Goal: Task Accomplishment & Management: Manage account settings

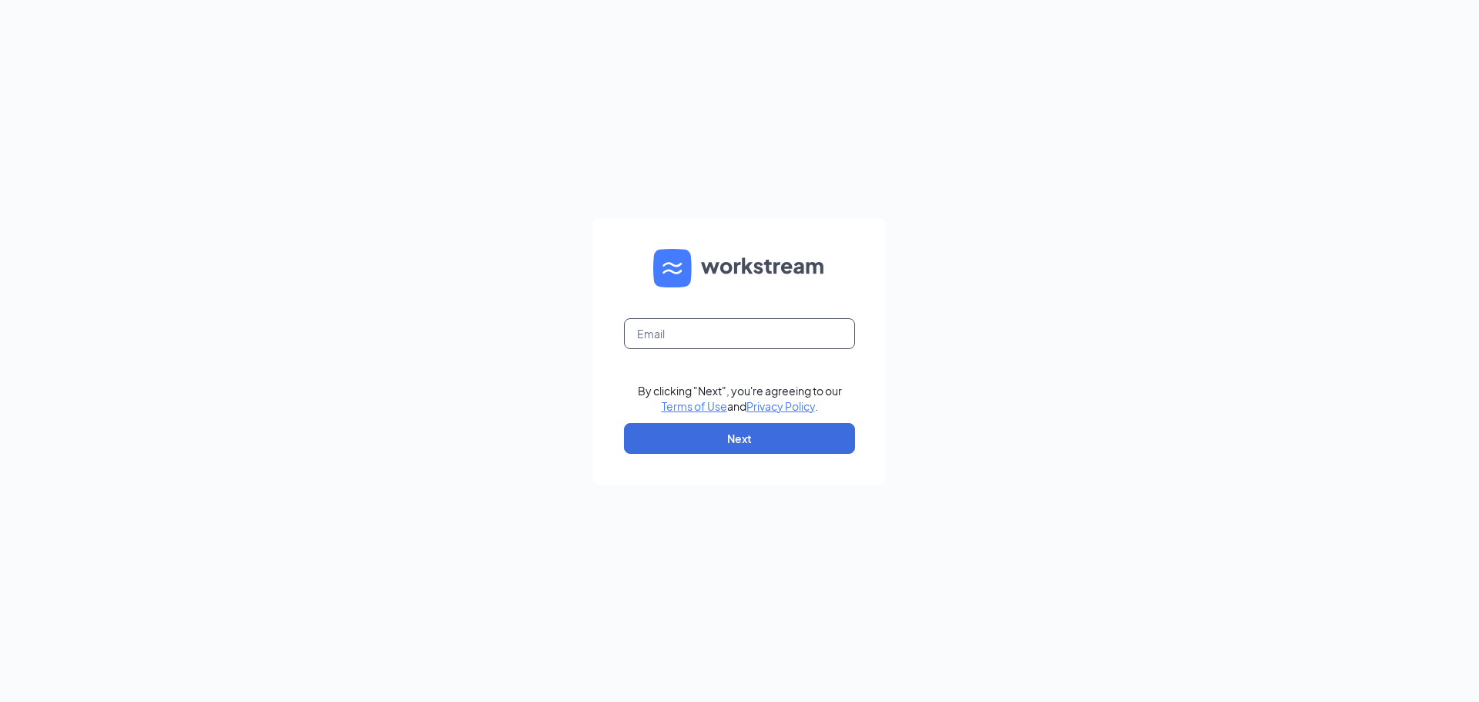
click at [730, 333] on input "text" at bounding box center [739, 333] width 231 height 31
type input "a"
type input "fgoh158@Gmail.com"
click at [790, 450] on button "Next" at bounding box center [739, 438] width 231 height 31
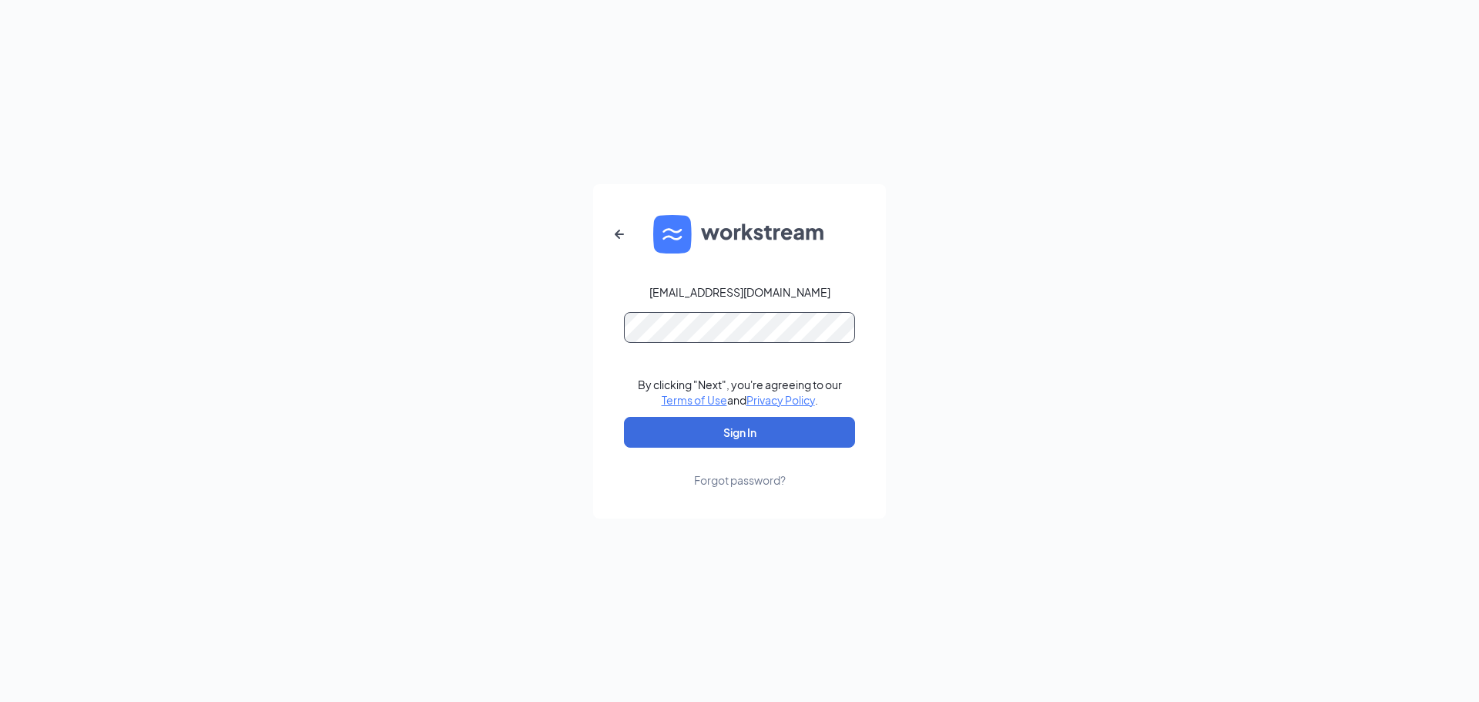
click at [624, 417] on button "Sign In" at bounding box center [739, 432] width 231 height 31
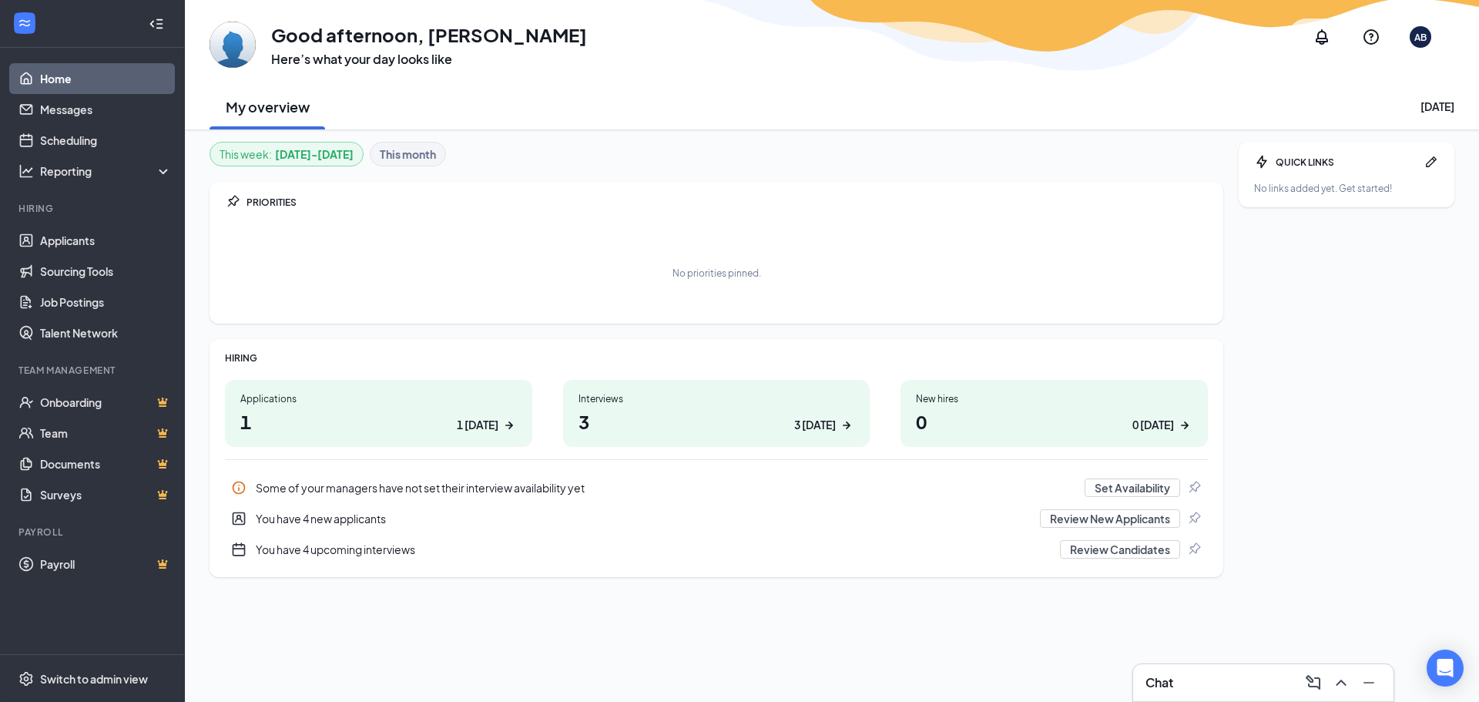
drag, startPoint x: 556, startPoint y: 357, endPoint x: 842, endPoint y: 137, distance: 361.5
click at [841, 137] on div "This week : [DATE] - [DATE] This month PRIORITIES No priorities pinned. HIRING …" at bounding box center [832, 415] width 1294 height 572
click at [112, 146] on link "Scheduling" at bounding box center [106, 140] width 132 height 31
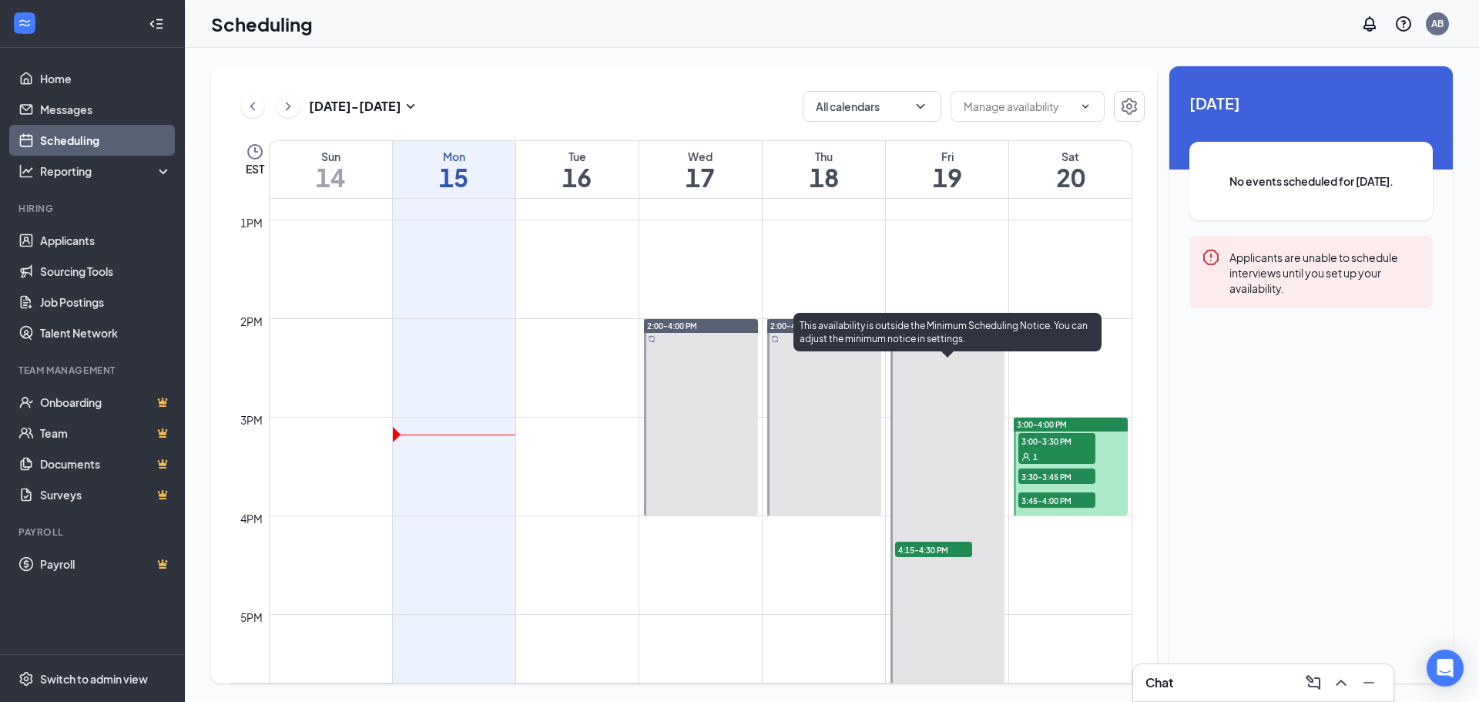
scroll to position [1297, 0]
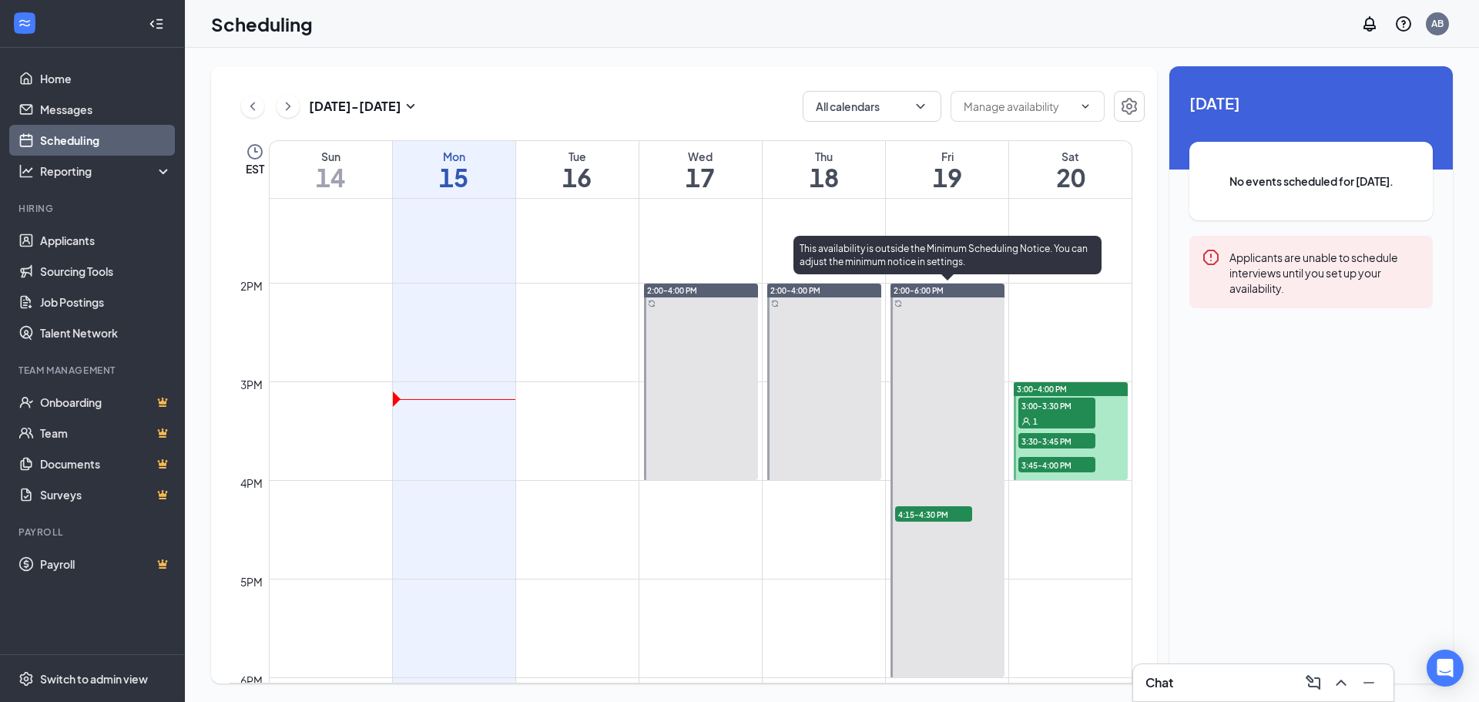
click at [943, 519] on span "4:15-4:30 PM" at bounding box center [933, 513] width 77 height 15
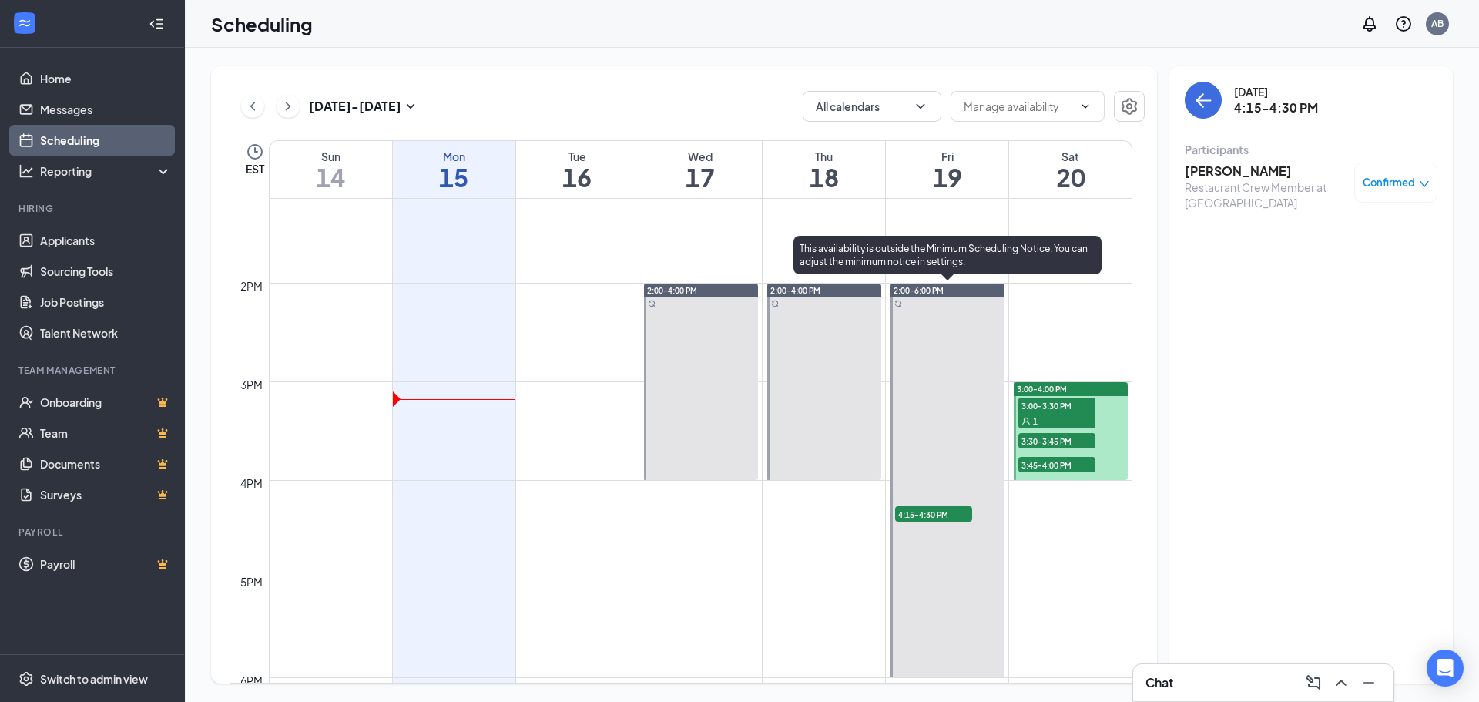
drag, startPoint x: 943, startPoint y: 517, endPoint x: 1066, endPoint y: 520, distance: 122.5
click at [1066, 521] on div "12am 1am 2am 3am 4am 5am 6am 7am 8am 9am 10am 11am 12pm 1pm 2pm 3pm 4pm 5pm 6pm…" at bounding box center [681, 85] width 903 height 2367
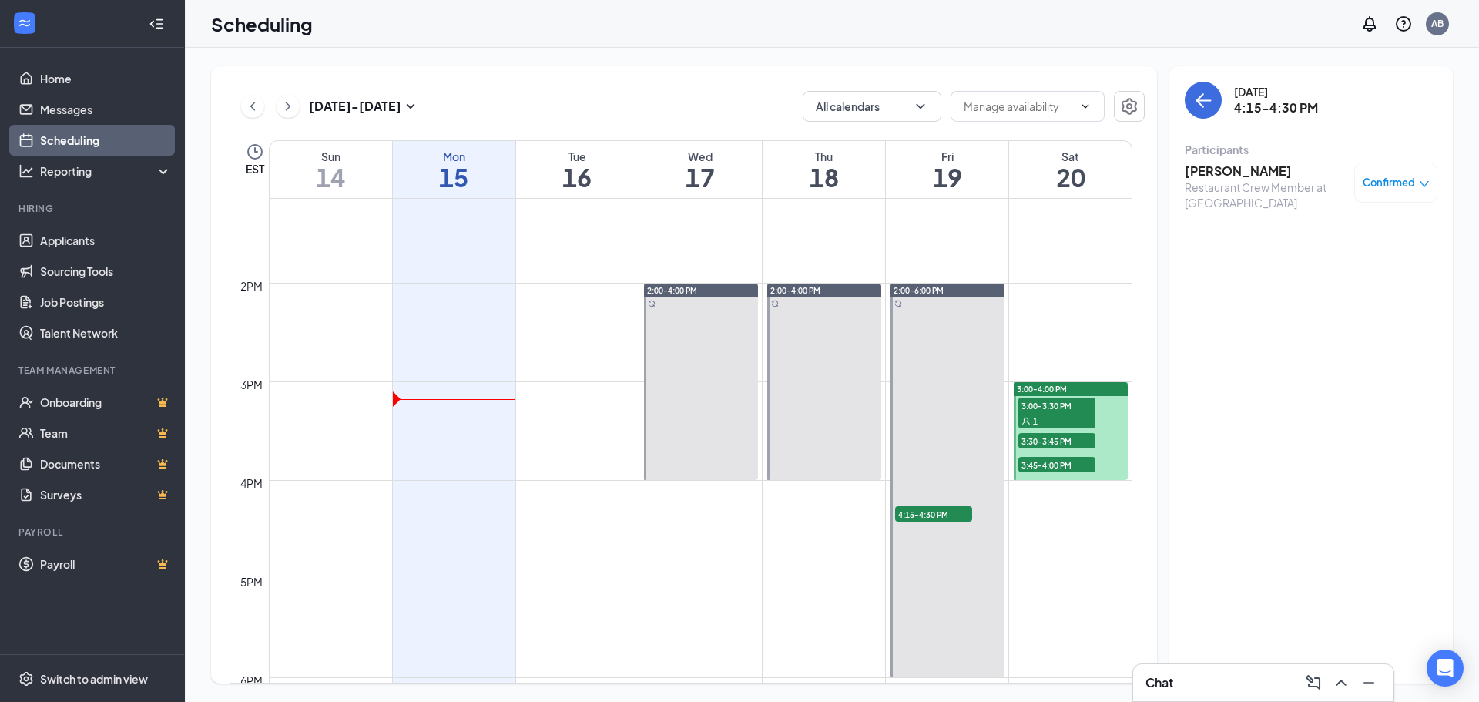
click at [1418, 183] on div "Confirmed" at bounding box center [1396, 182] width 67 height 15
click at [1411, 233] on span "Request Reschedule" at bounding box center [1361, 232] width 106 height 17
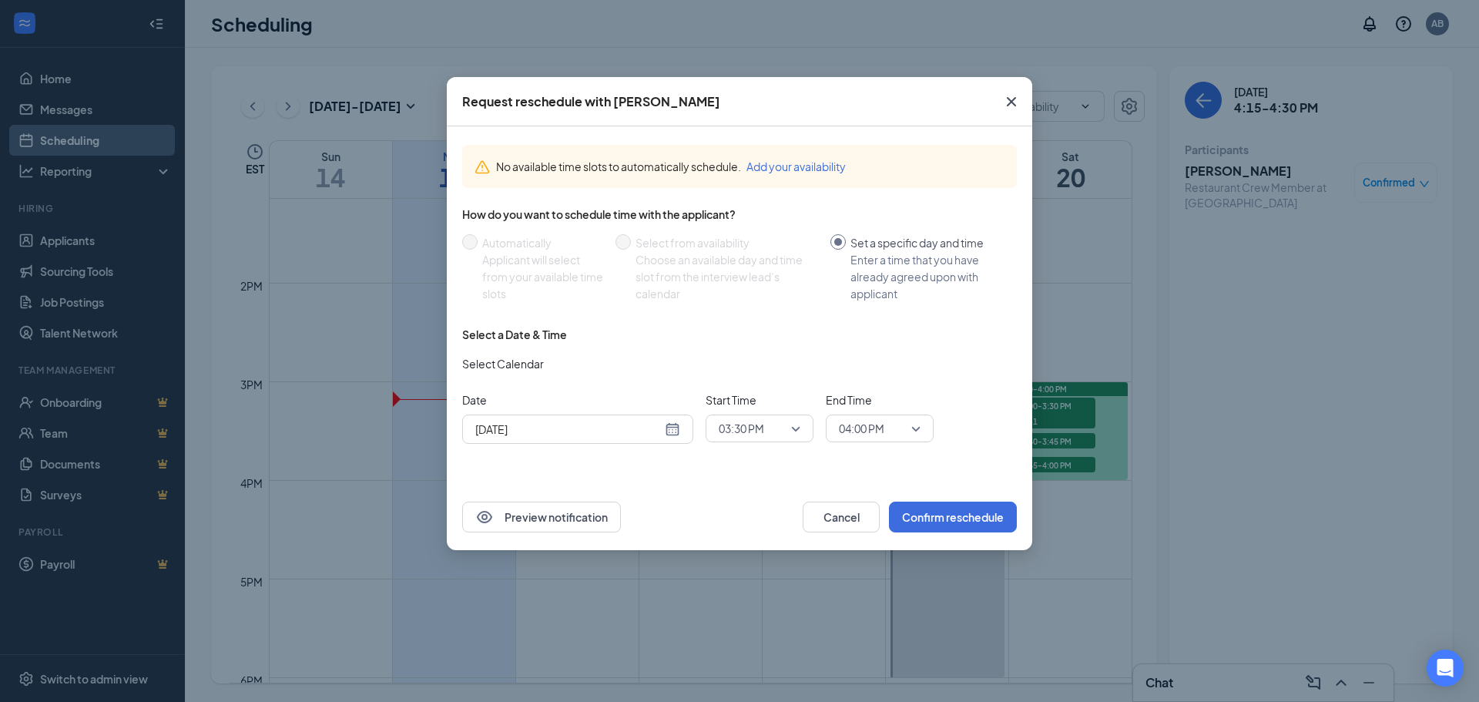
click at [675, 433] on div "[DATE]" at bounding box center [577, 429] width 205 height 17
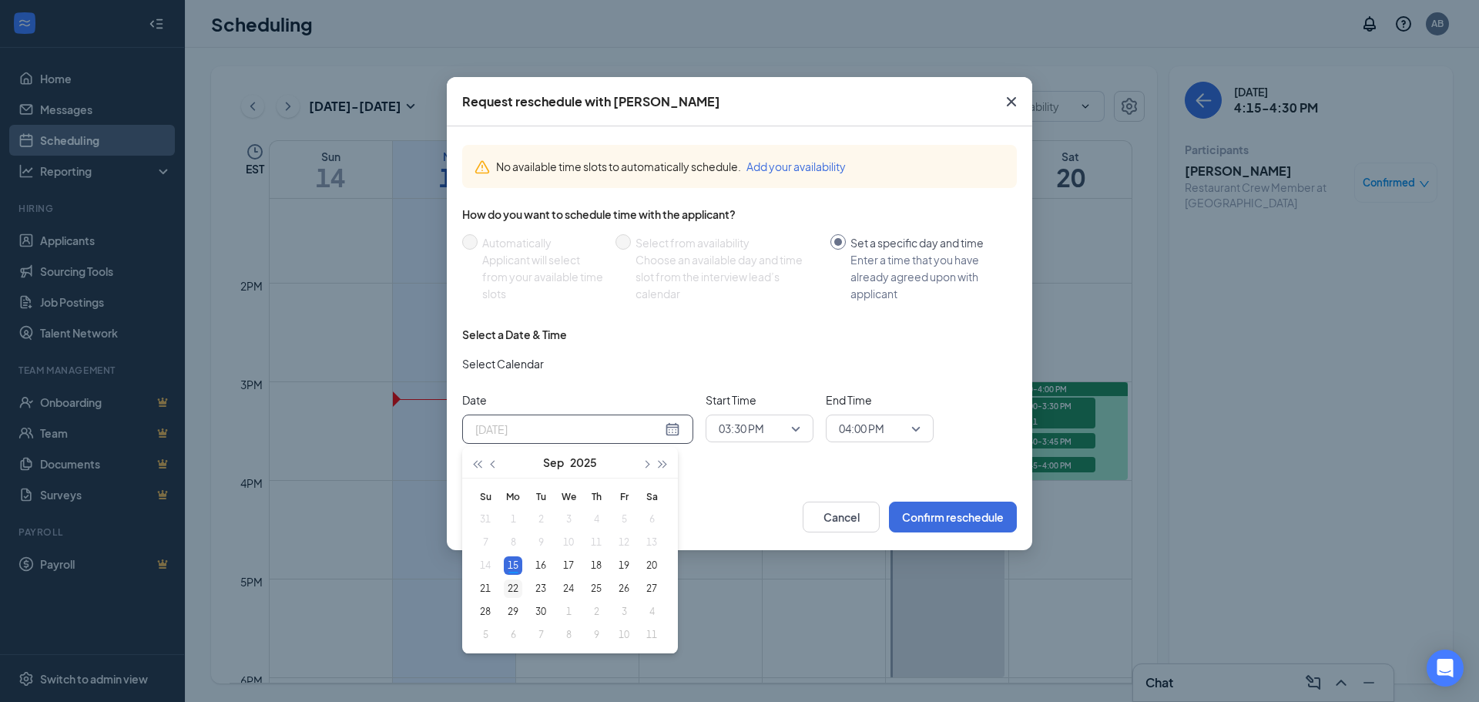
type input "[DATE]"
click at [515, 585] on div "22" at bounding box center [513, 588] width 18 height 18
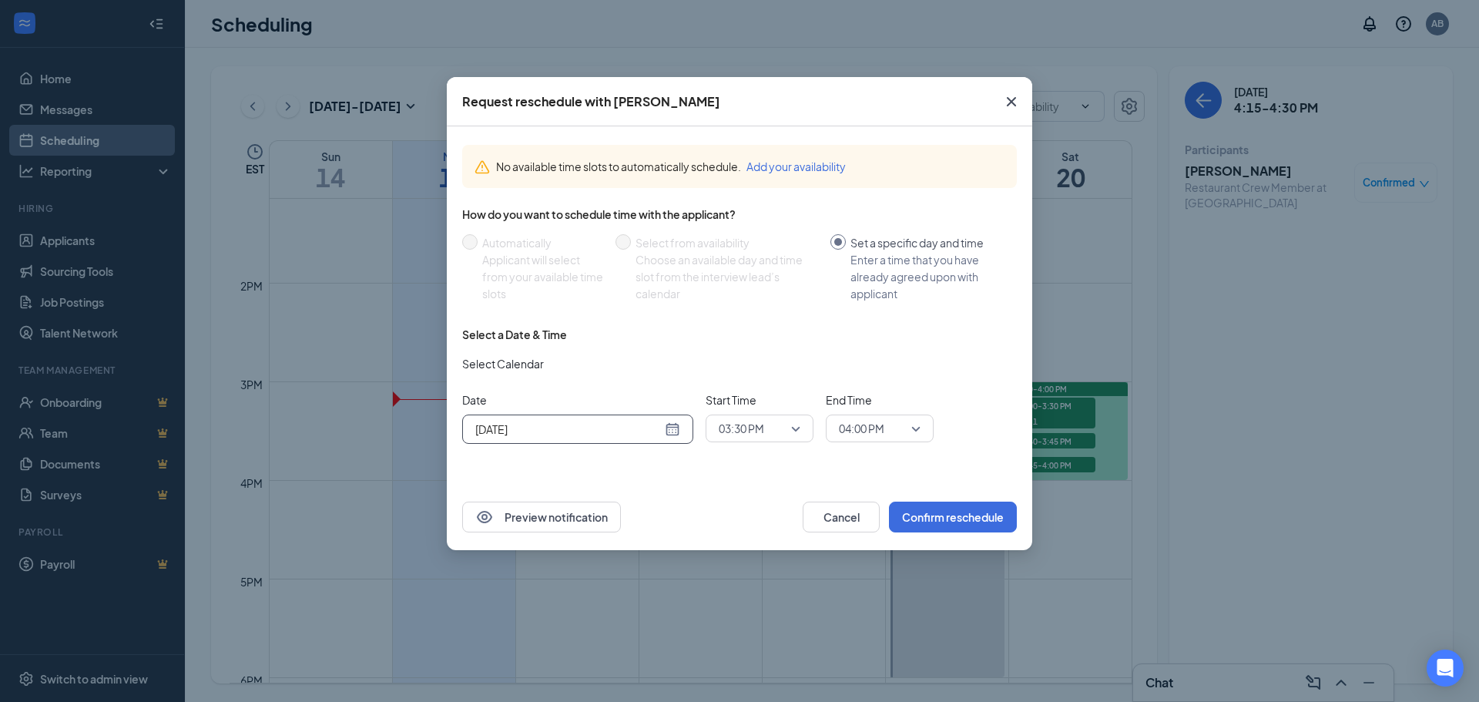
click at [798, 430] on span "03:30 PM" at bounding box center [760, 428] width 82 height 23
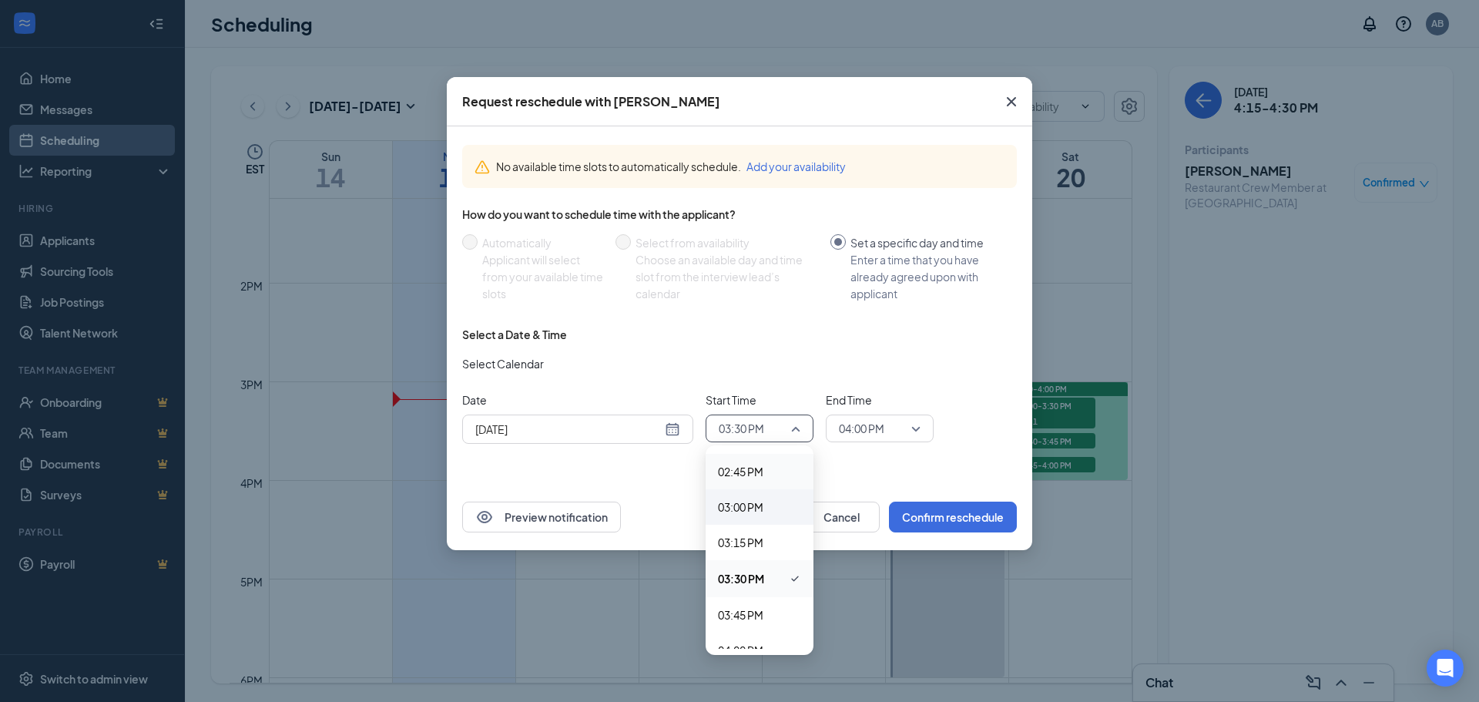
scroll to position [2114, 0]
click at [951, 460] on div "No available time slots to automatically schedule. Add your availability How do…" at bounding box center [740, 304] width 586 height 357
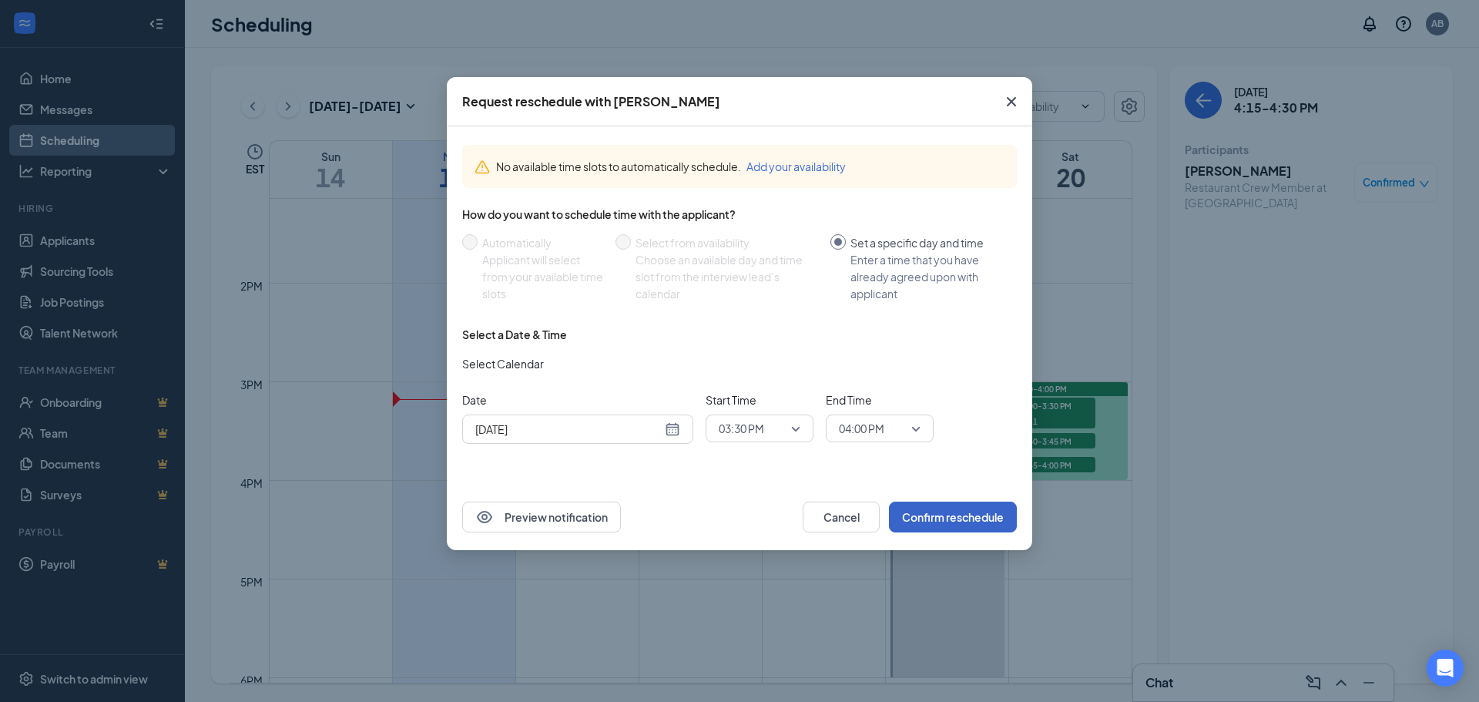
click at [938, 519] on button "Confirm reschedule" at bounding box center [953, 517] width 128 height 31
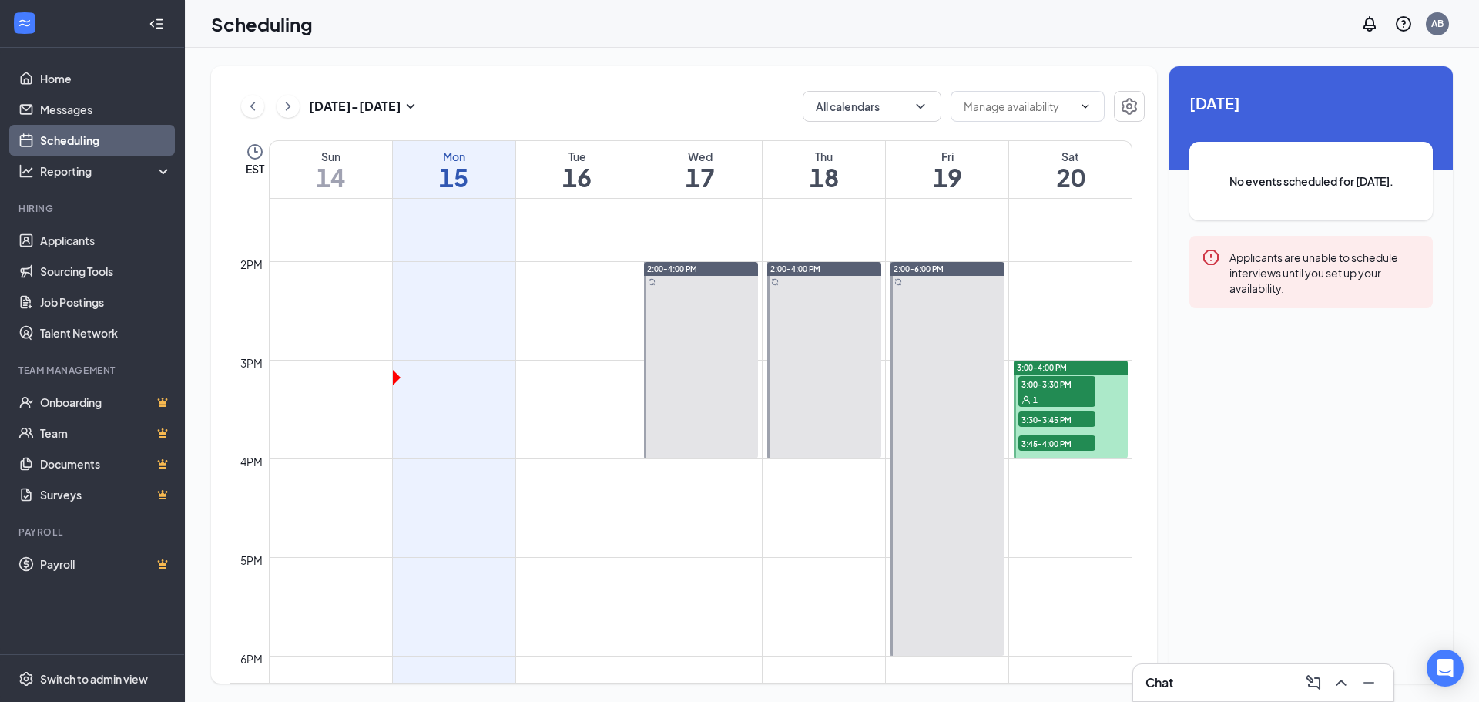
scroll to position [1297, 0]
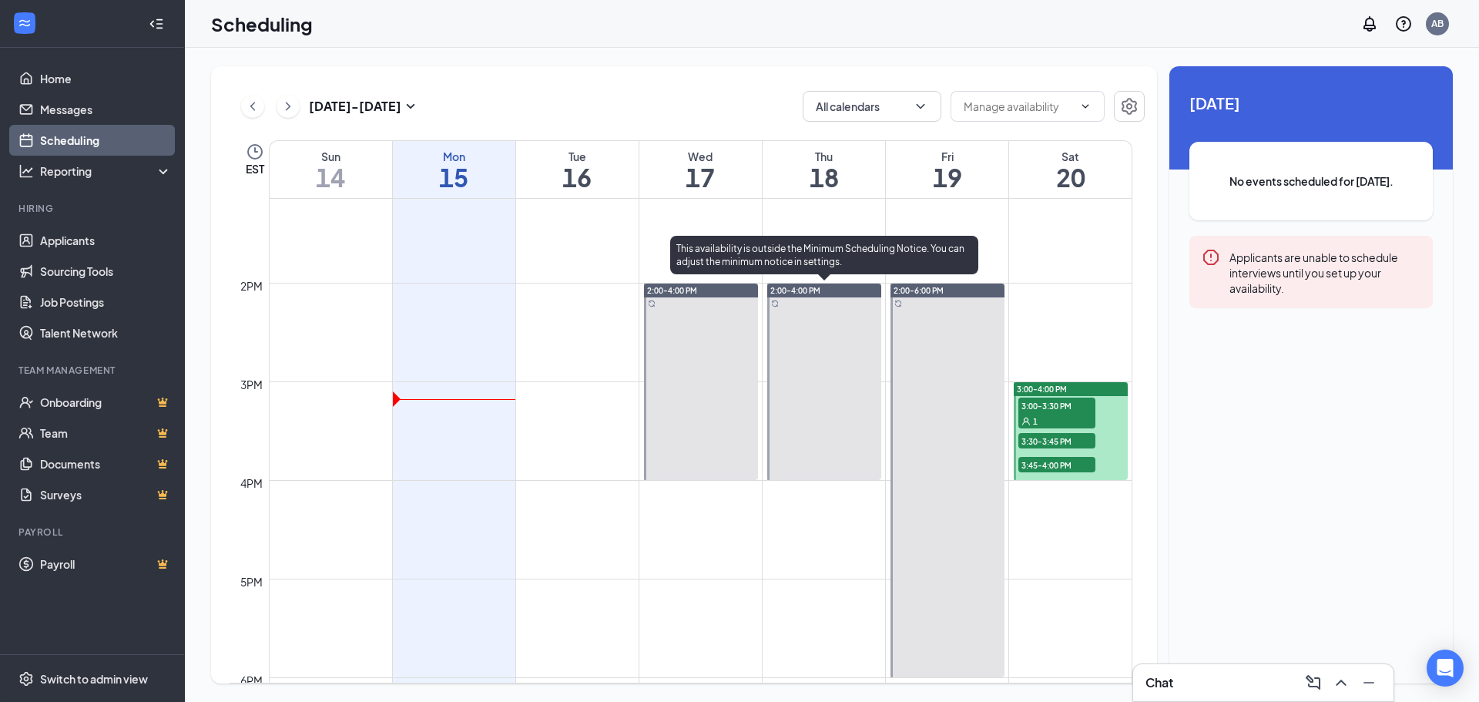
click at [781, 299] on div at bounding box center [824, 382] width 114 height 196
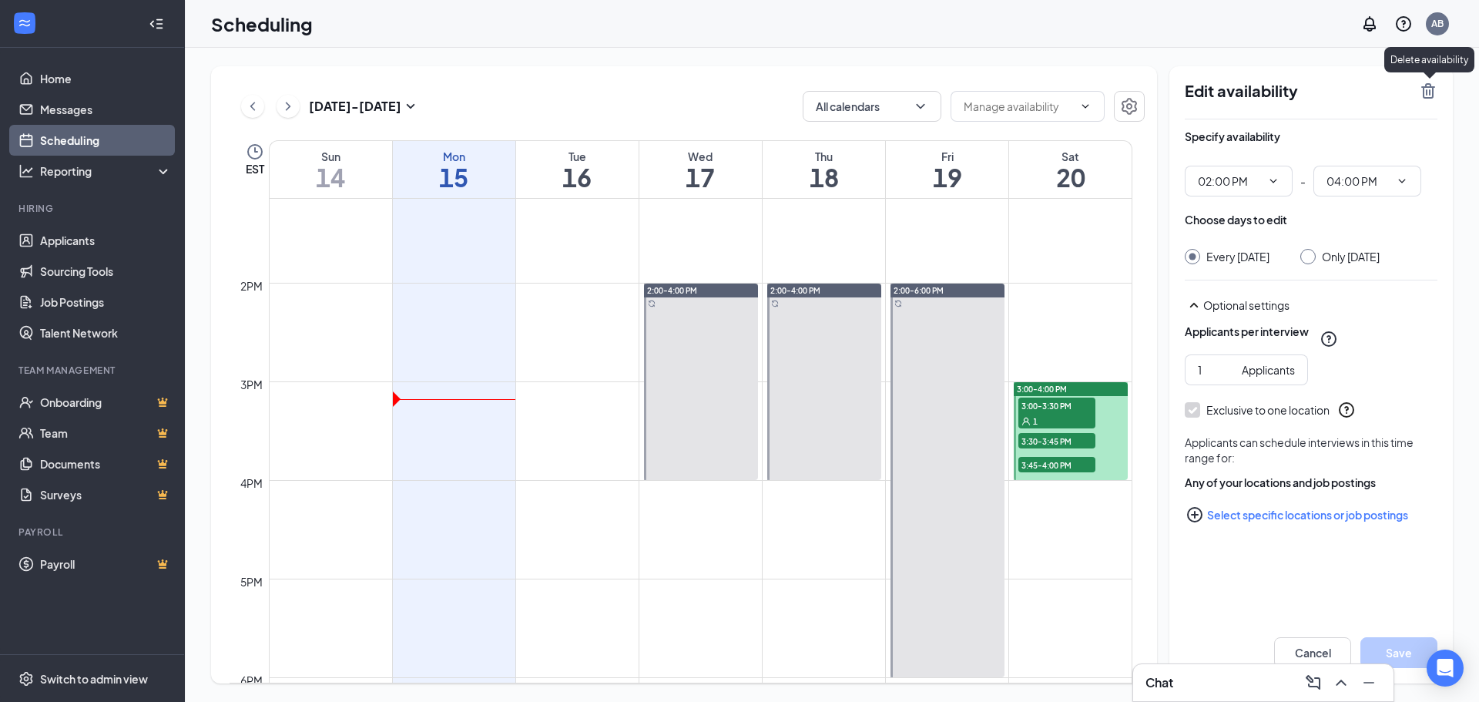
click at [1429, 96] on icon "TrashOutline" at bounding box center [1428, 91] width 18 height 18
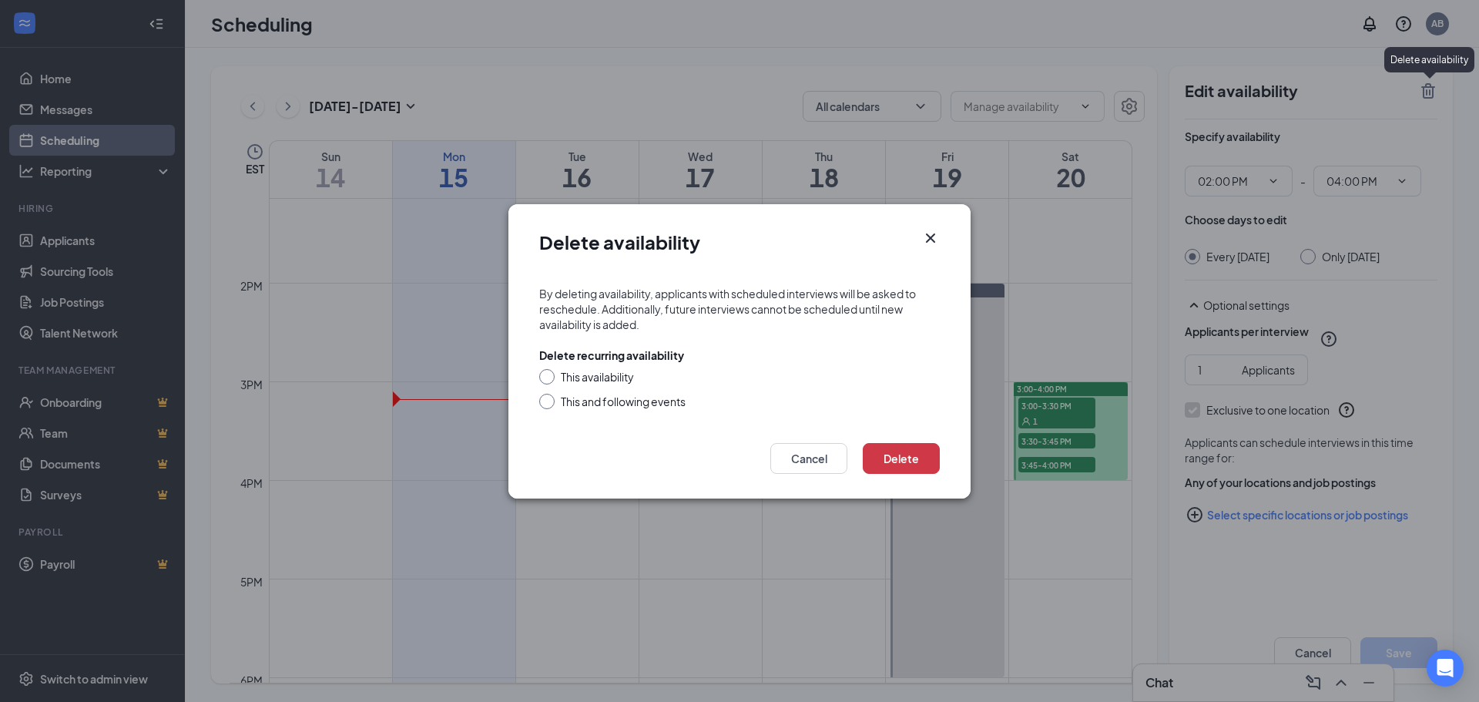
click at [546, 382] on div at bounding box center [546, 376] width 15 height 15
click at [545, 376] on input "This availability" at bounding box center [544, 374] width 11 height 11
radio input "true"
click at [550, 408] on div at bounding box center [546, 401] width 15 height 15
click at [548, 401] on input "This and following events" at bounding box center [544, 399] width 11 height 11
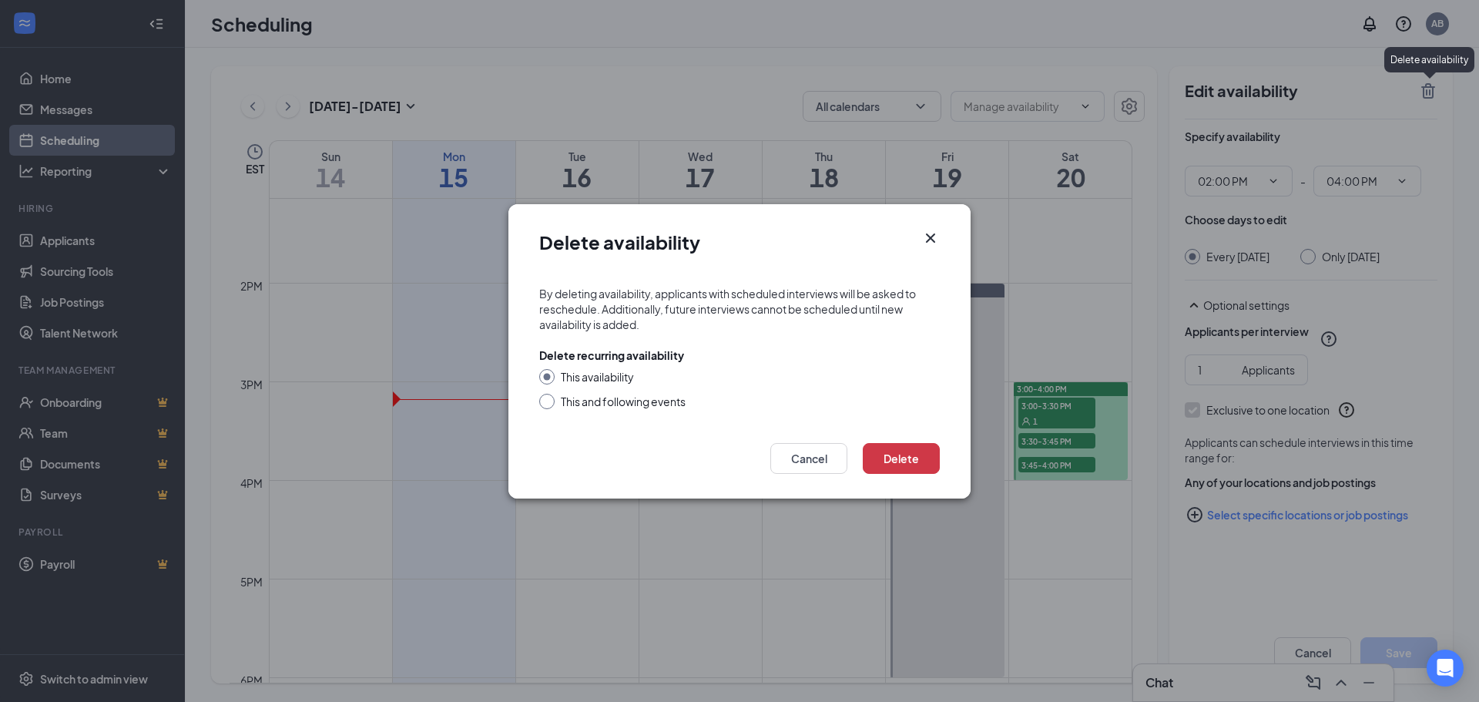
radio input "true"
radio input "false"
click at [915, 452] on button "Delete" at bounding box center [901, 458] width 77 height 31
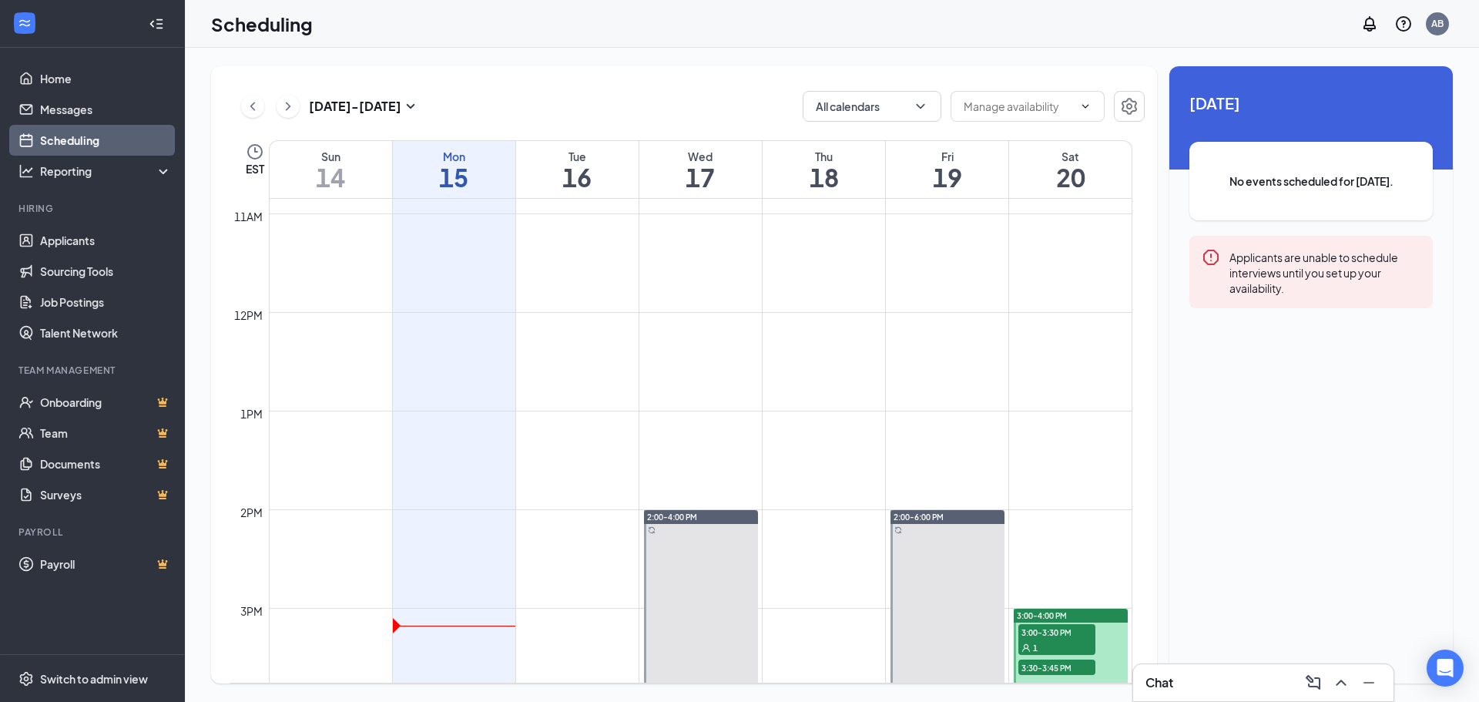
scroll to position [1066, 0]
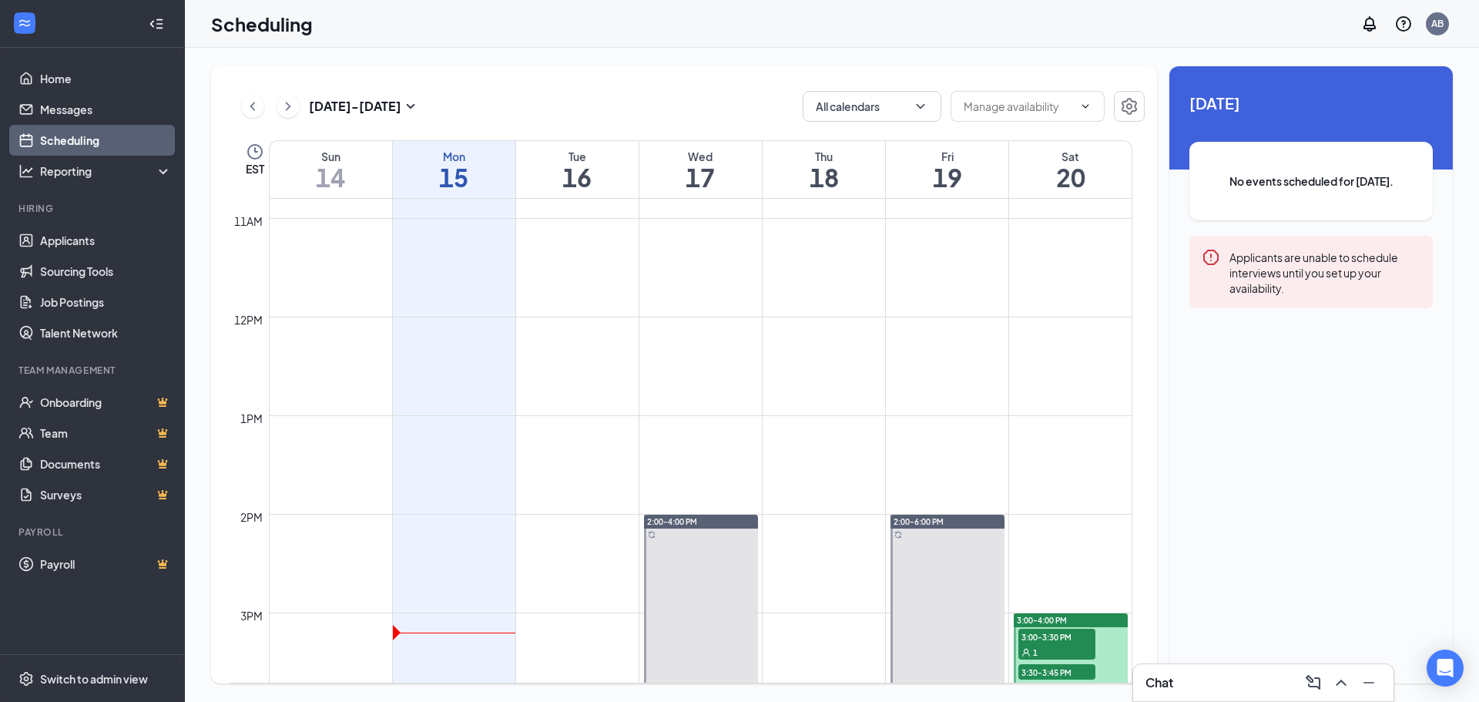
click at [472, 319] on td at bounding box center [701, 329] width 864 height 25
click at [468, 394] on td at bounding box center [701, 403] width 864 height 25
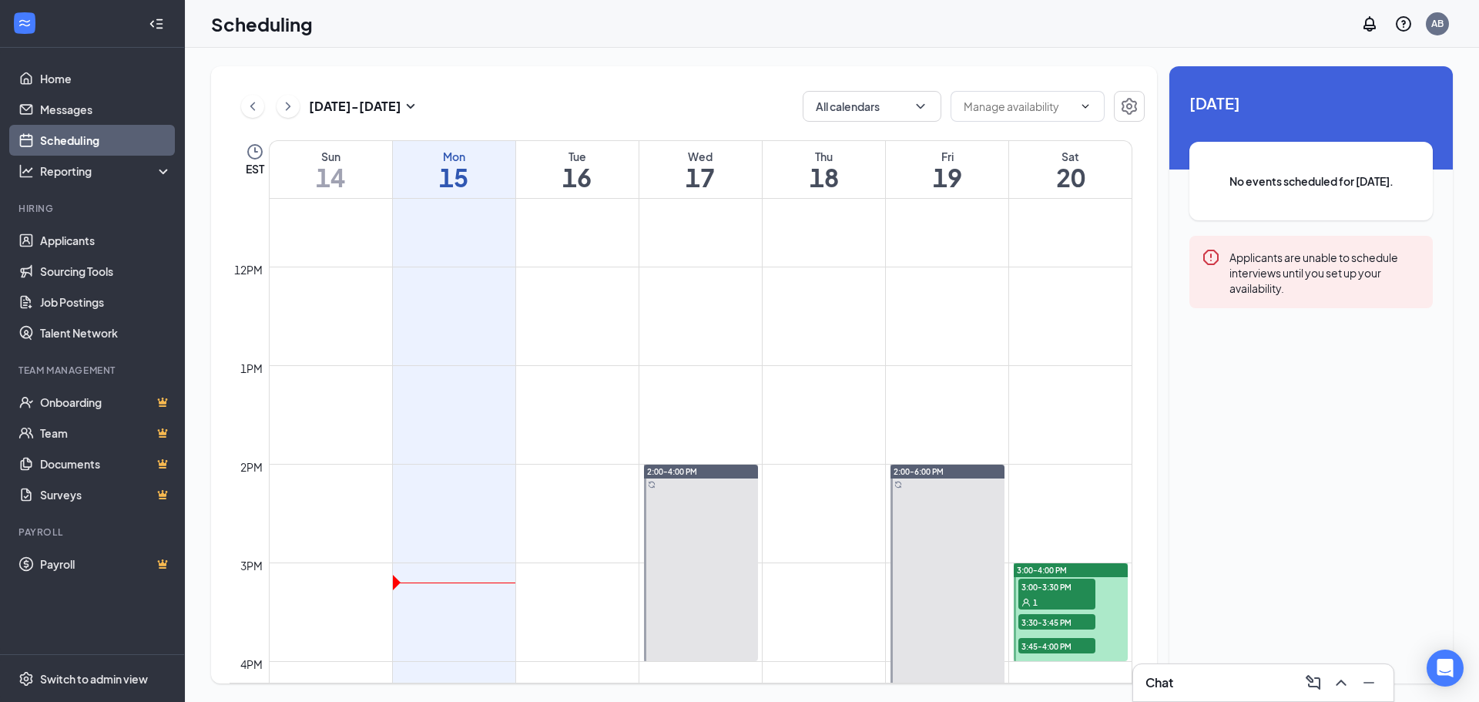
scroll to position [1143, 0]
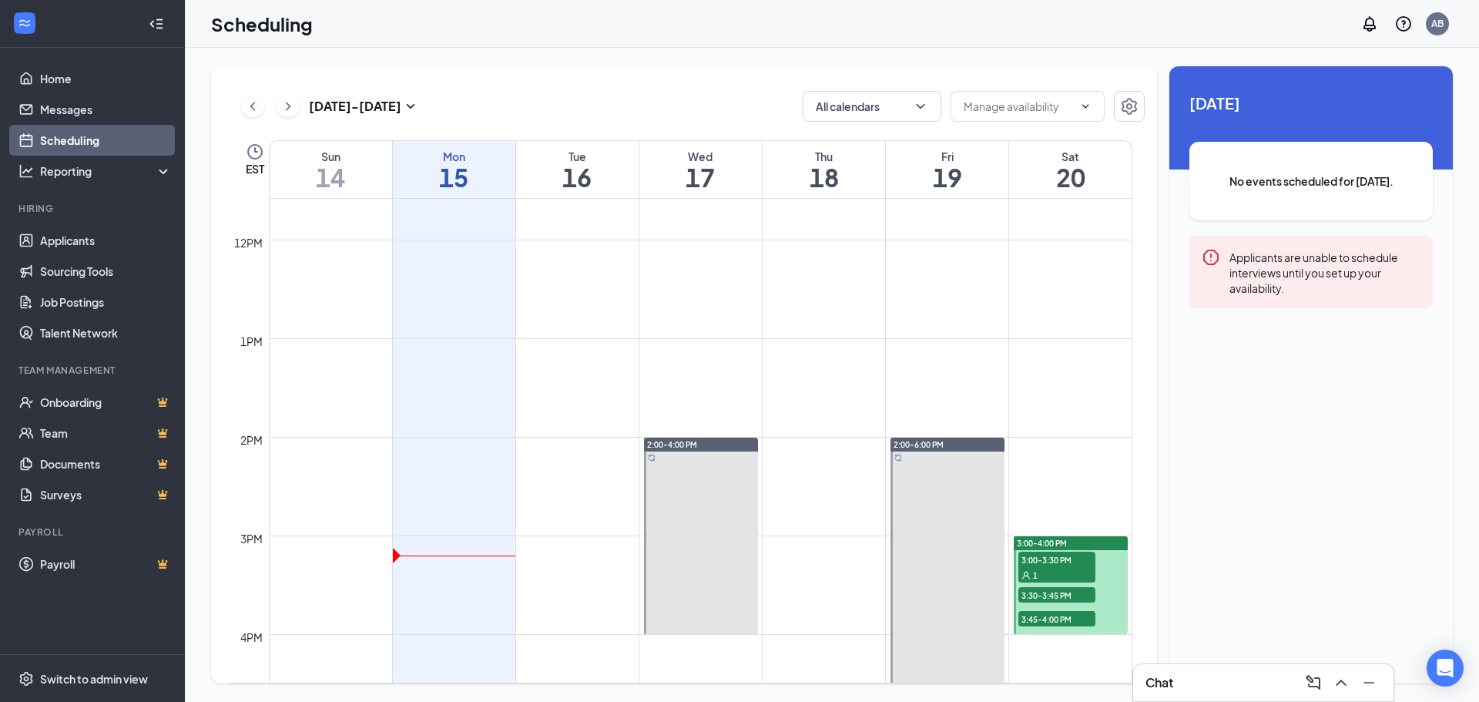
click at [452, 551] on td at bounding box center [701, 547] width 864 height 25
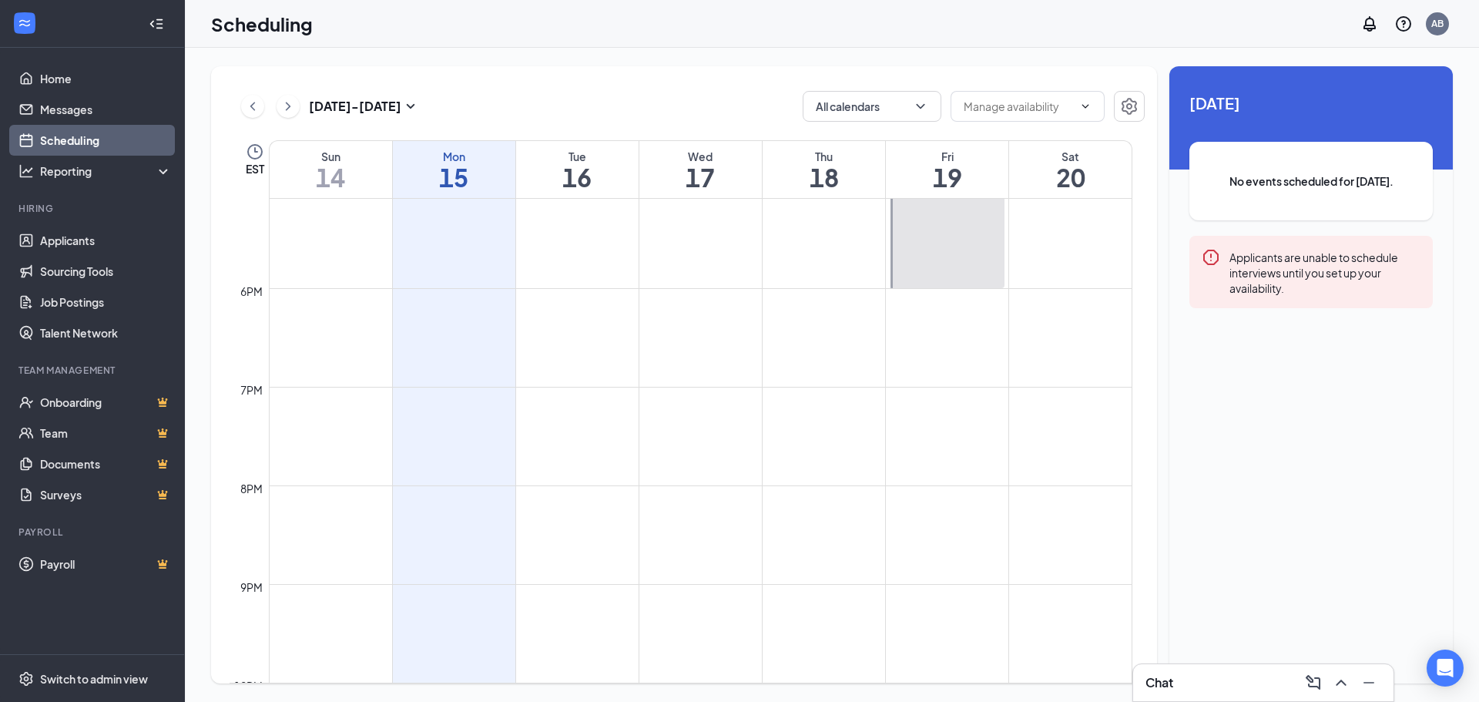
scroll to position [1498, 0]
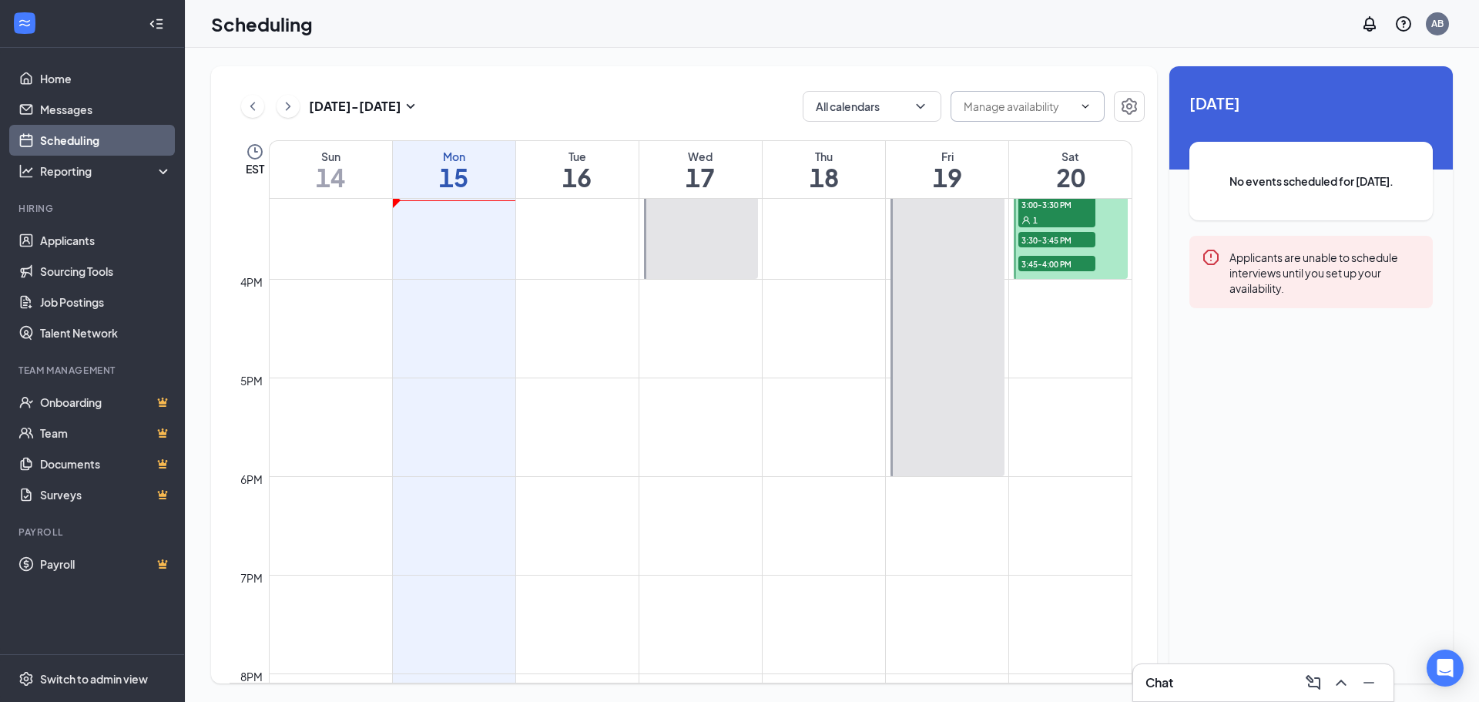
click at [1004, 102] on input "text" at bounding box center [1018, 106] width 109 height 17
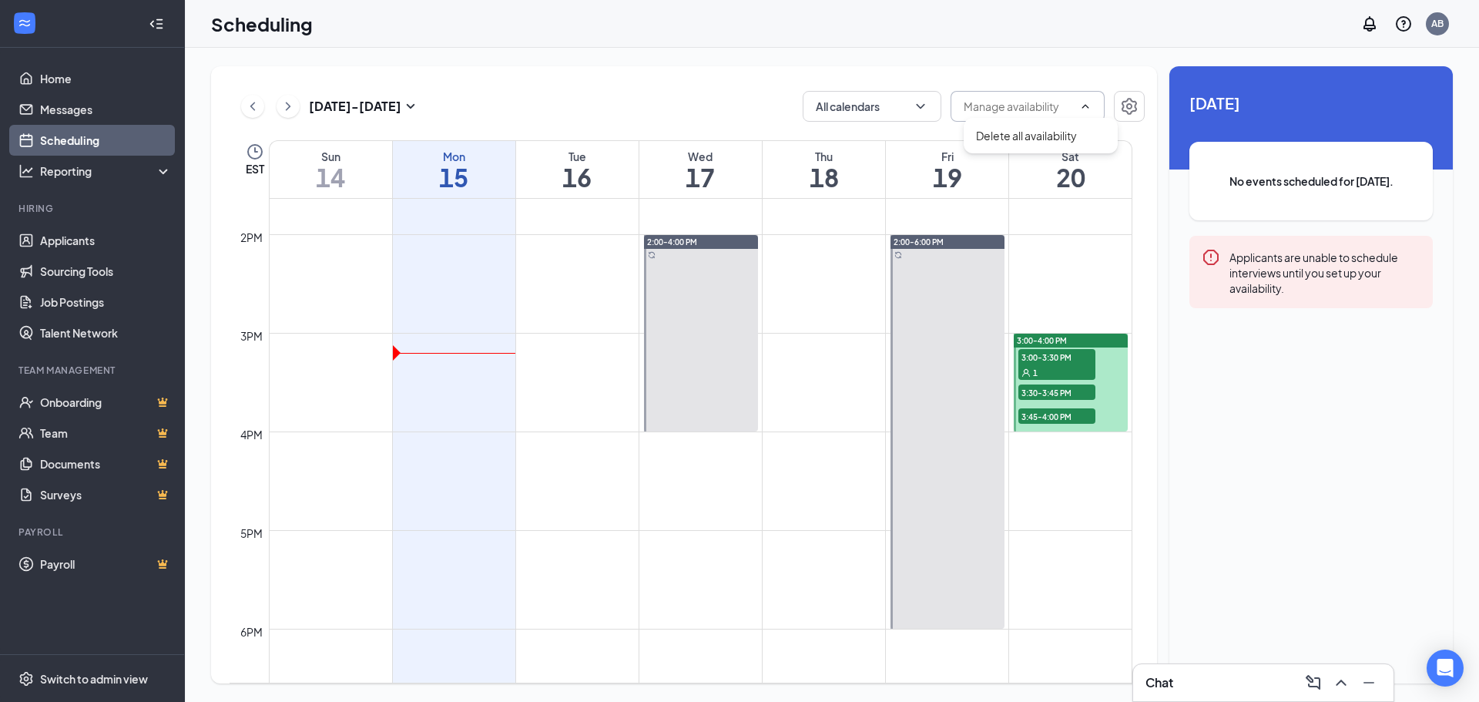
scroll to position [1344, 0]
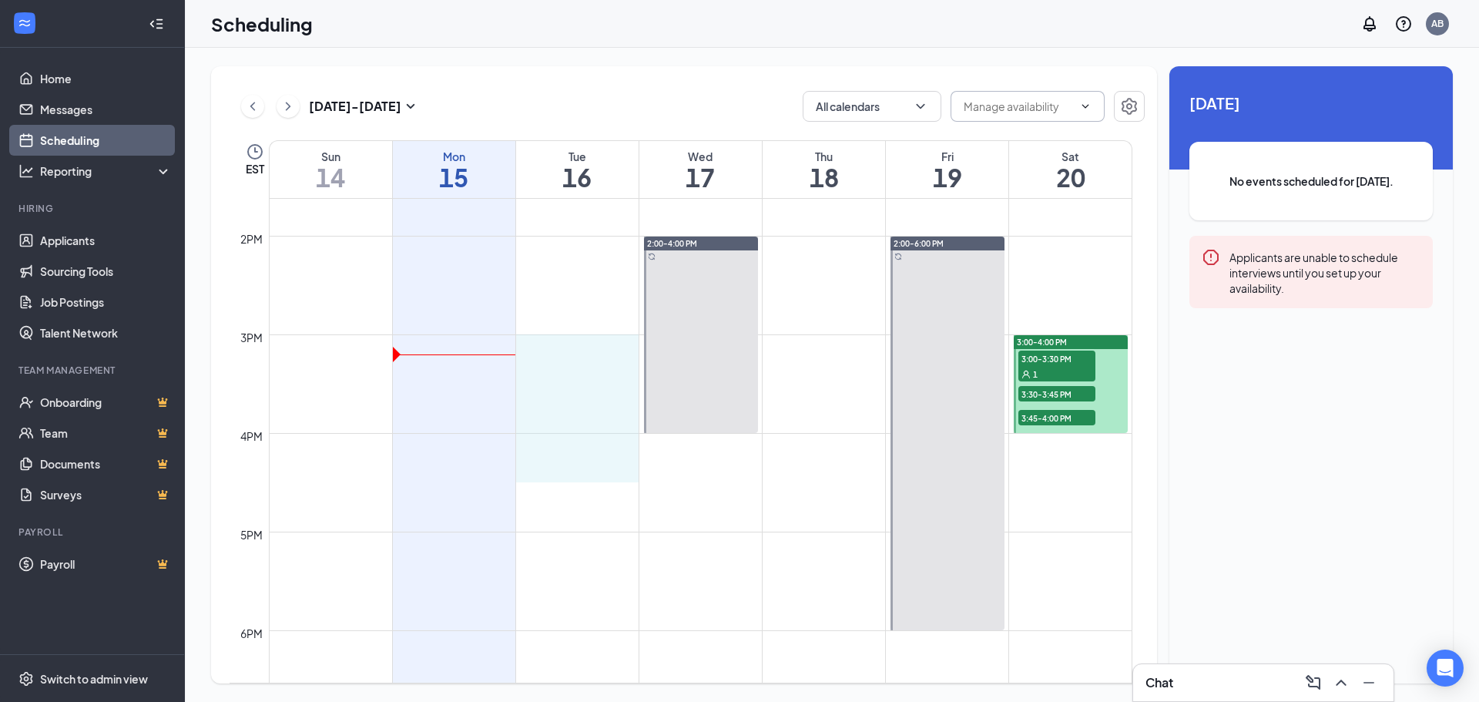
drag, startPoint x: 578, startPoint y: 335, endPoint x: 569, endPoint y: 480, distance: 145.1
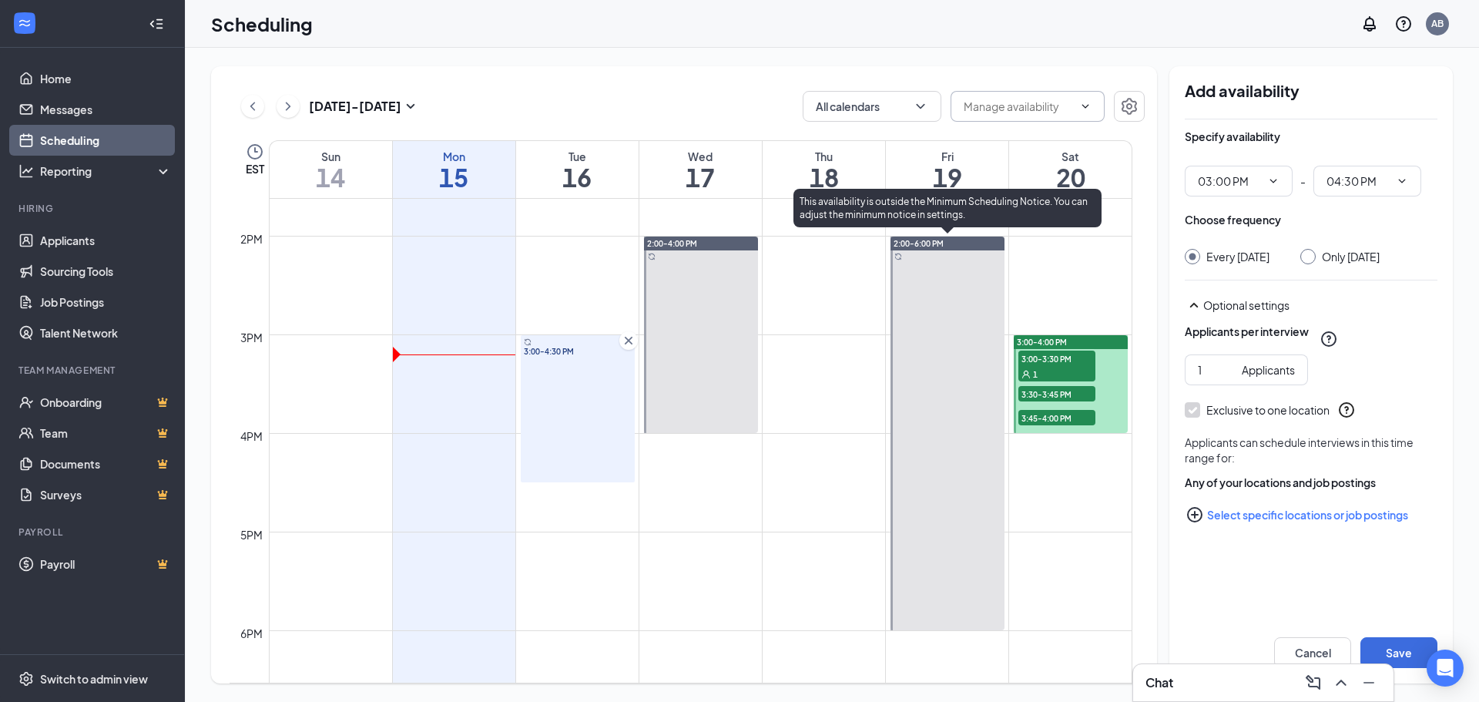
click at [941, 363] on div at bounding box center [948, 434] width 114 height 394
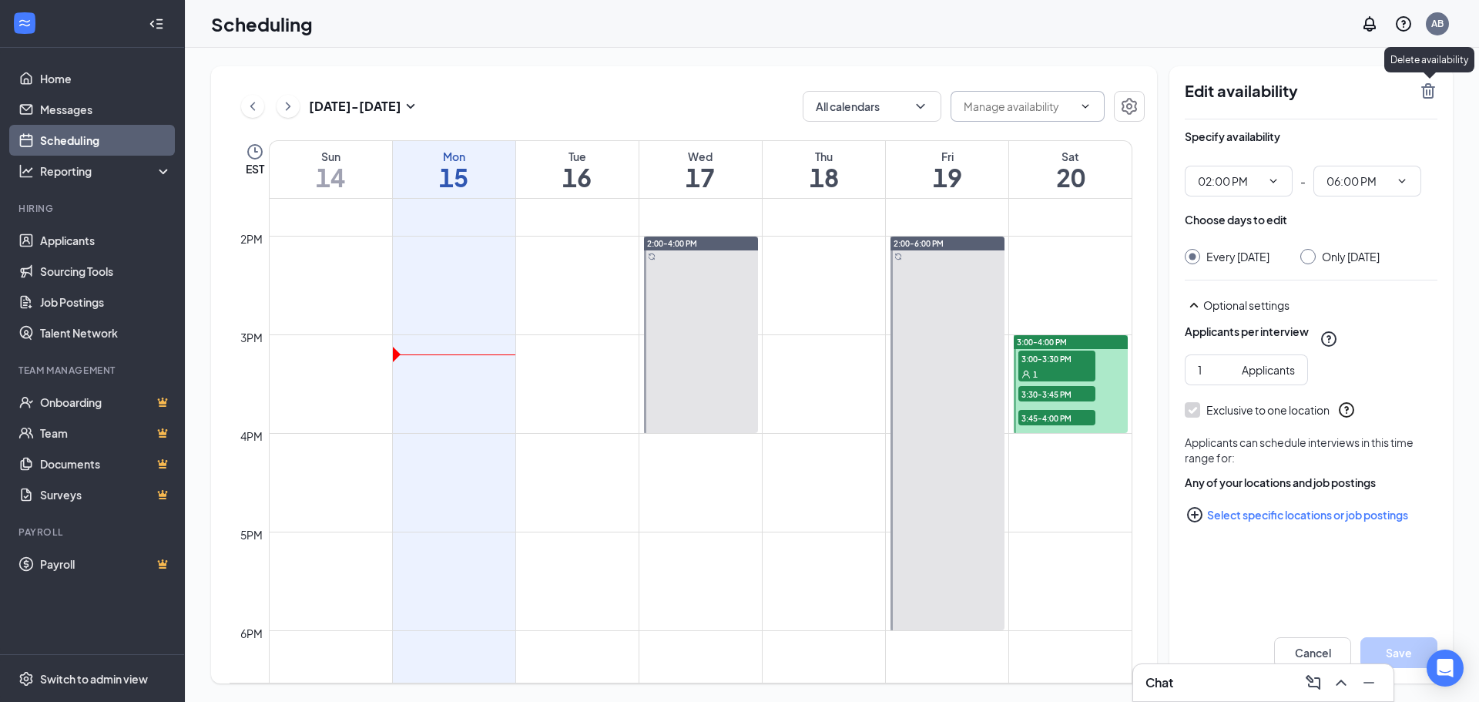
click at [1428, 83] on icon "TrashOutline" at bounding box center [1429, 90] width 14 height 15
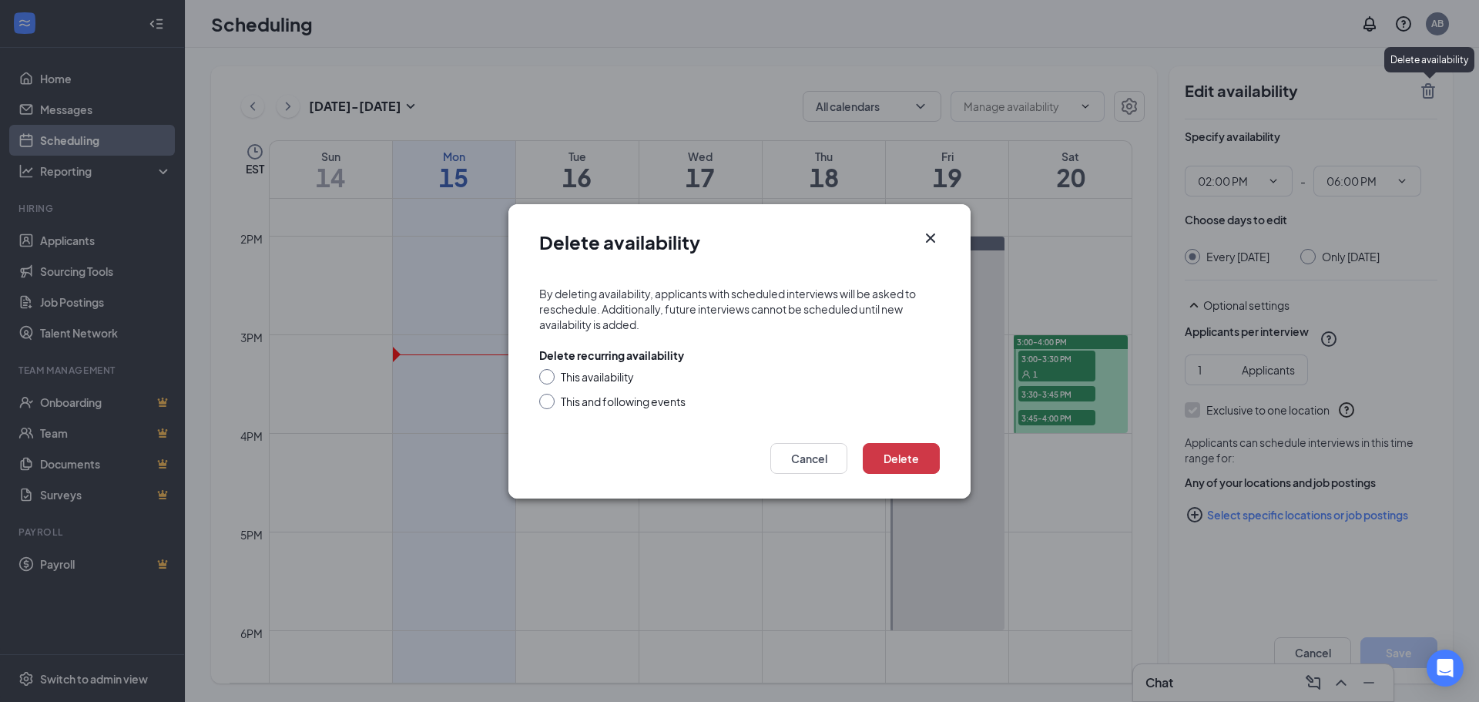
click at [553, 374] on div at bounding box center [546, 376] width 15 height 15
click at [550, 376] on div at bounding box center [546, 376] width 15 height 15
click at [548, 380] on div at bounding box center [546, 376] width 15 height 15
click at [545, 371] on input "This availability" at bounding box center [544, 374] width 11 height 11
radio input "true"
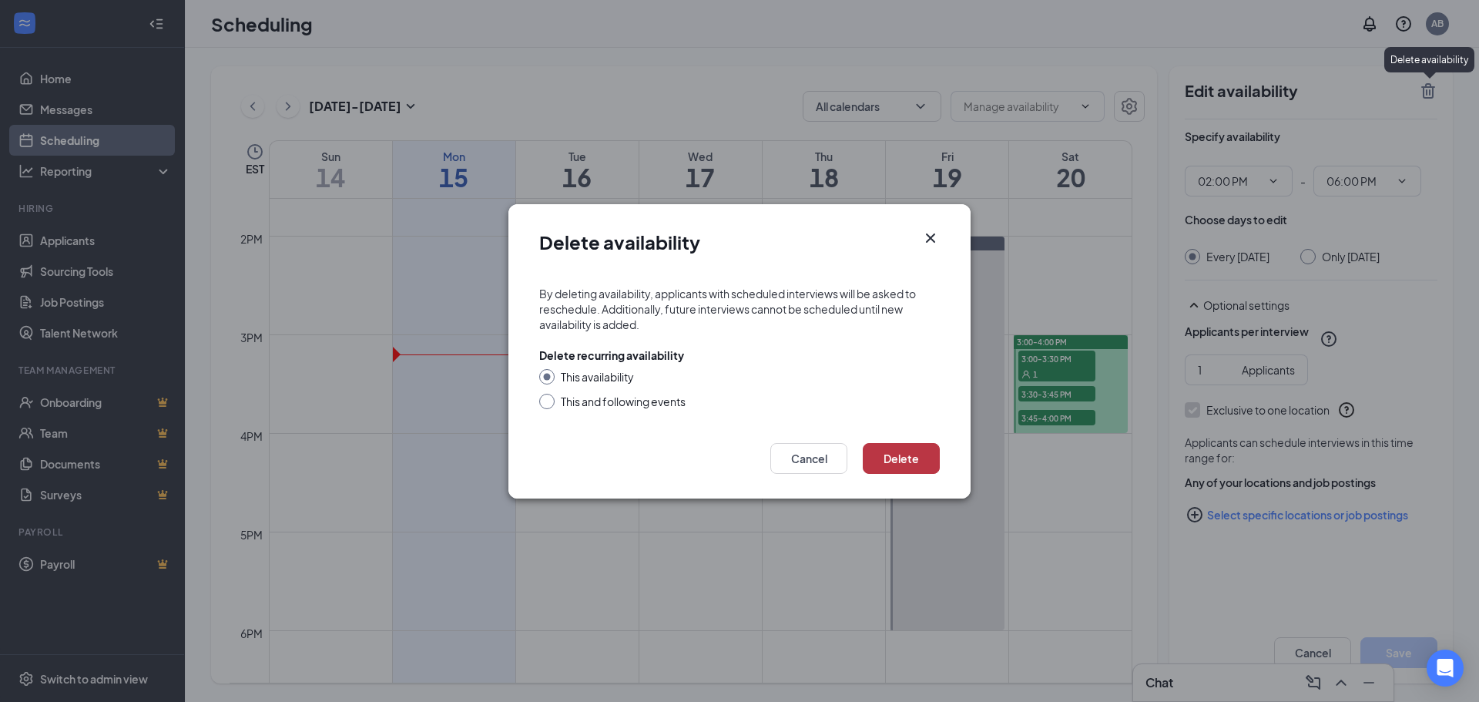
click at [909, 461] on button "Delete" at bounding box center [901, 458] width 77 height 31
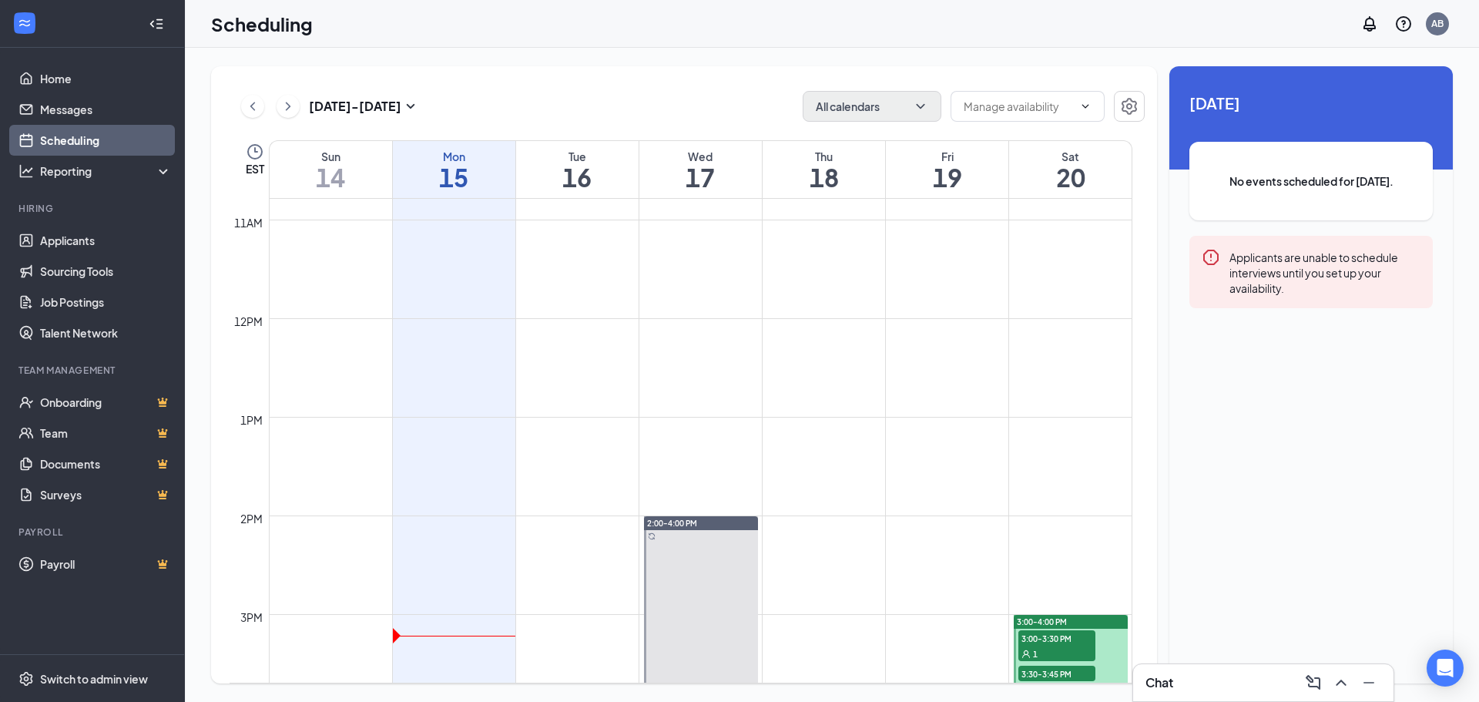
scroll to position [727, 0]
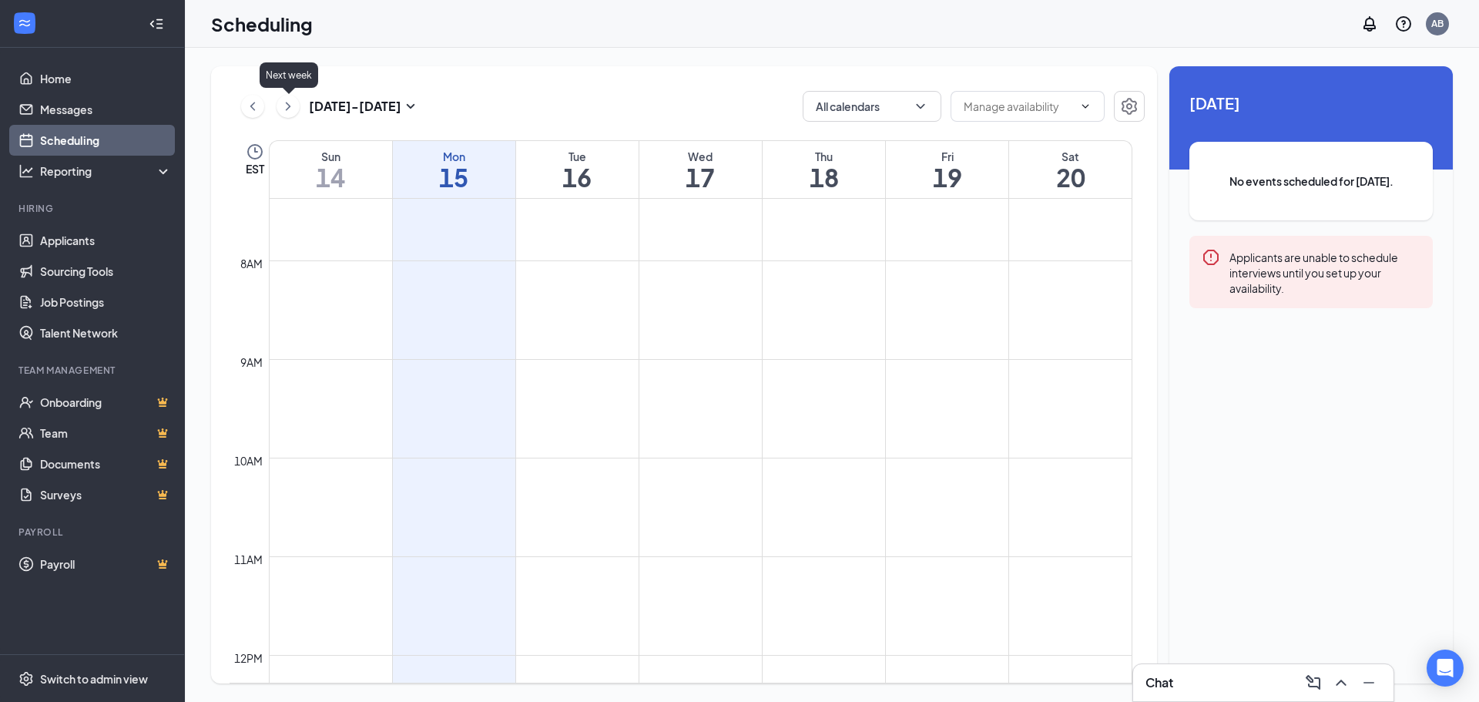
click at [285, 106] on icon "ChevronRight" at bounding box center [287, 106] width 15 height 18
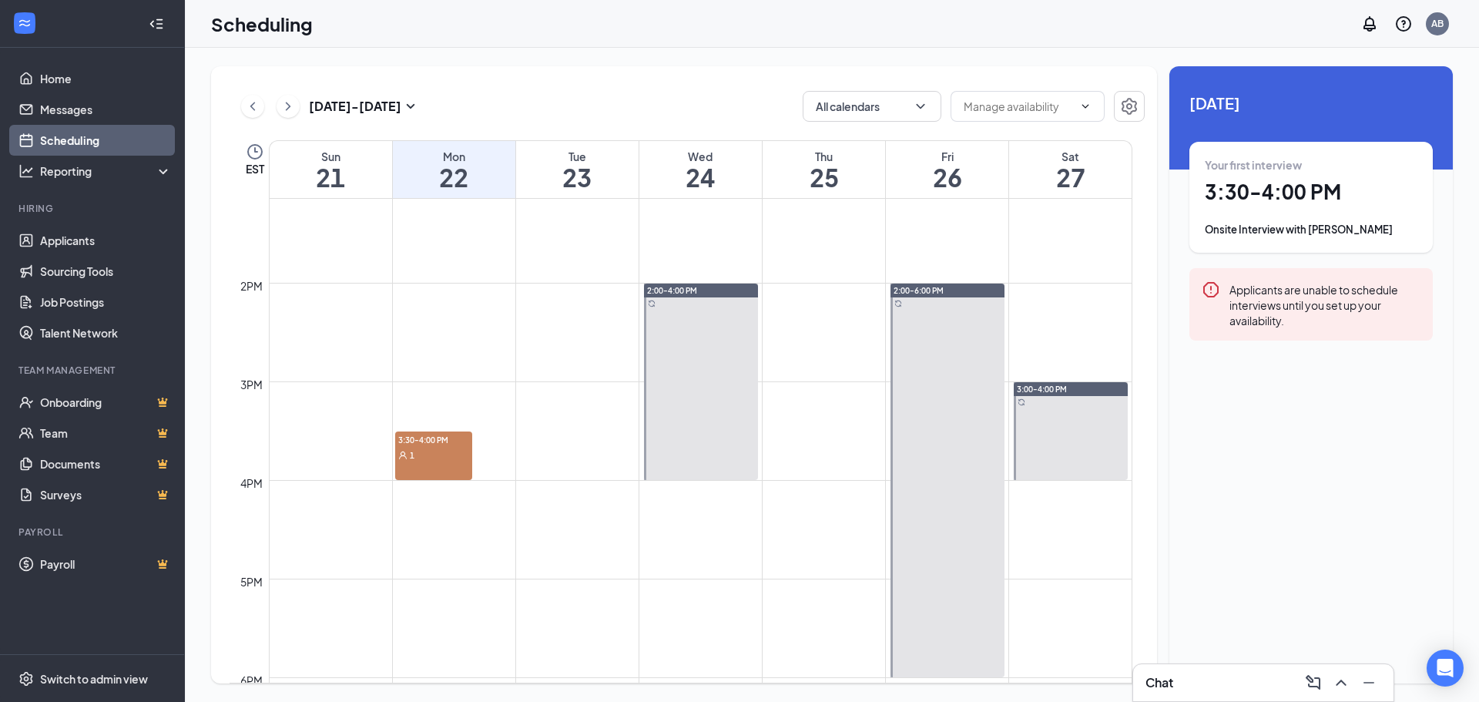
scroll to position [1220, 0]
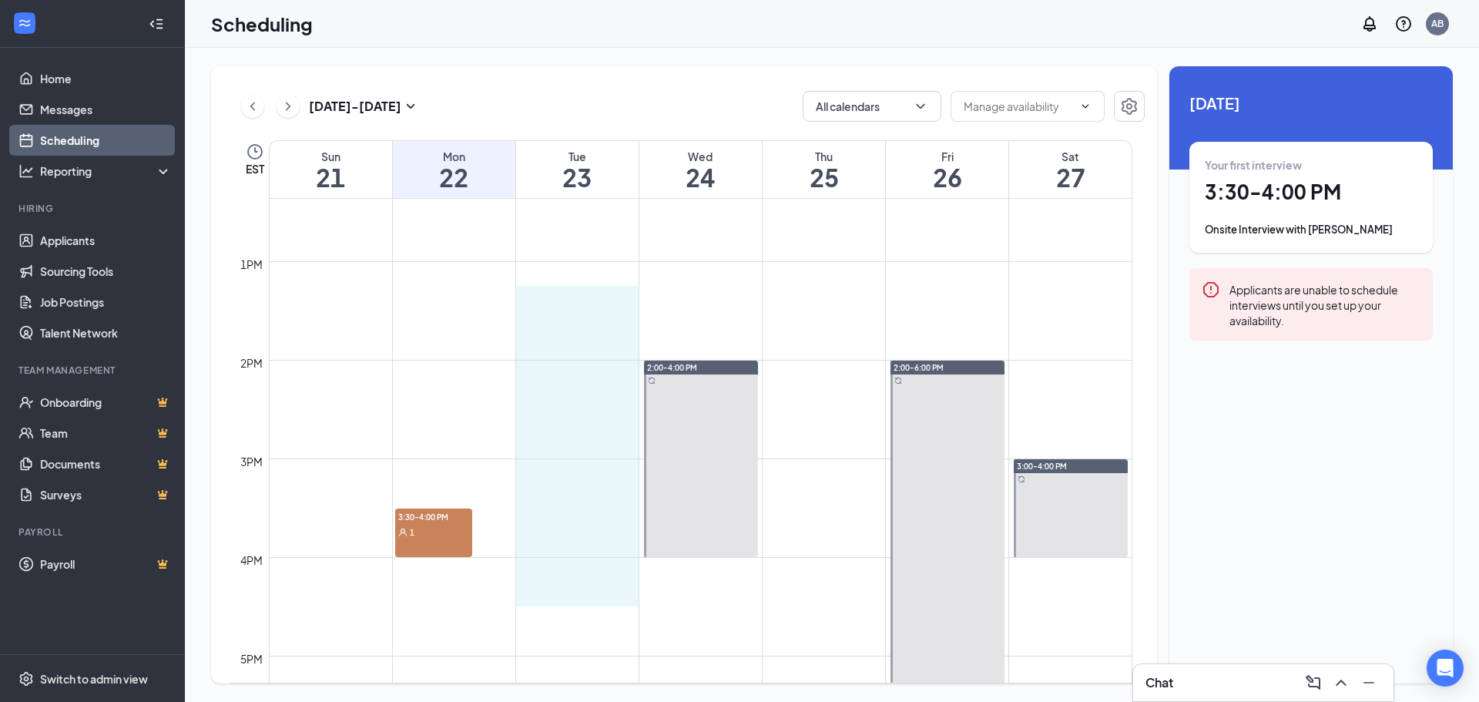
drag, startPoint x: 572, startPoint y: 307, endPoint x: 579, endPoint y: 587, distance: 279.8
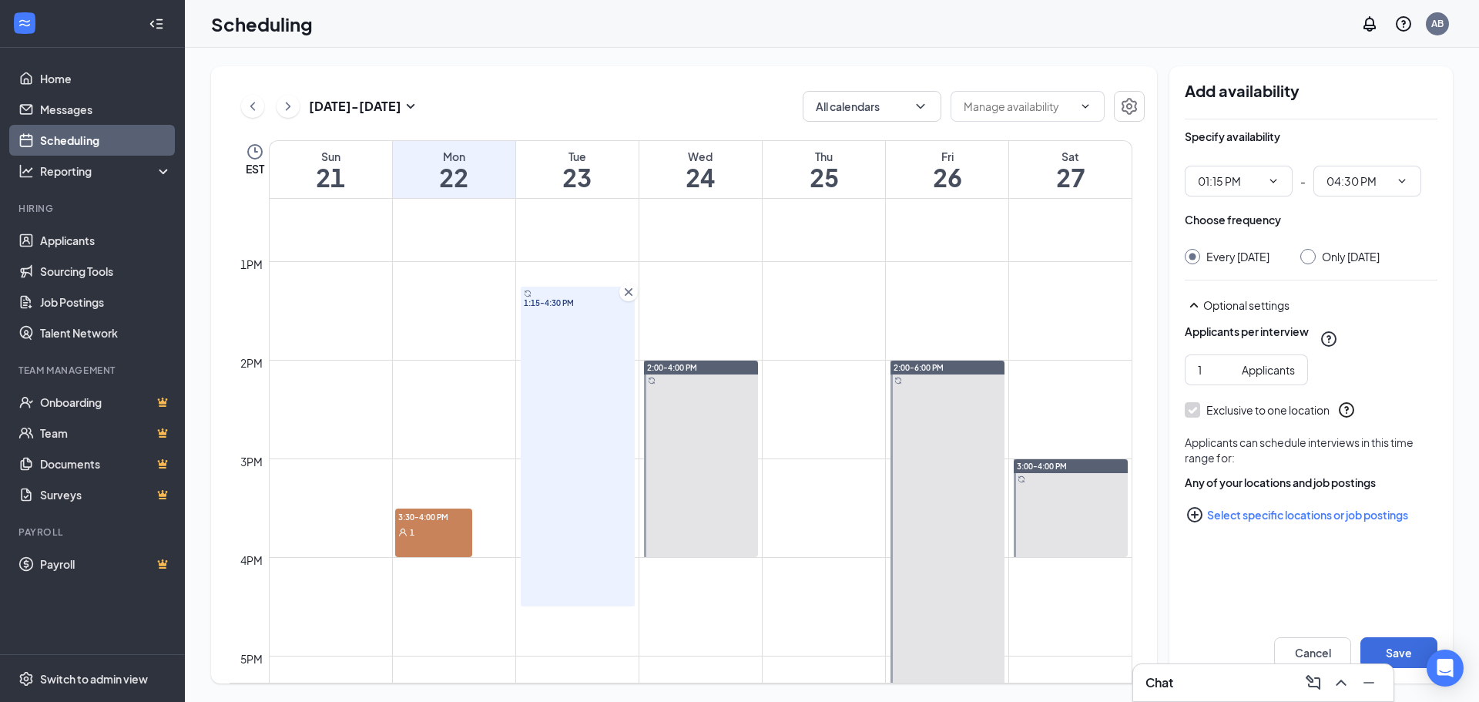
type input "01:15 PM"
type input "04:30 PM"
click at [587, 294] on div "1:15-4:30 PM" at bounding box center [578, 447] width 114 height 320
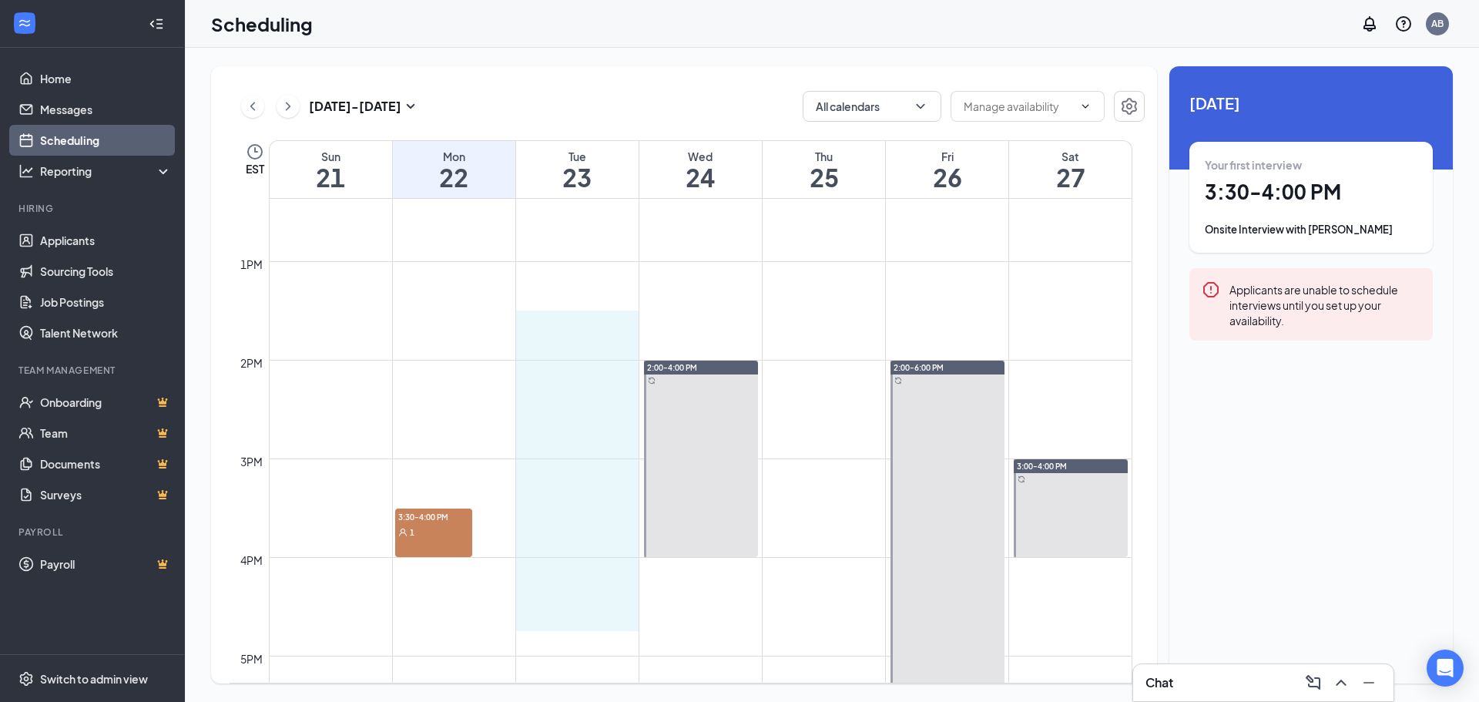
drag, startPoint x: 572, startPoint y: 310, endPoint x: 584, endPoint y: 606, distance: 296.1
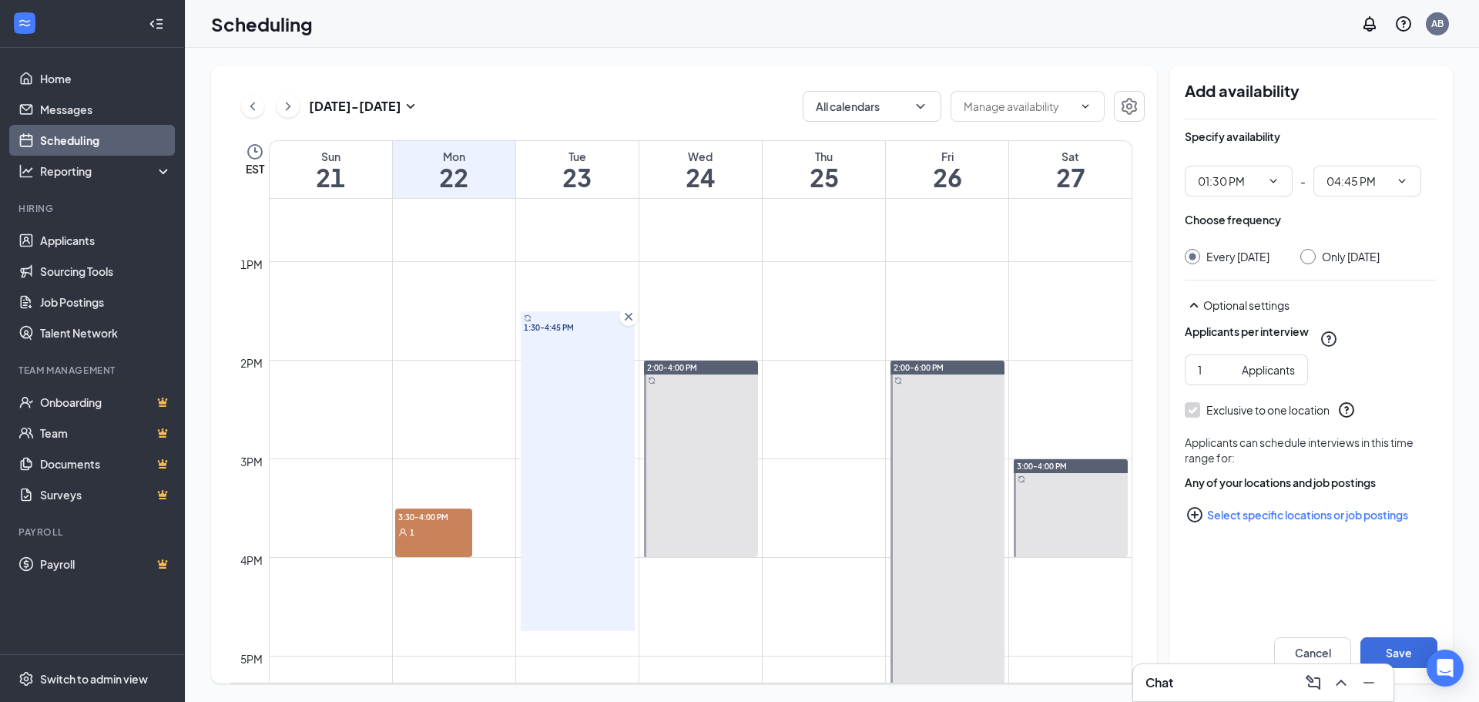
drag, startPoint x: 585, startPoint y: 626, endPoint x: 585, endPoint y: 613, distance: 13.1
click at [585, 613] on div "1:30-4:45 PM" at bounding box center [578, 471] width 114 height 320
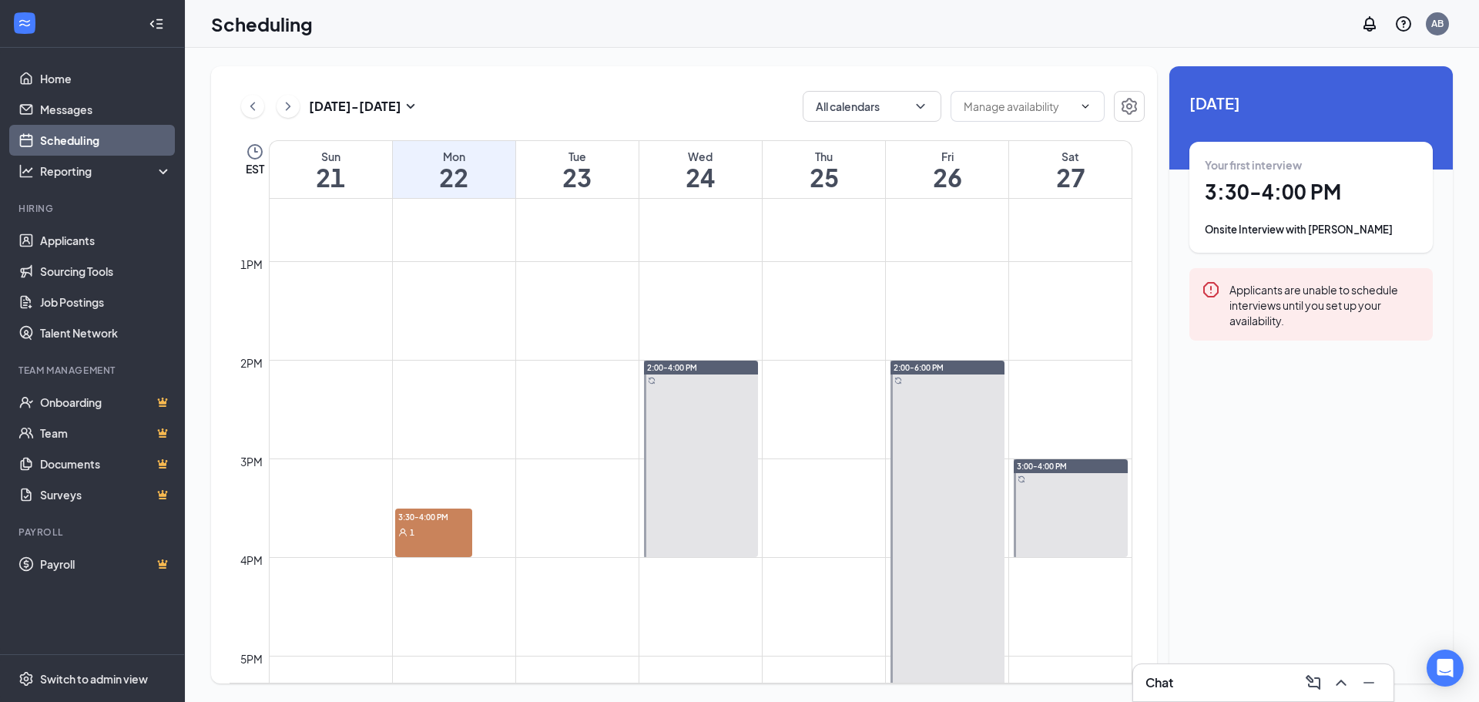
click at [577, 295] on td at bounding box center [701, 298] width 864 height 25
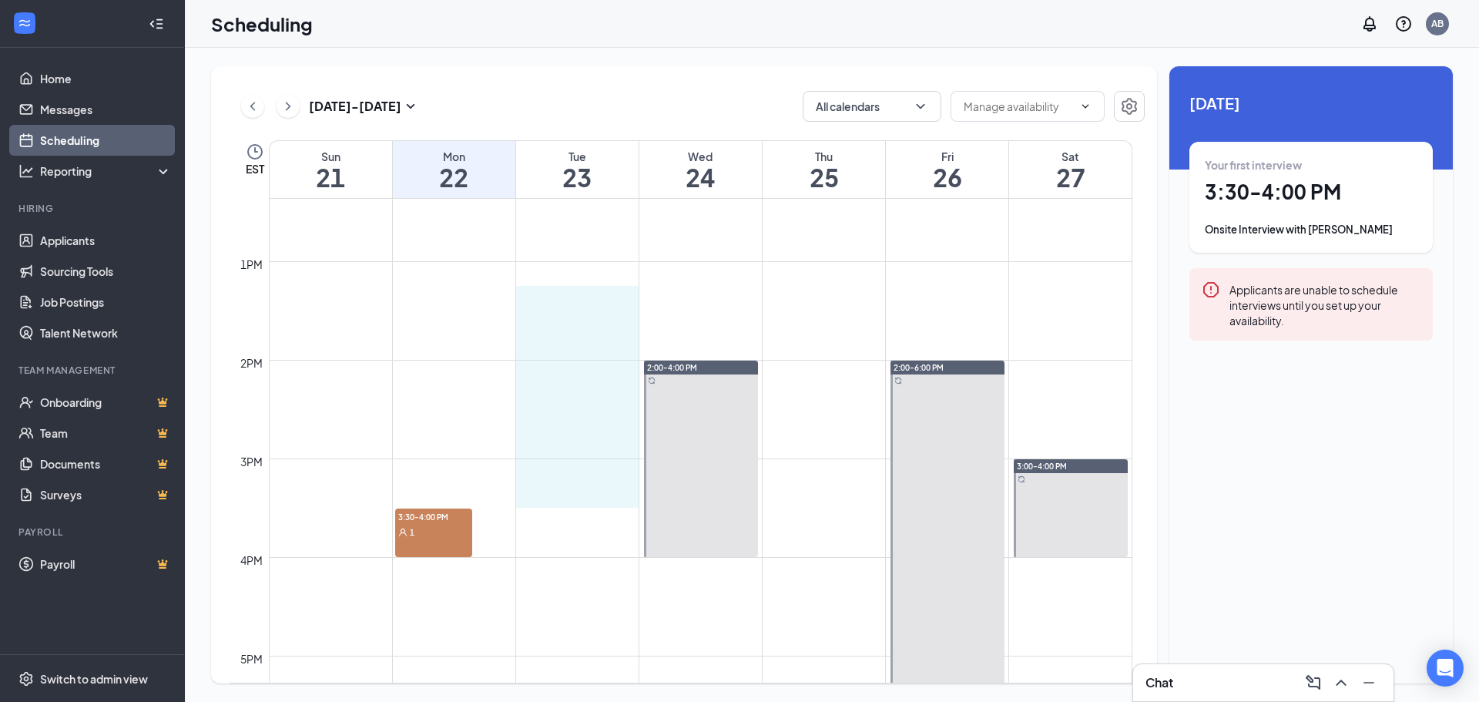
drag, startPoint x: 572, startPoint y: 305, endPoint x: 591, endPoint y: 488, distance: 184.4
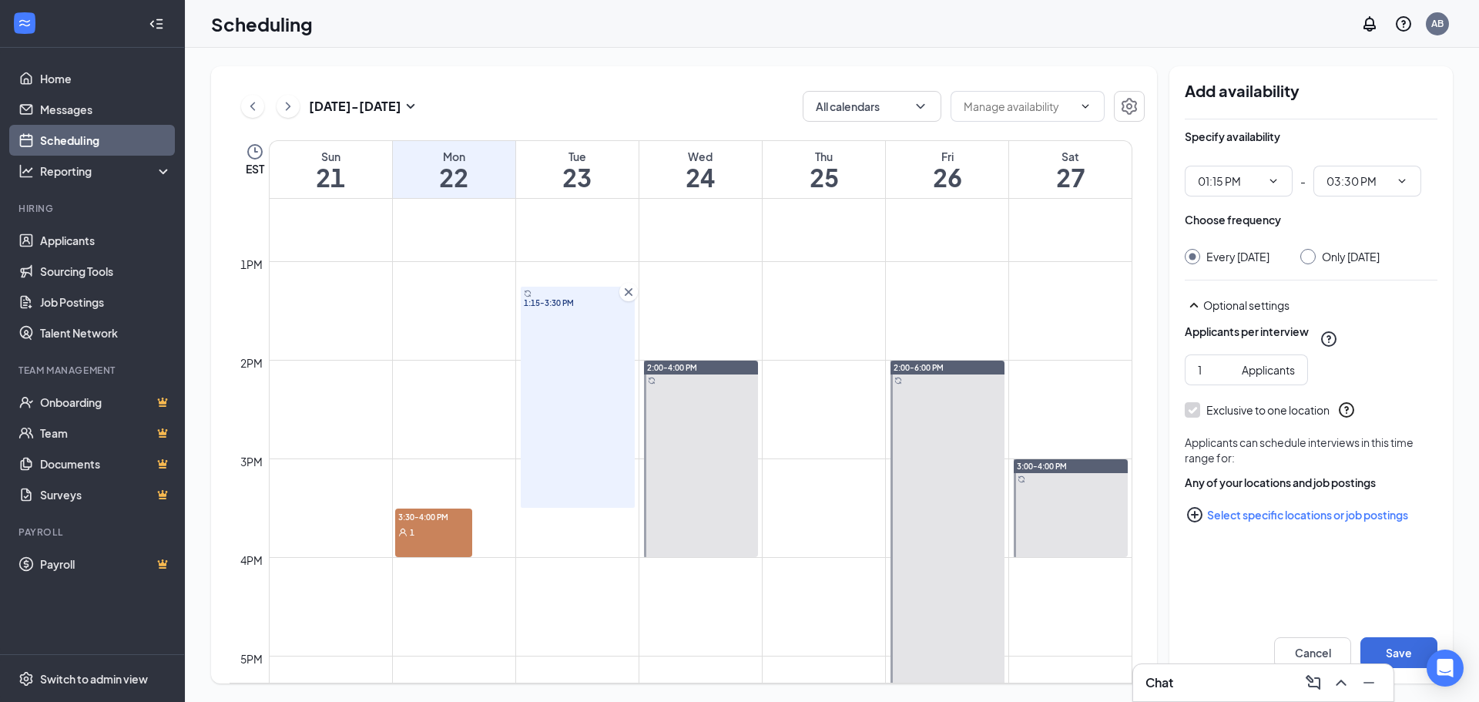
click at [626, 290] on icon "Cross" at bounding box center [629, 292] width 8 height 8
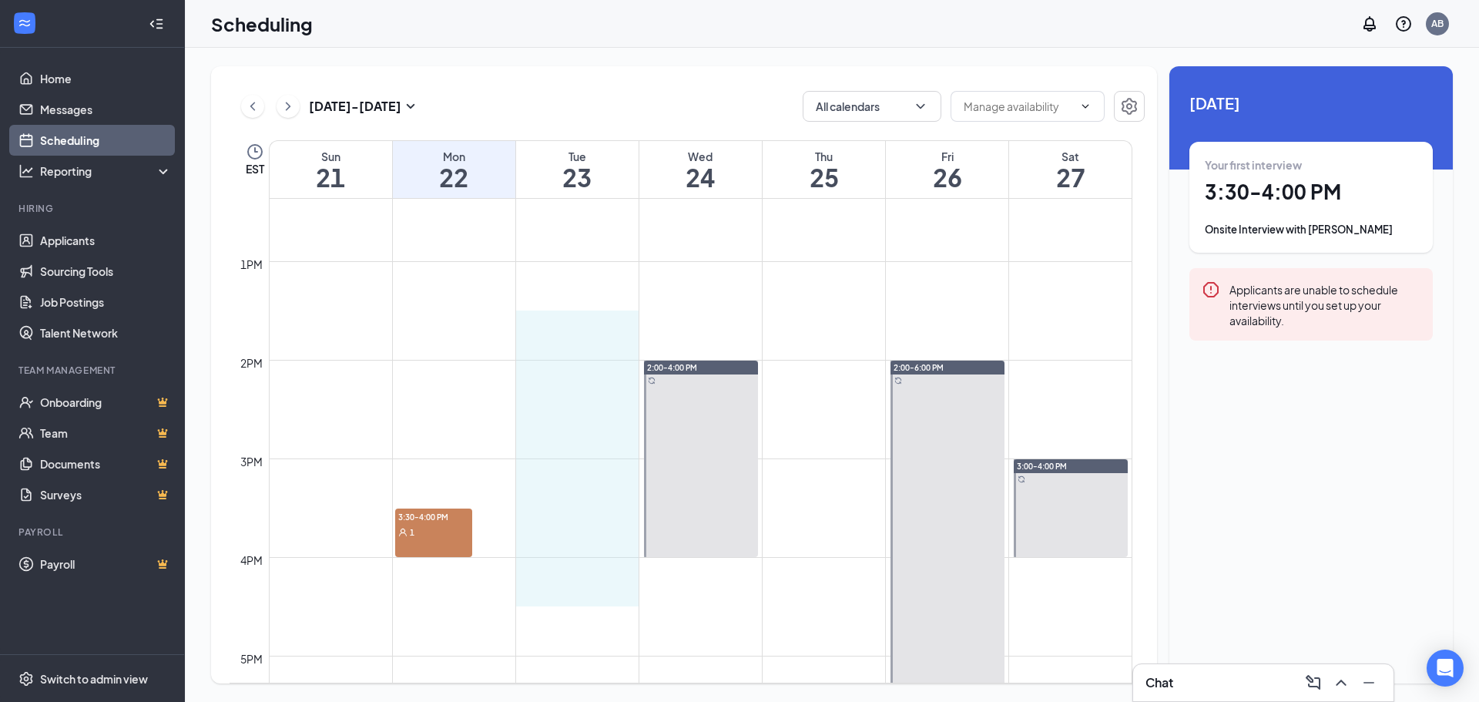
drag, startPoint x: 562, startPoint y: 321, endPoint x: 599, endPoint y: 593, distance: 274.5
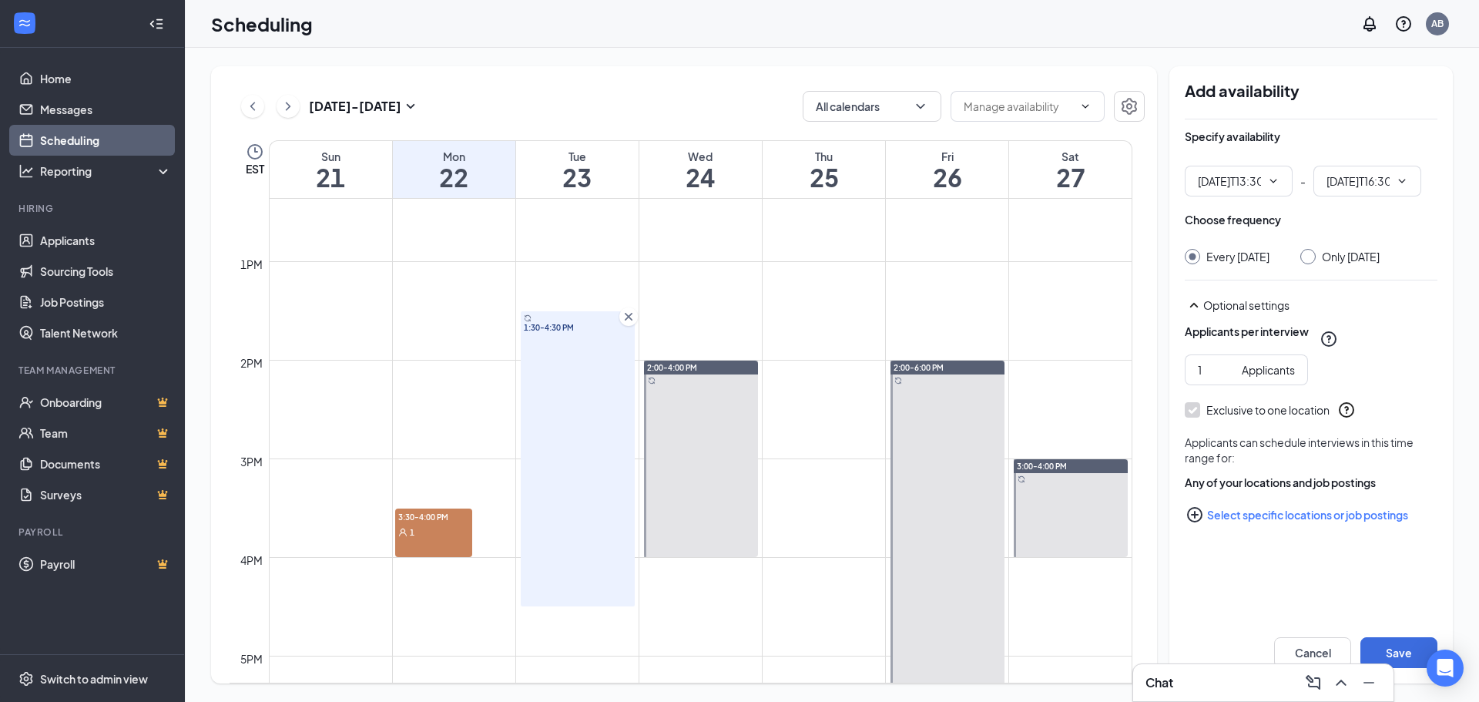
type input "01:30 PM"
type input "04:30 PM"
click at [680, 36] on div "Scheduling AB" at bounding box center [832, 24] width 1294 height 48
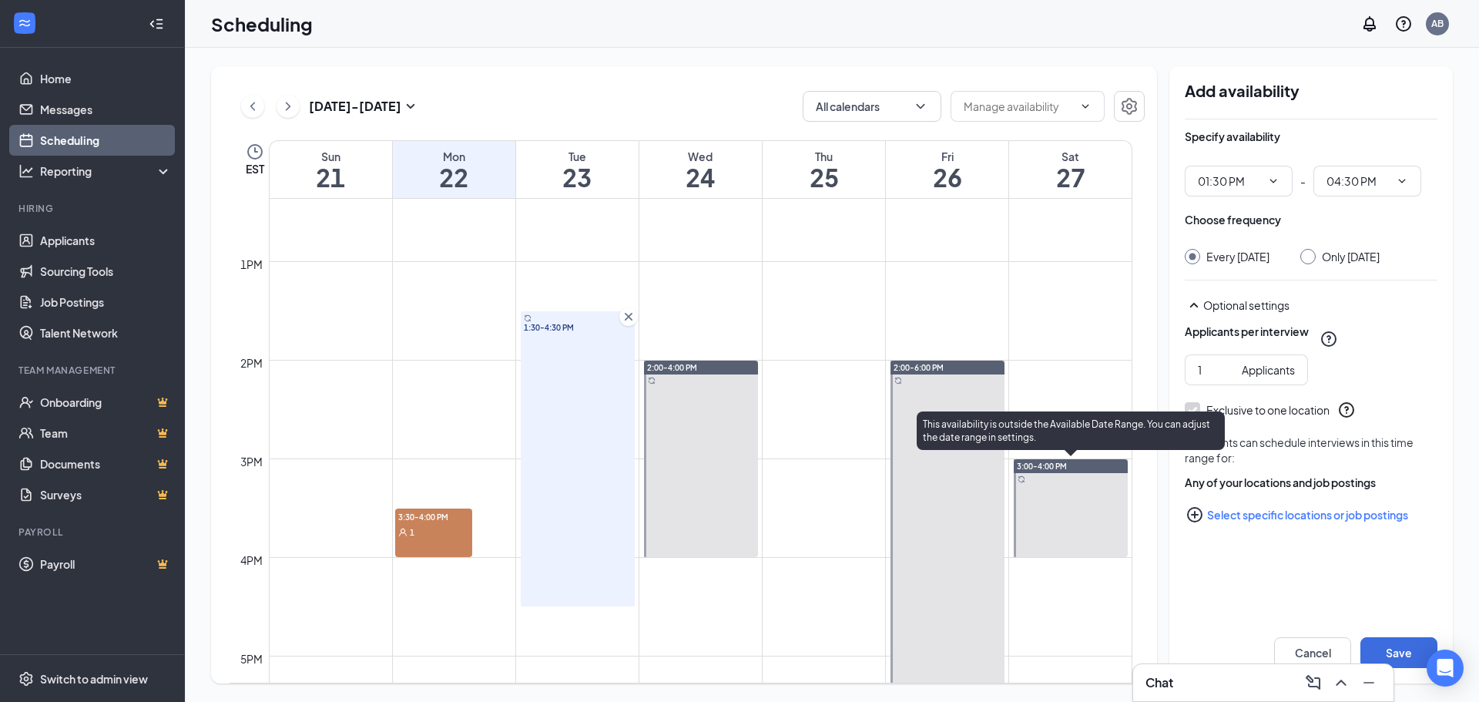
click at [1113, 465] on div "3:00-4:00 PM" at bounding box center [1071, 466] width 114 height 14
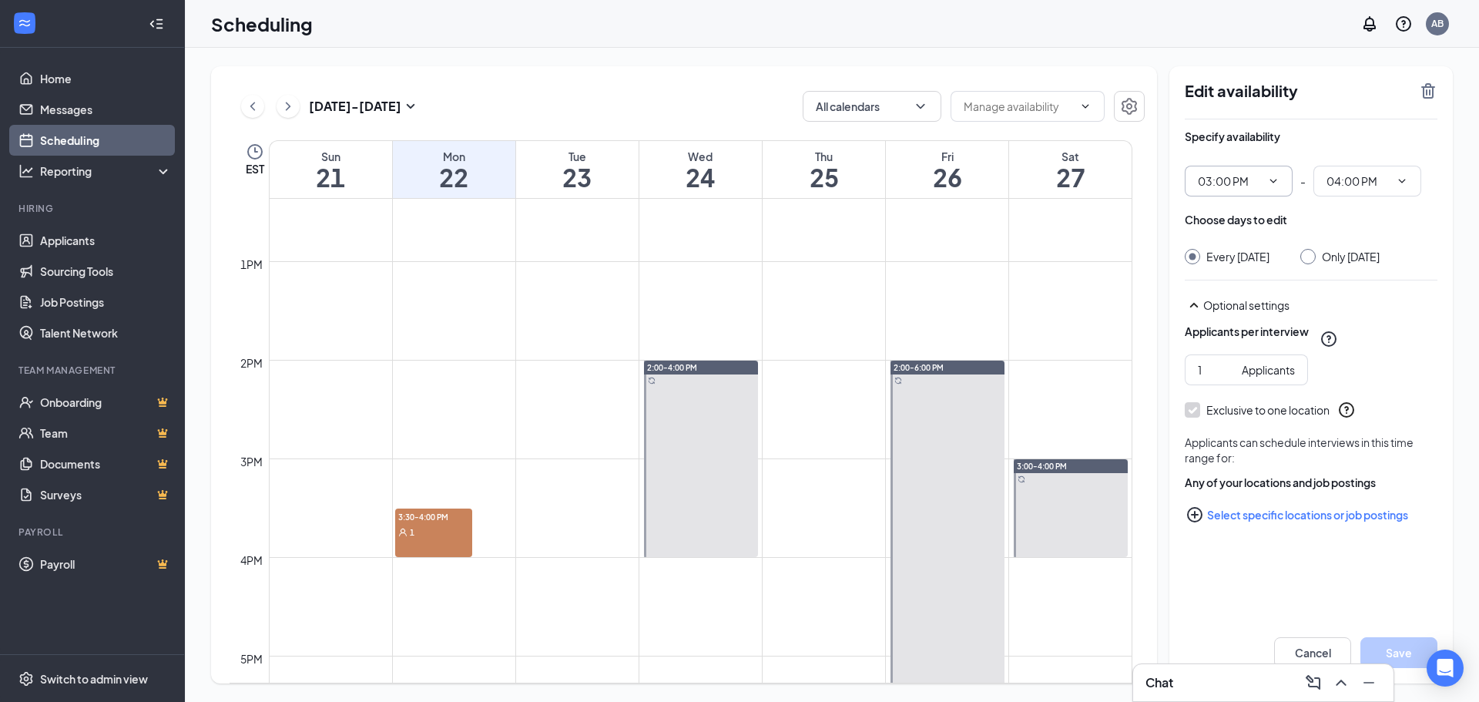
click at [1207, 179] on input "03:00 PM" at bounding box center [1229, 181] width 63 height 17
click at [1260, 345] on div "02:00 AM" at bounding box center [1251, 339] width 83 height 17
type input "02:00 AM"
type input "03:00 AM"
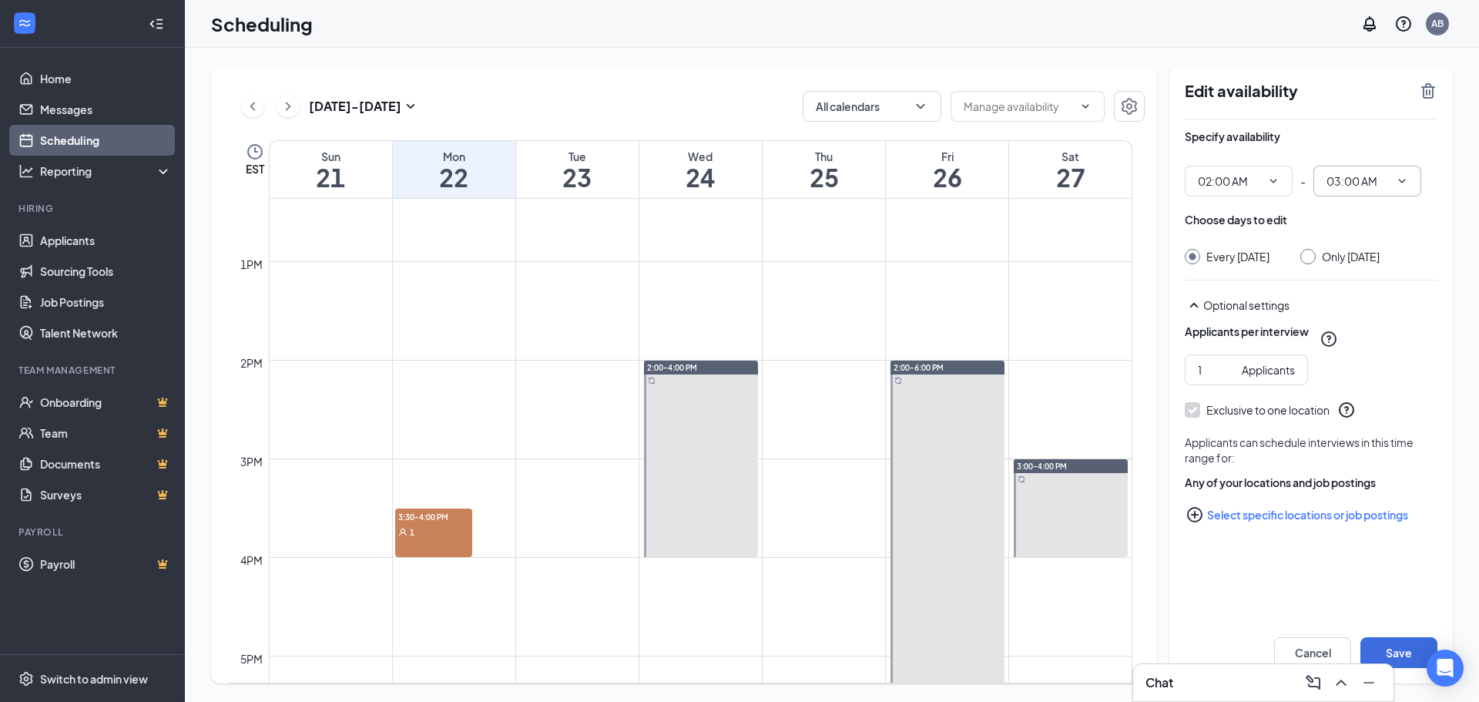
click at [1401, 183] on icon "ChevronDown" at bounding box center [1402, 181] width 12 height 12
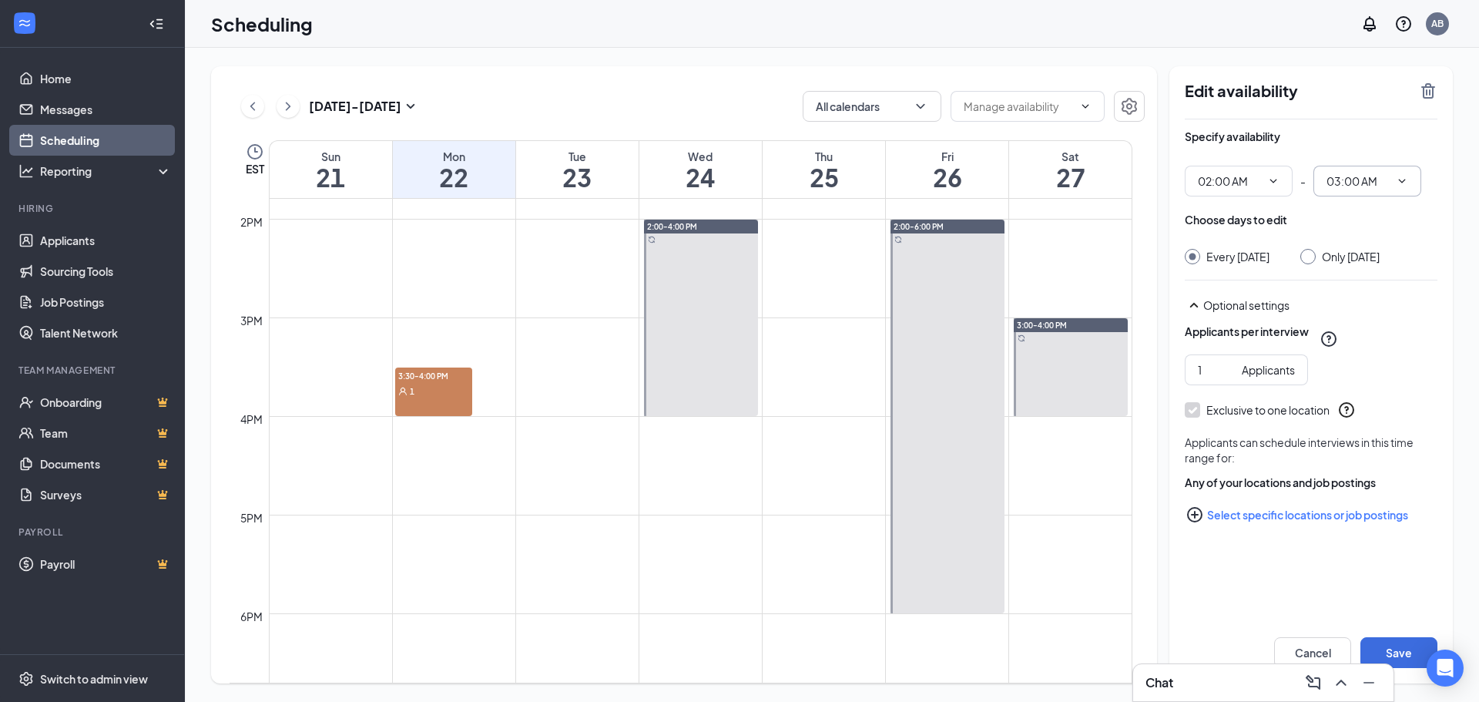
scroll to position [1374, 0]
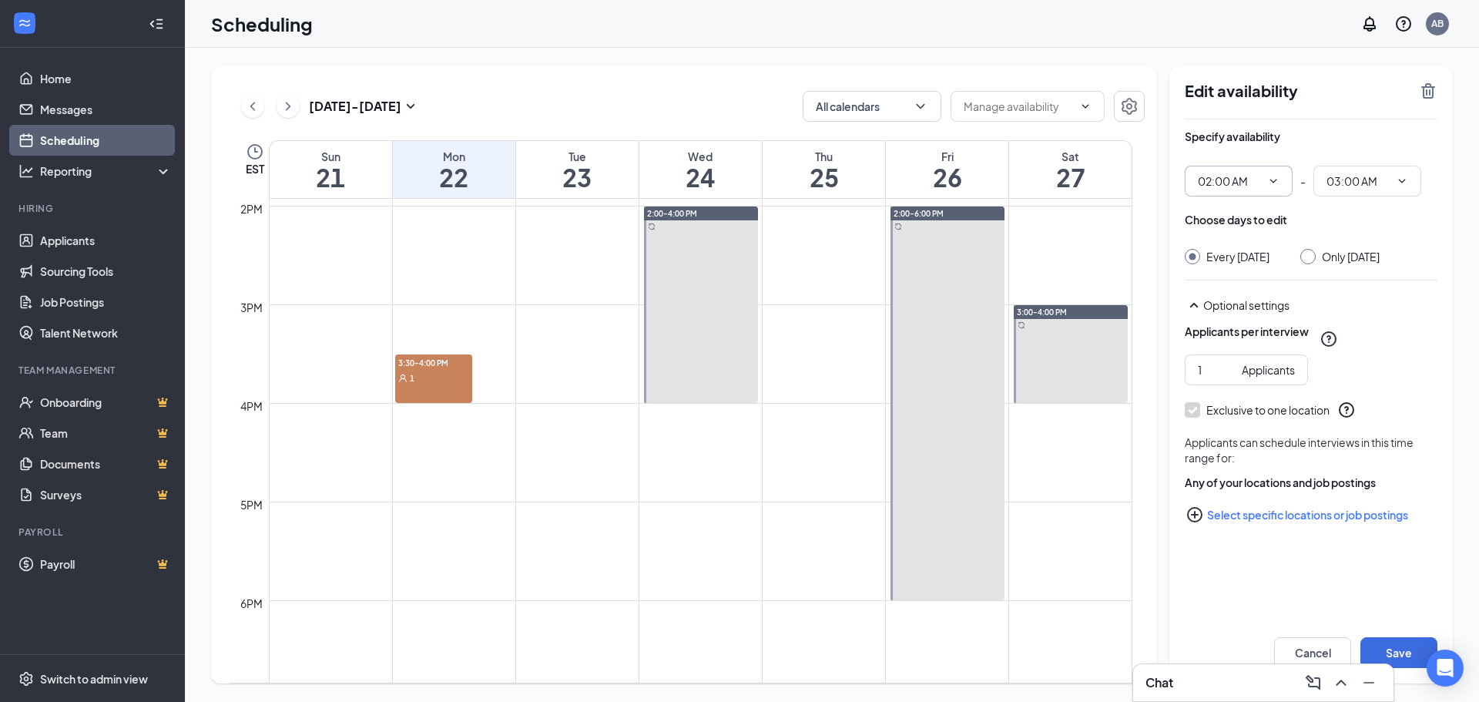
click at [1278, 183] on icon "ChevronDown" at bounding box center [1273, 181] width 12 height 12
click at [1269, 182] on icon "ChevronDown" at bounding box center [1273, 181] width 12 height 12
click at [1231, 188] on input "02:00 AM" at bounding box center [1229, 181] width 63 height 17
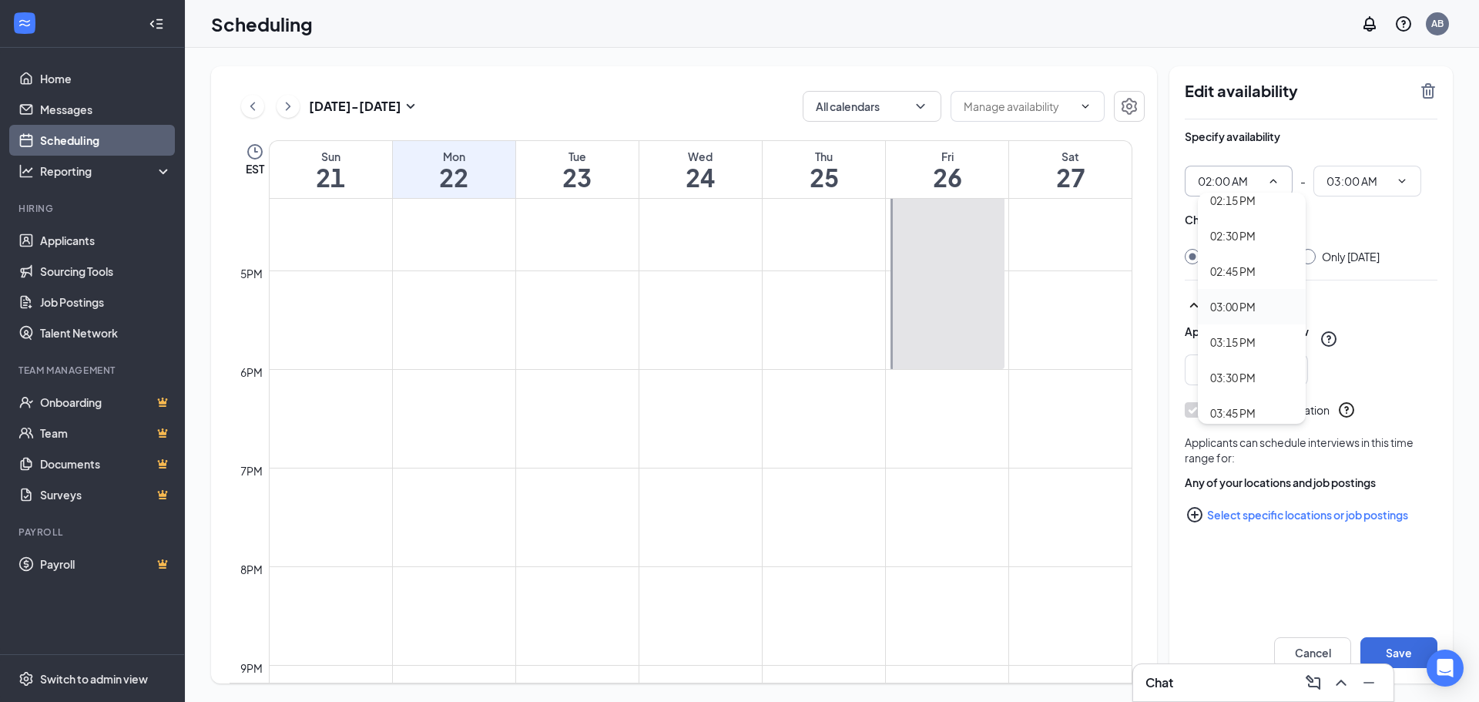
scroll to position [2003, 0]
click at [1246, 266] on div "02:30 PM" at bounding box center [1232, 262] width 45 height 17
type input "02:30 PM"
click at [1403, 186] on icon "ChevronDown" at bounding box center [1402, 181] width 12 height 12
click at [1407, 178] on icon "ChevronDown" at bounding box center [1402, 181] width 12 height 12
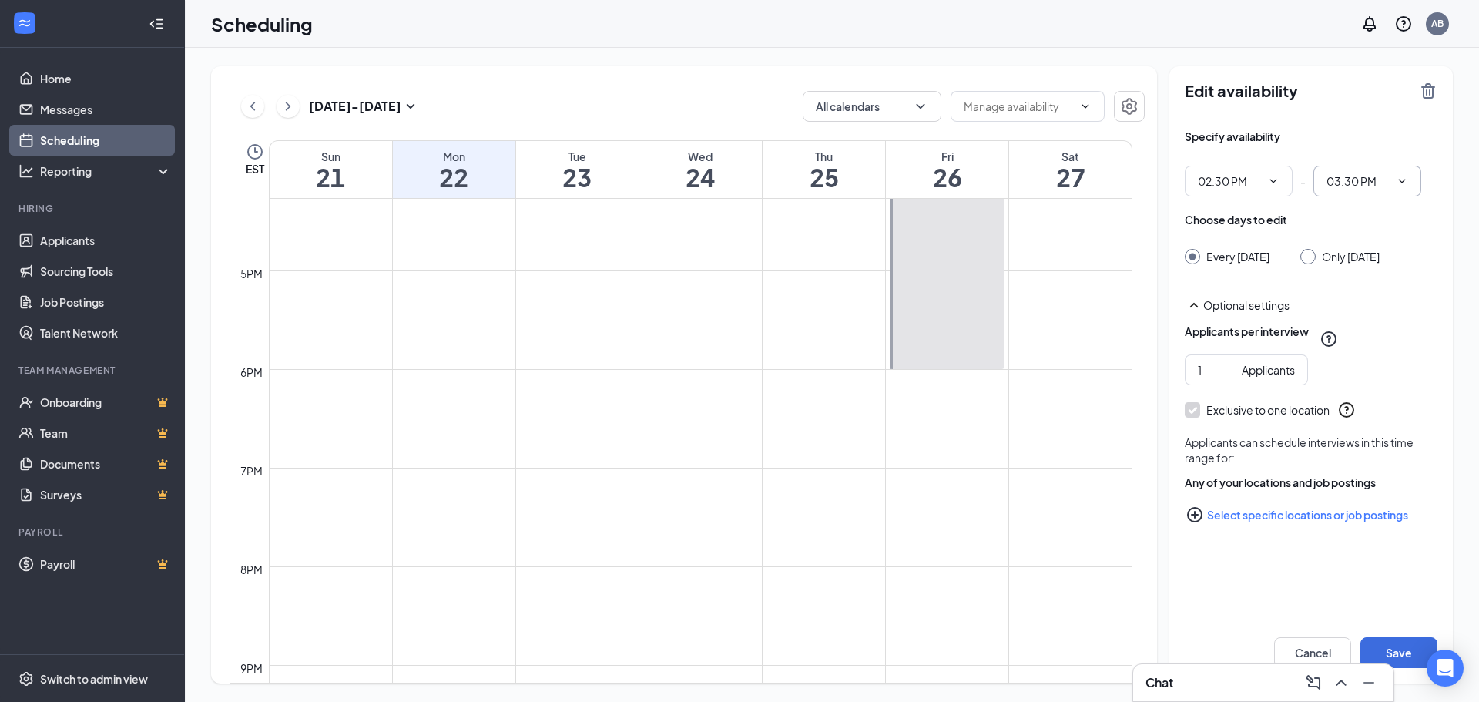
click at [1377, 182] on input "03:30 PM" at bounding box center [1358, 181] width 63 height 17
click at [1381, 314] on div "04:15 AM" at bounding box center [1360, 315] width 45 height 17
click at [1408, 182] on span "04:15 AM 12:15 AM 12:30 AM 12:45 AM 01:00 AM 01:15 AM 01:30 AM 01:45 AM 02:00 A…" at bounding box center [1368, 181] width 108 height 31
click at [1371, 179] on input "04:15 AM" at bounding box center [1358, 181] width 63 height 17
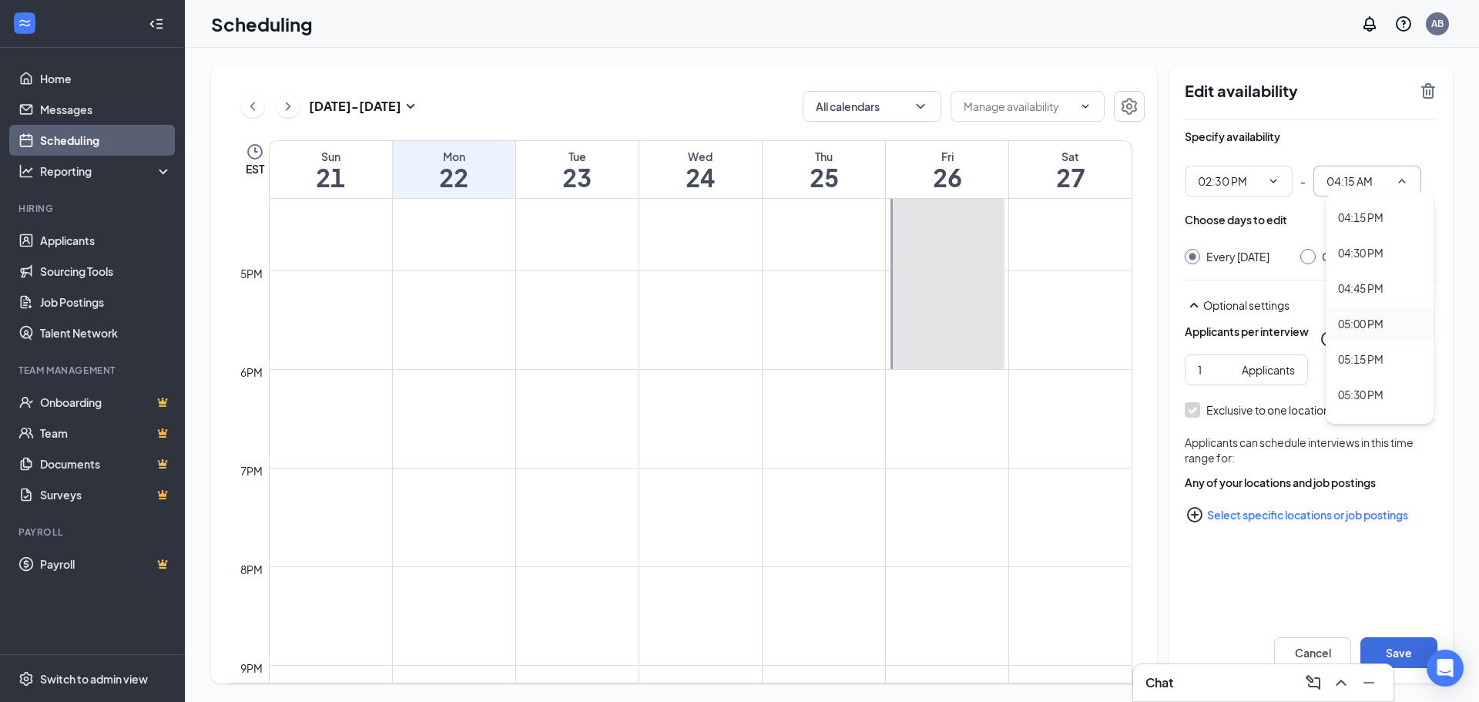
scroll to position [2234, 0]
click at [1371, 247] on div "04:15 PM" at bounding box center [1360, 244] width 45 height 17
type input "04:15 PM"
click at [1381, 138] on div "Specify availability" at bounding box center [1311, 144] width 253 height 31
click at [1395, 652] on button "Save" at bounding box center [1399, 652] width 77 height 31
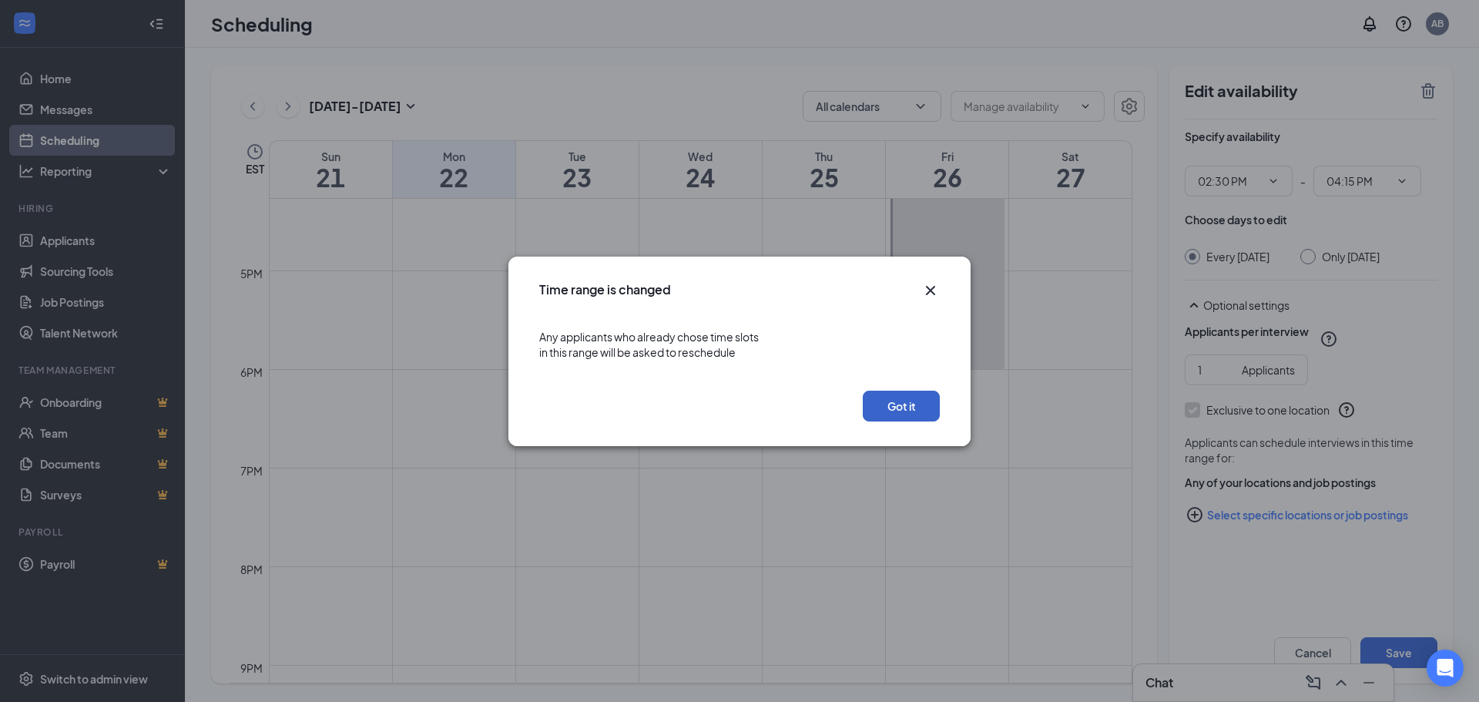
click at [915, 412] on button "Got it" at bounding box center [901, 406] width 77 height 31
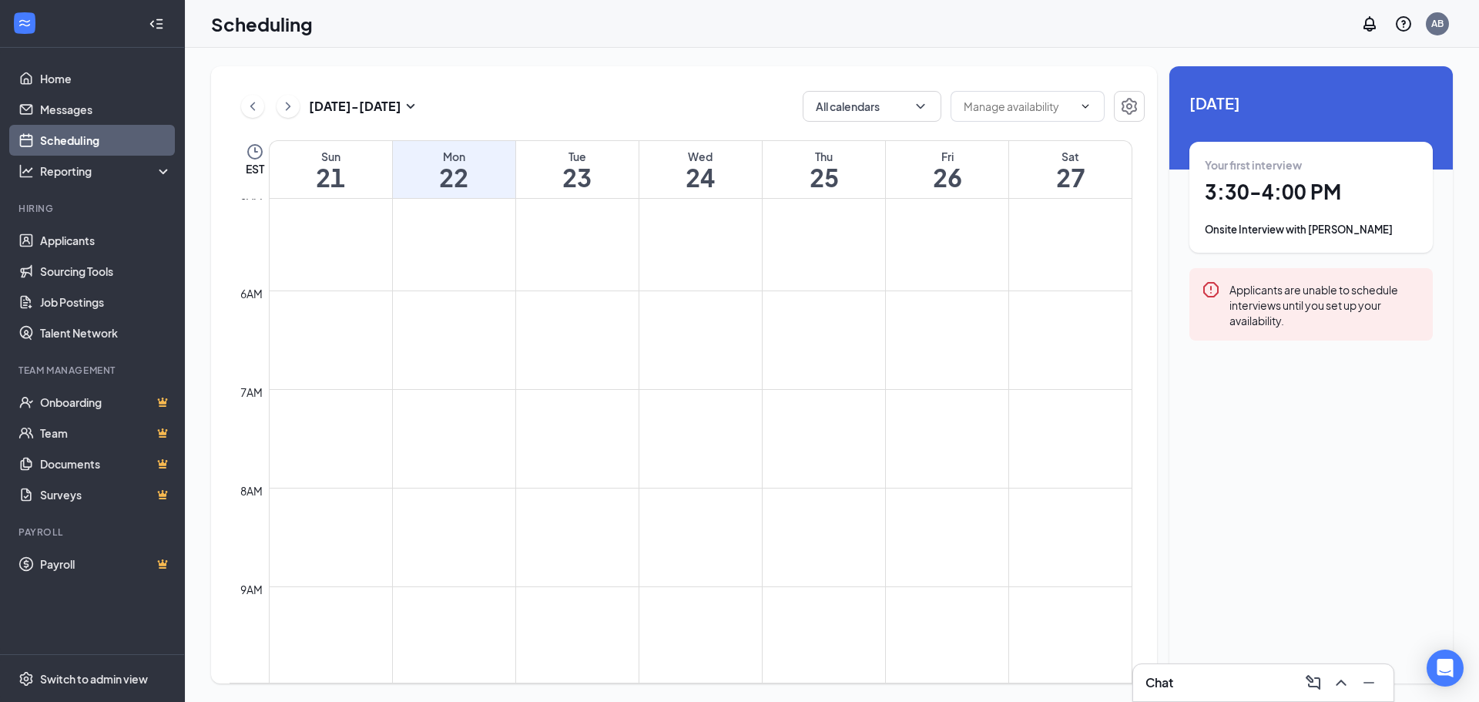
scroll to position [372, 0]
click at [90, 237] on link "Applicants" at bounding box center [106, 240] width 132 height 31
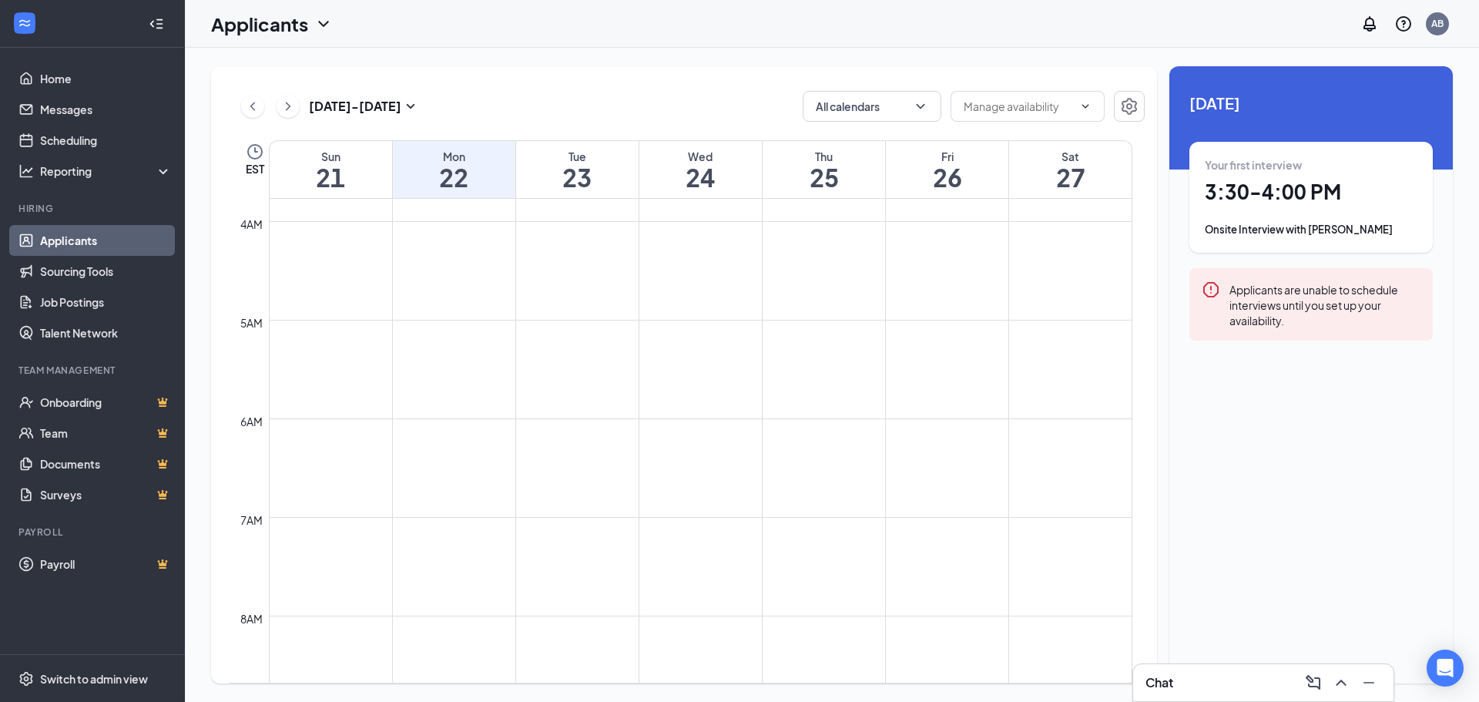
click at [92, 240] on link "Applicants" at bounding box center [106, 240] width 132 height 31
click at [68, 106] on link "Messages" at bounding box center [106, 109] width 132 height 31
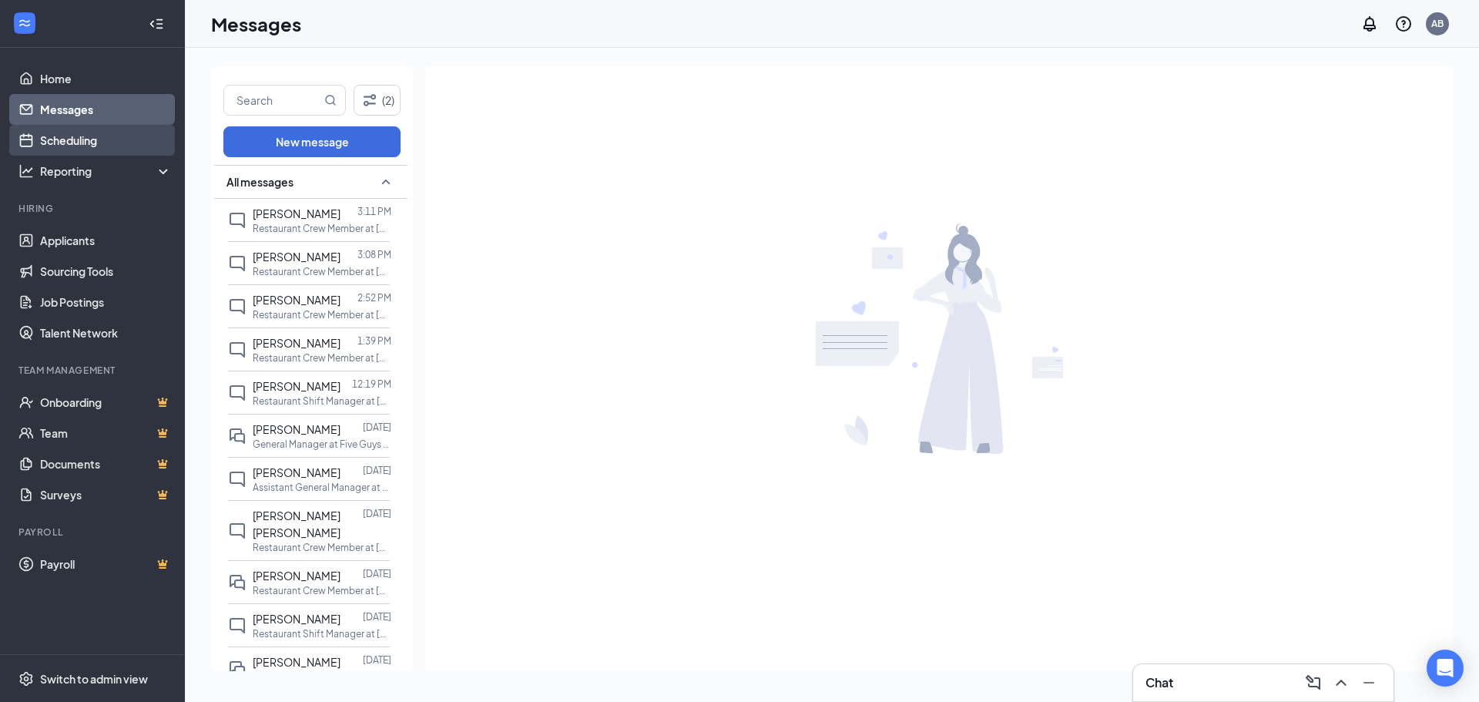
click at [120, 141] on link "Scheduling" at bounding box center [106, 140] width 132 height 31
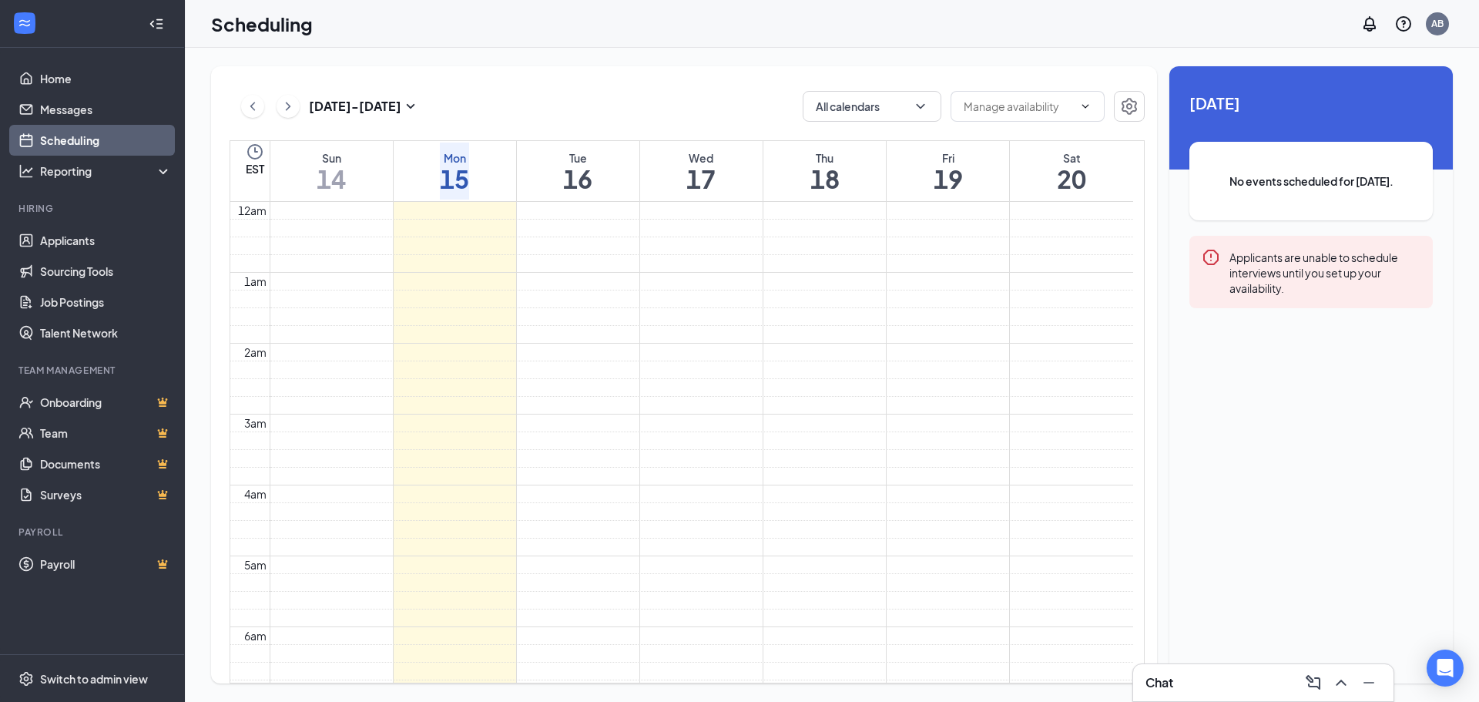
scroll to position [757, 0]
click at [116, 239] on link "Applicants" at bounding box center [106, 240] width 132 height 31
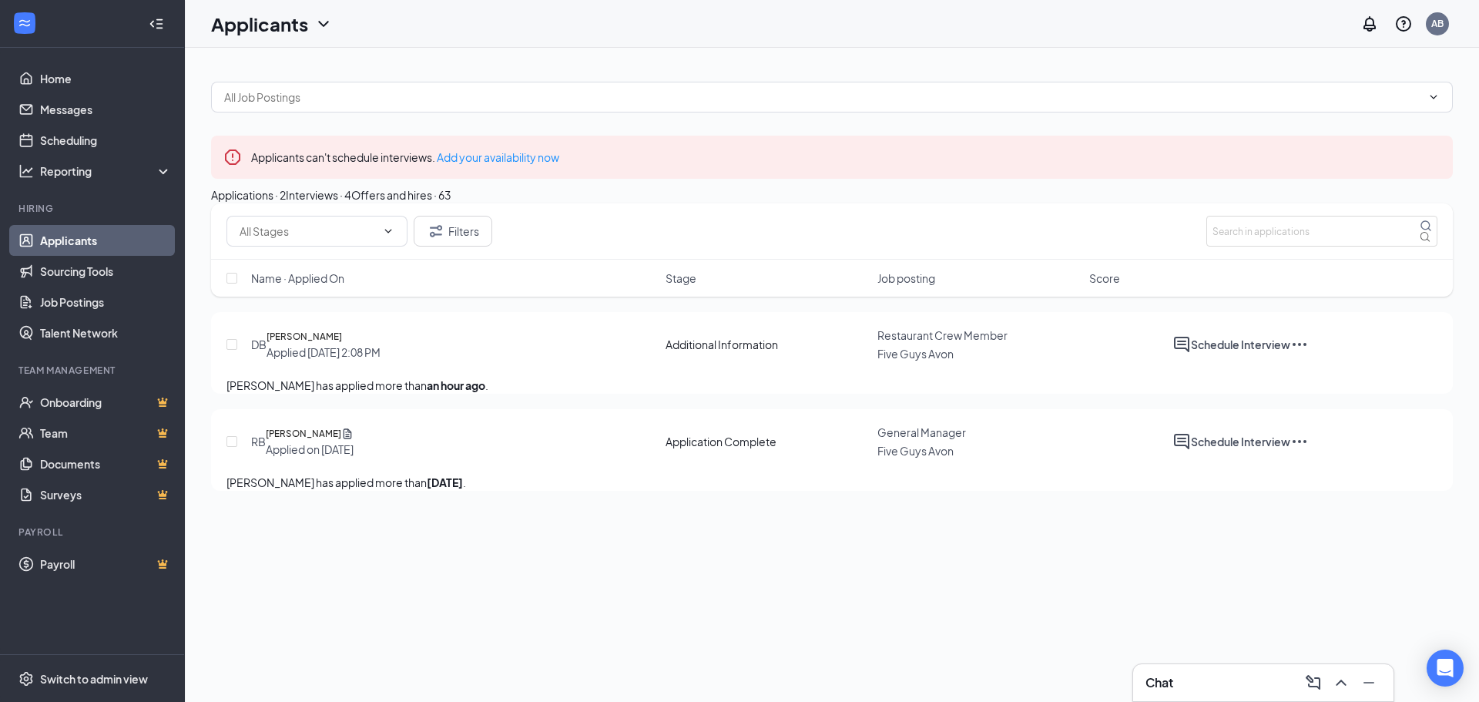
click at [1309, 354] on icon "Ellipses" at bounding box center [1300, 344] width 18 height 18
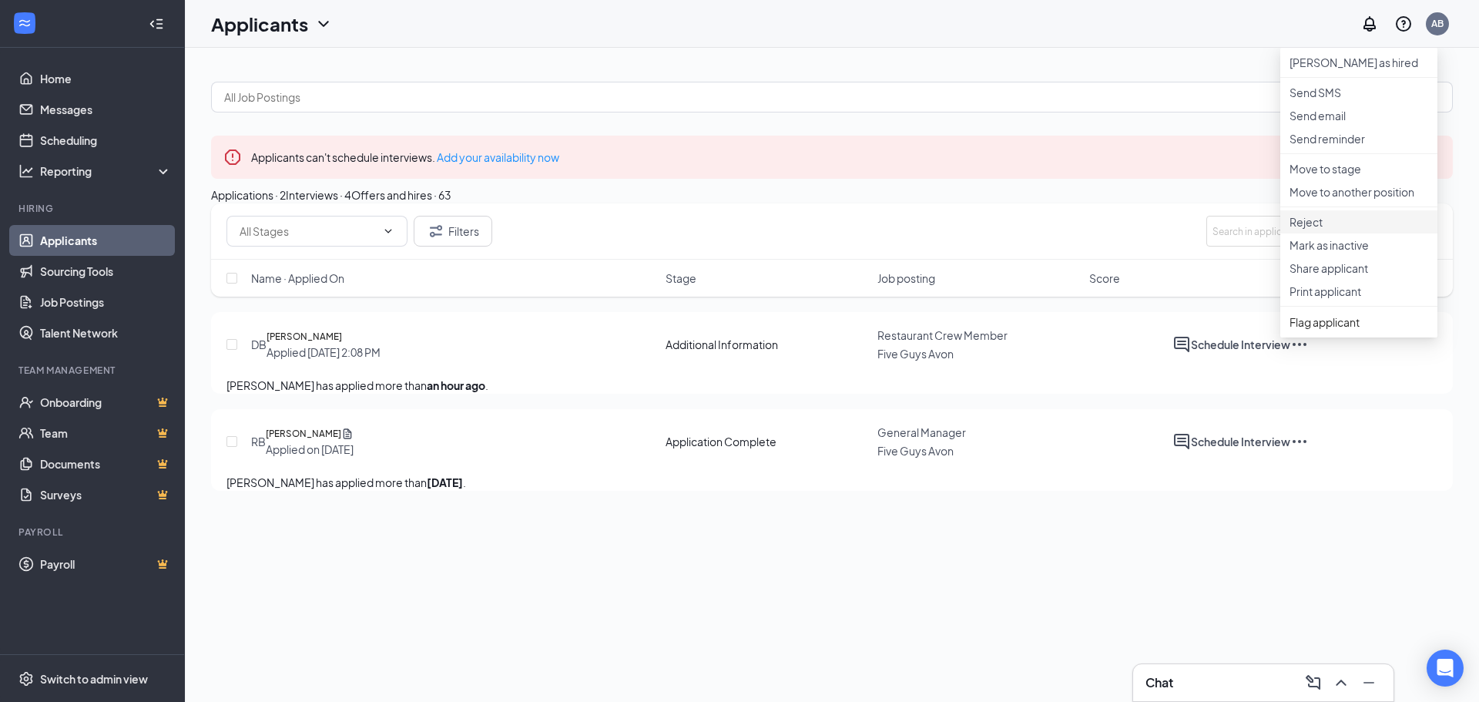
click at [1356, 230] on p "Reject" at bounding box center [1359, 221] width 139 height 15
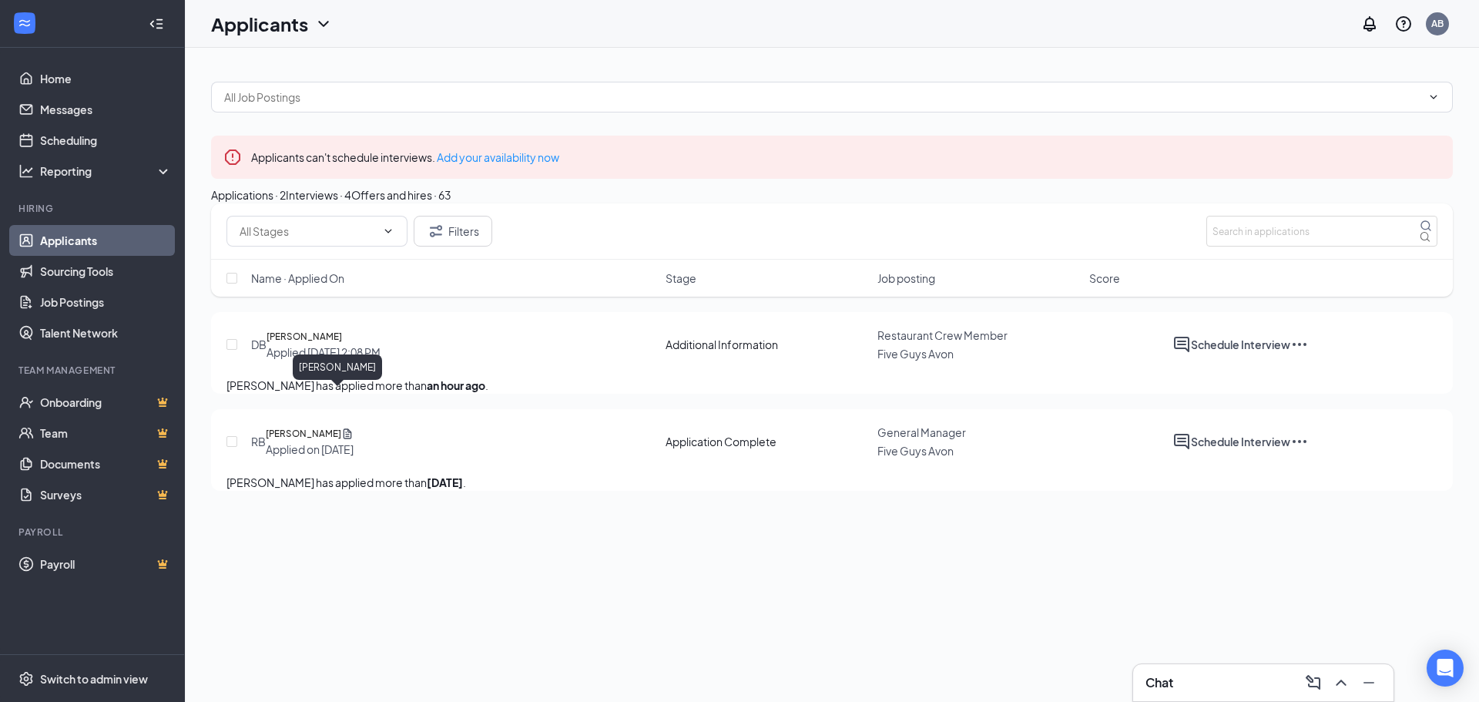
click at [328, 344] on h5 "David Beatty" at bounding box center [305, 336] width 76 height 15
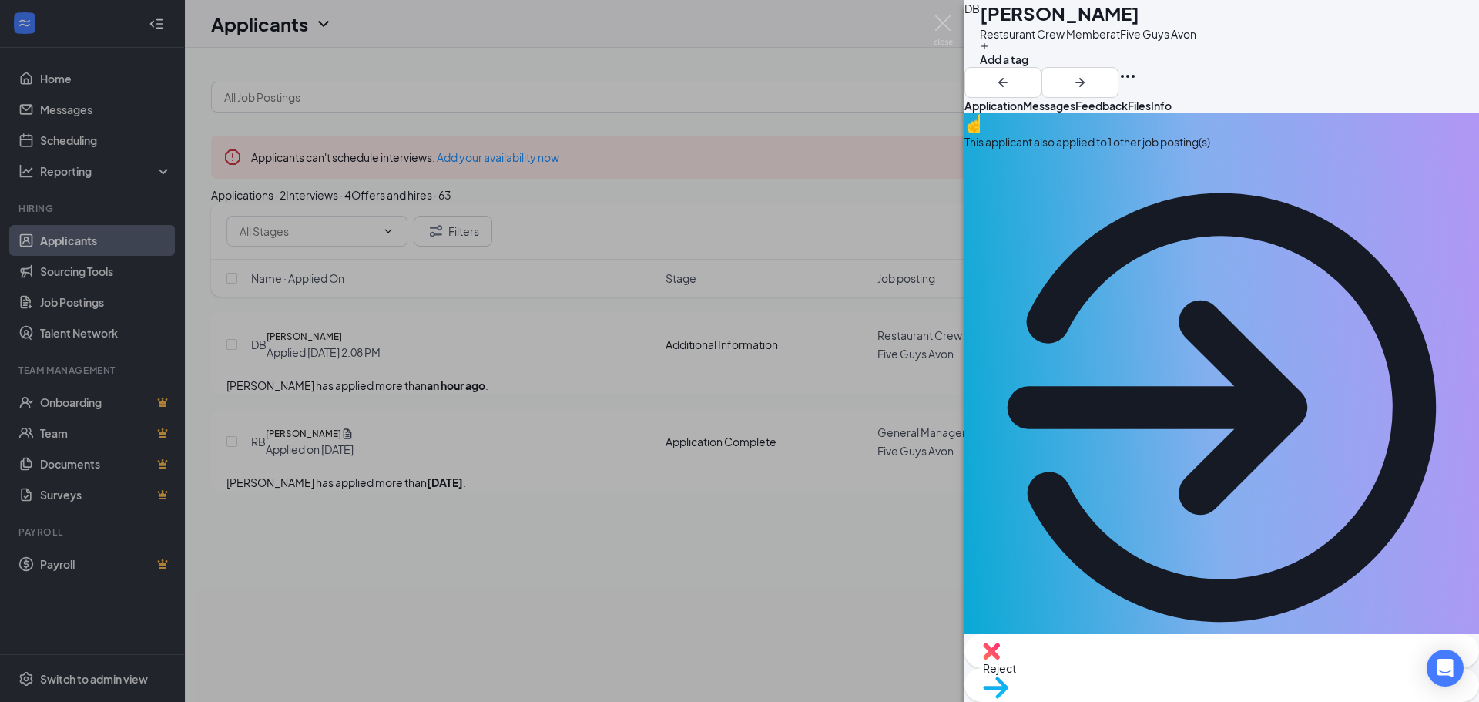
click at [1076, 113] on button "Messages" at bounding box center [1049, 105] width 52 height 15
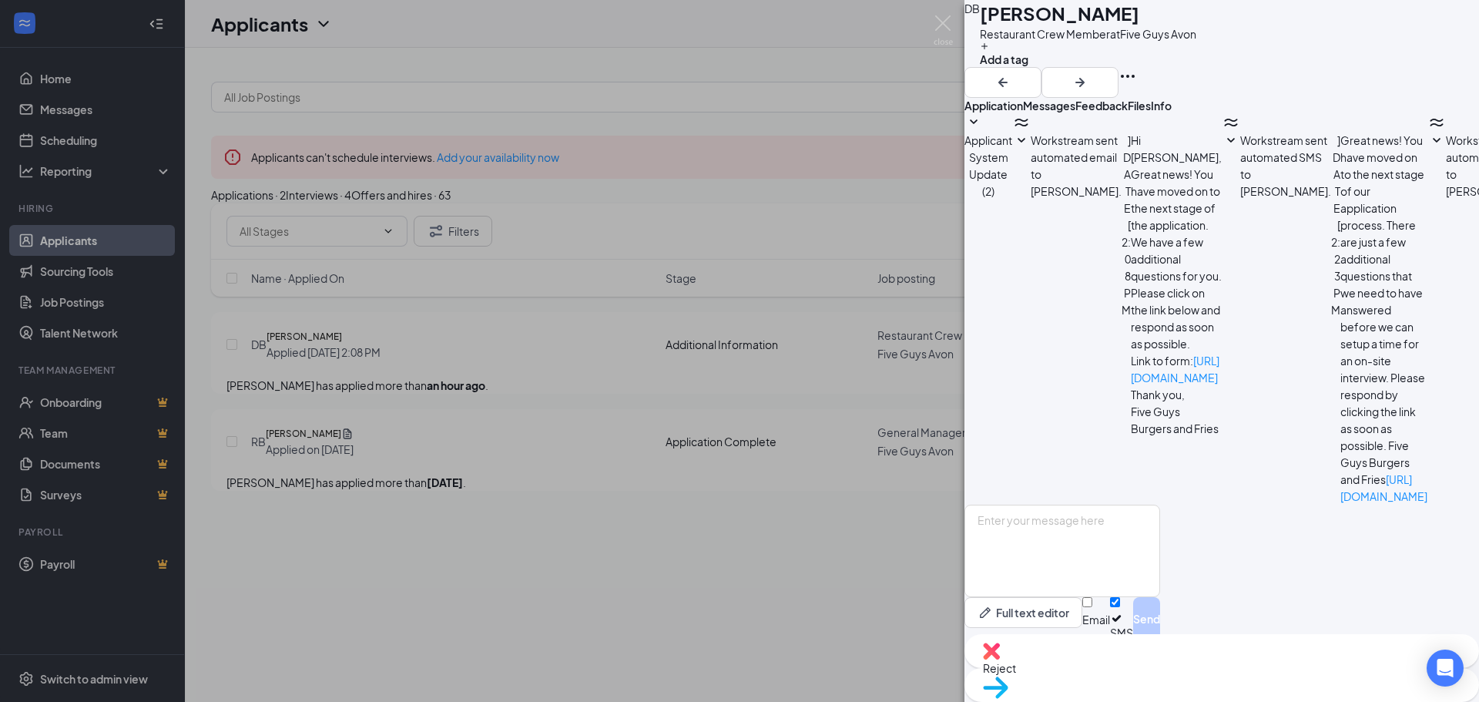
scroll to position [5, 0]
click at [1155, 547] on textarea at bounding box center [1063, 551] width 196 height 92
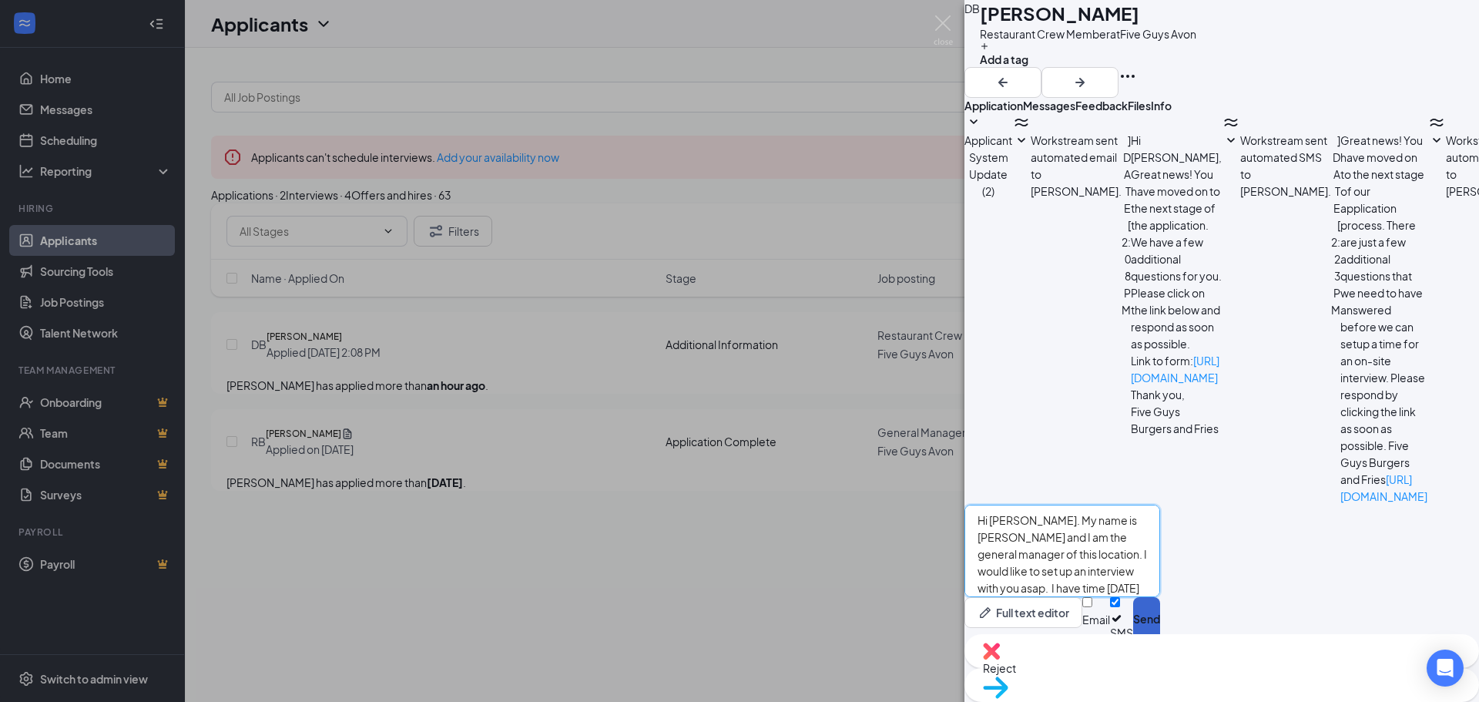
type textarea "Hi David. My name is Ashley and I am the general manager of this location. I wo…"
click at [1160, 603] on button "Send" at bounding box center [1146, 618] width 27 height 43
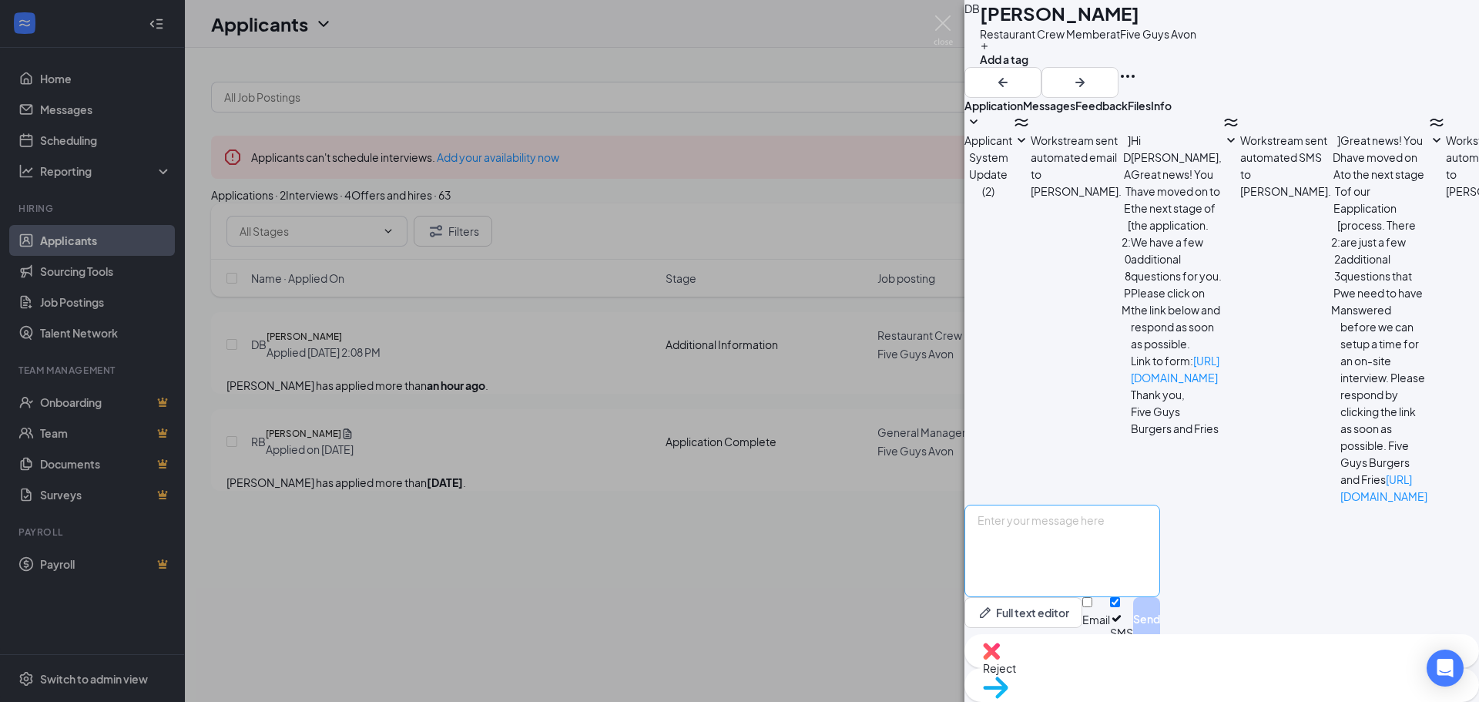
scroll to position [171, 0]
click at [938, 21] on img at bounding box center [943, 30] width 19 height 30
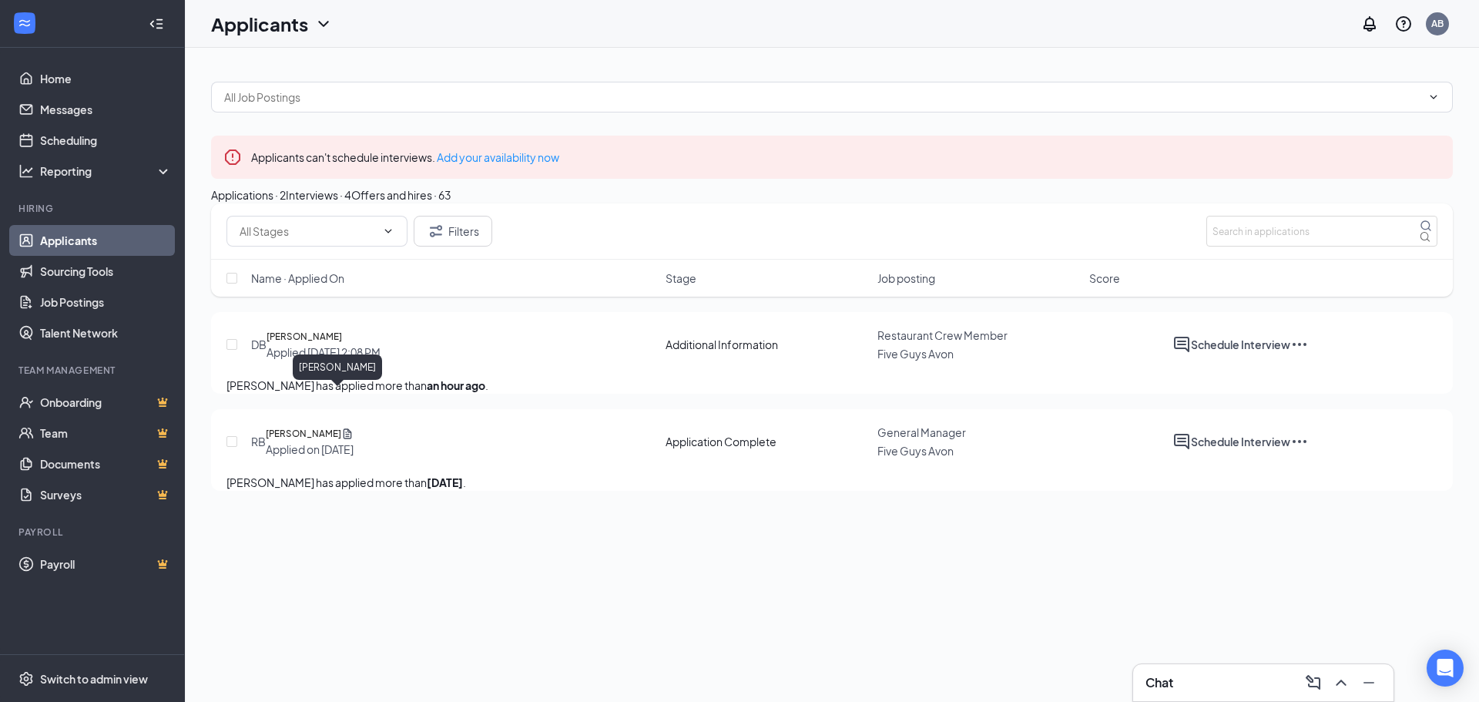
click at [325, 344] on h5 "David Beatty" at bounding box center [305, 336] width 76 height 15
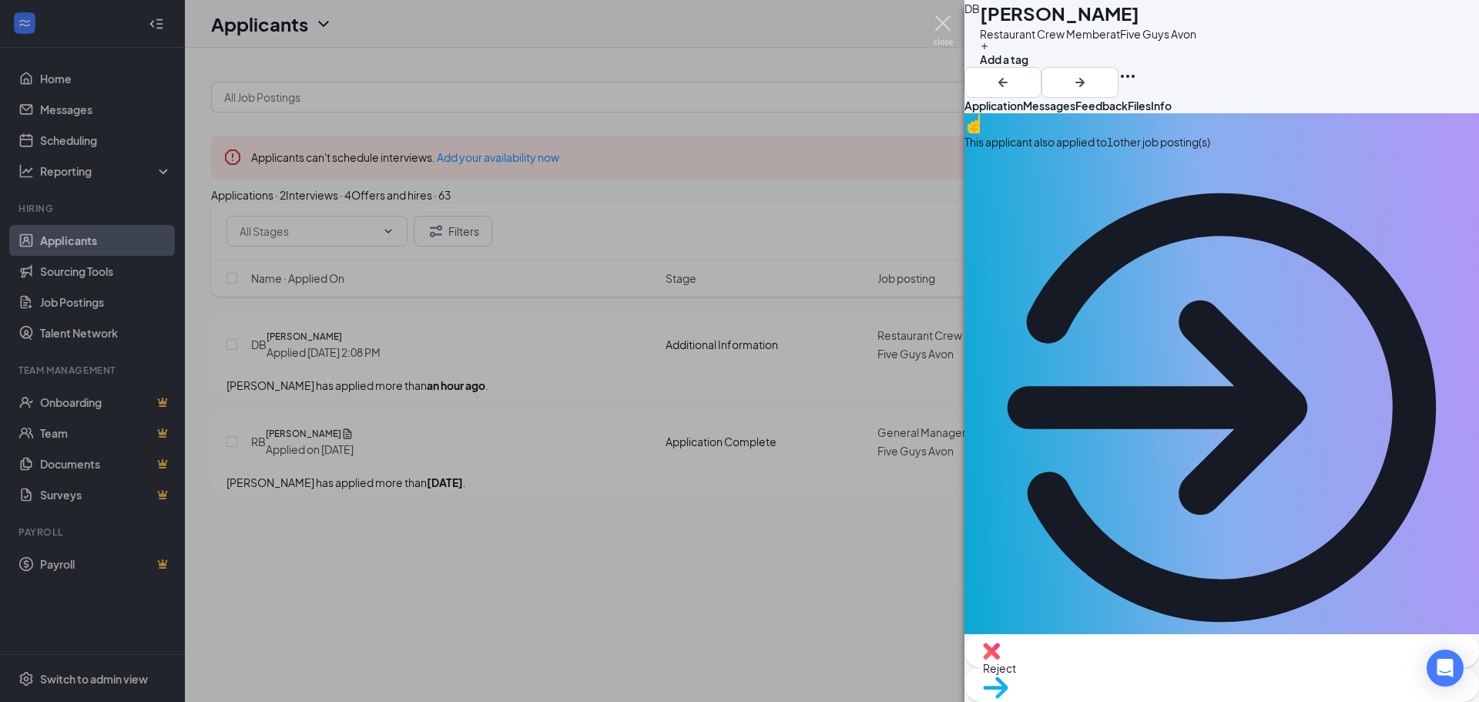
click at [941, 27] on img at bounding box center [943, 30] width 19 height 30
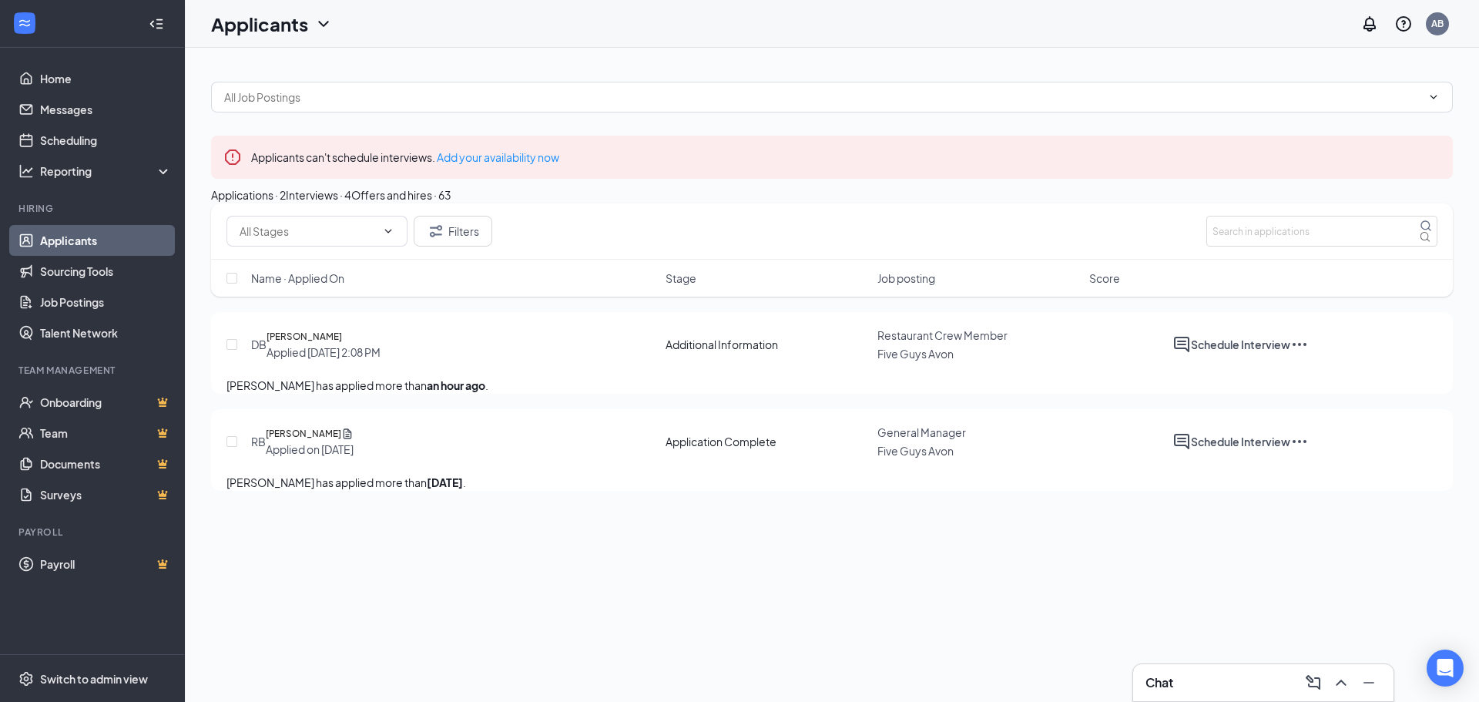
click at [351, 203] on div "Interviews · 4" at bounding box center [318, 194] width 65 height 17
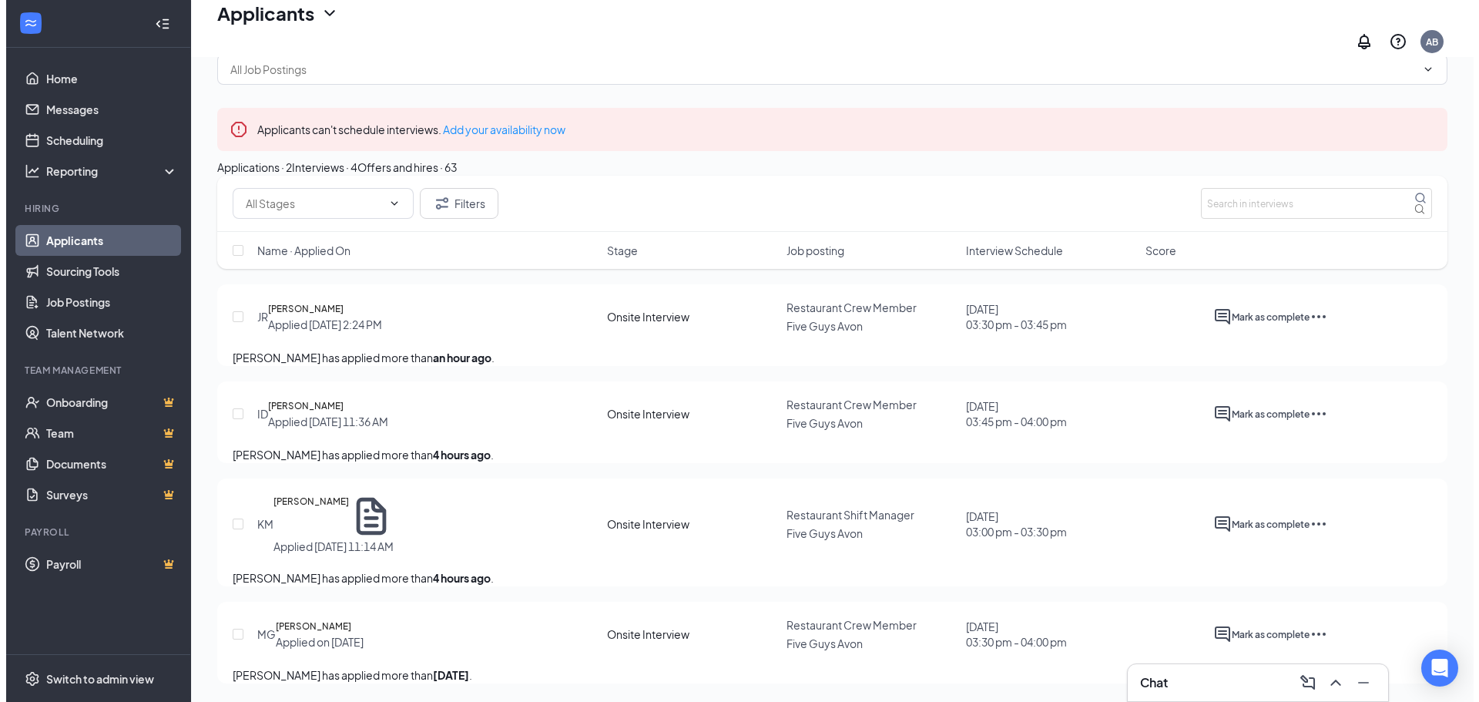
scroll to position [142, 0]
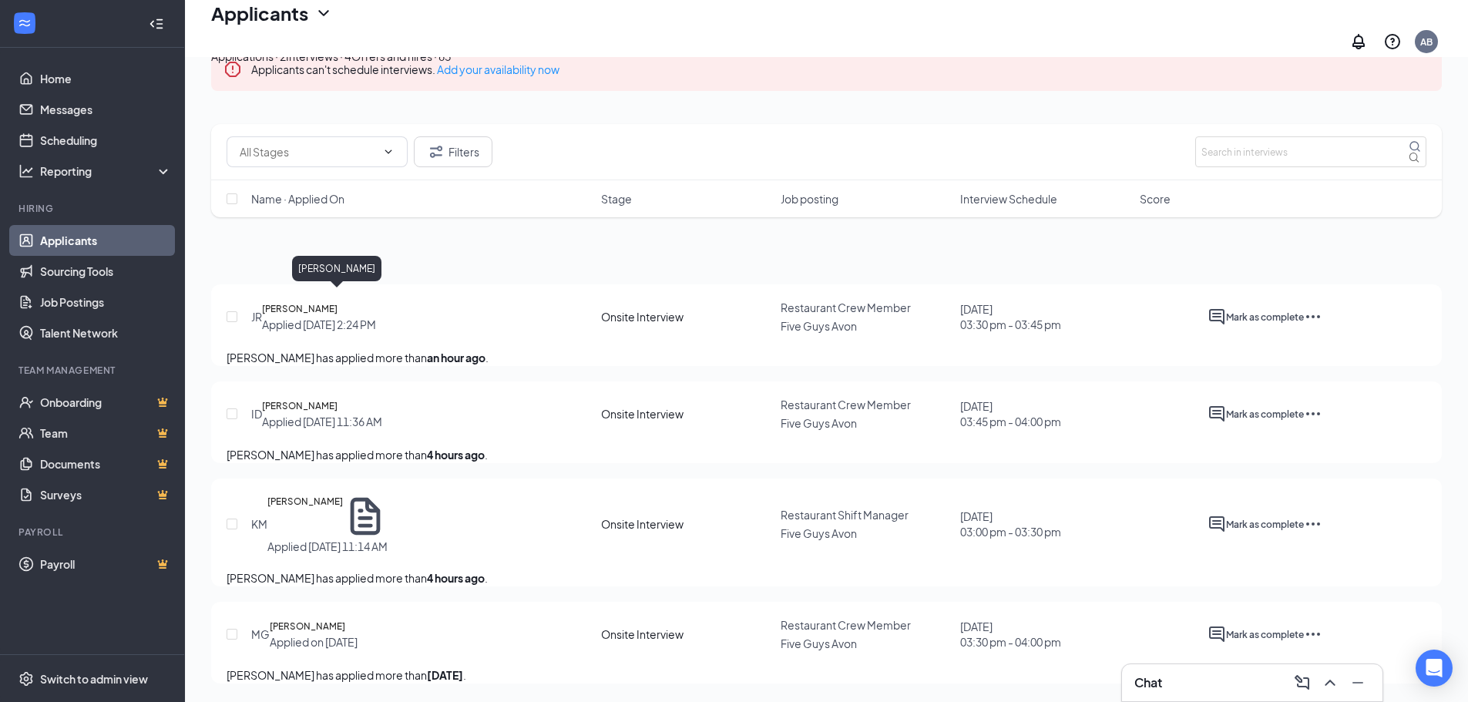
click at [331, 301] on h5 "jayda rivera" at bounding box center [300, 308] width 76 height 15
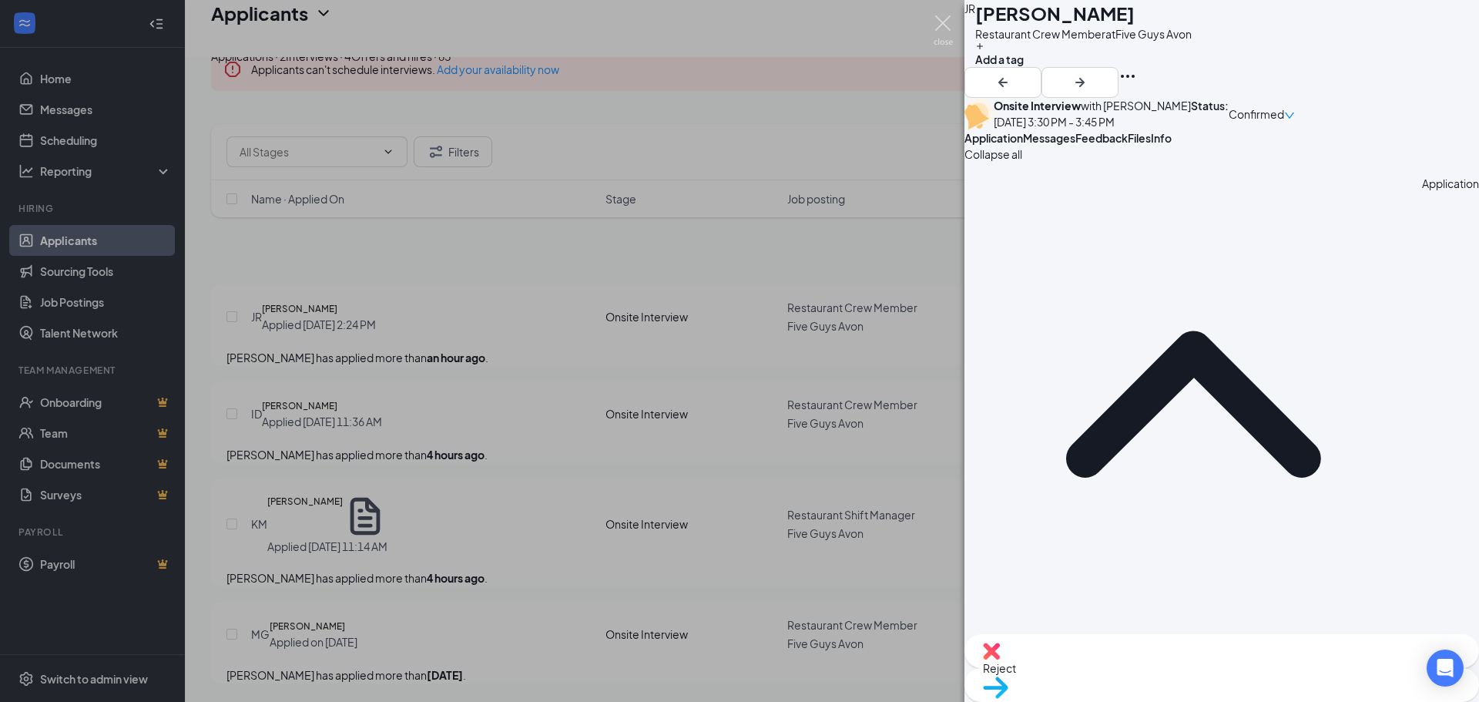
click at [943, 15] on img at bounding box center [943, 30] width 19 height 30
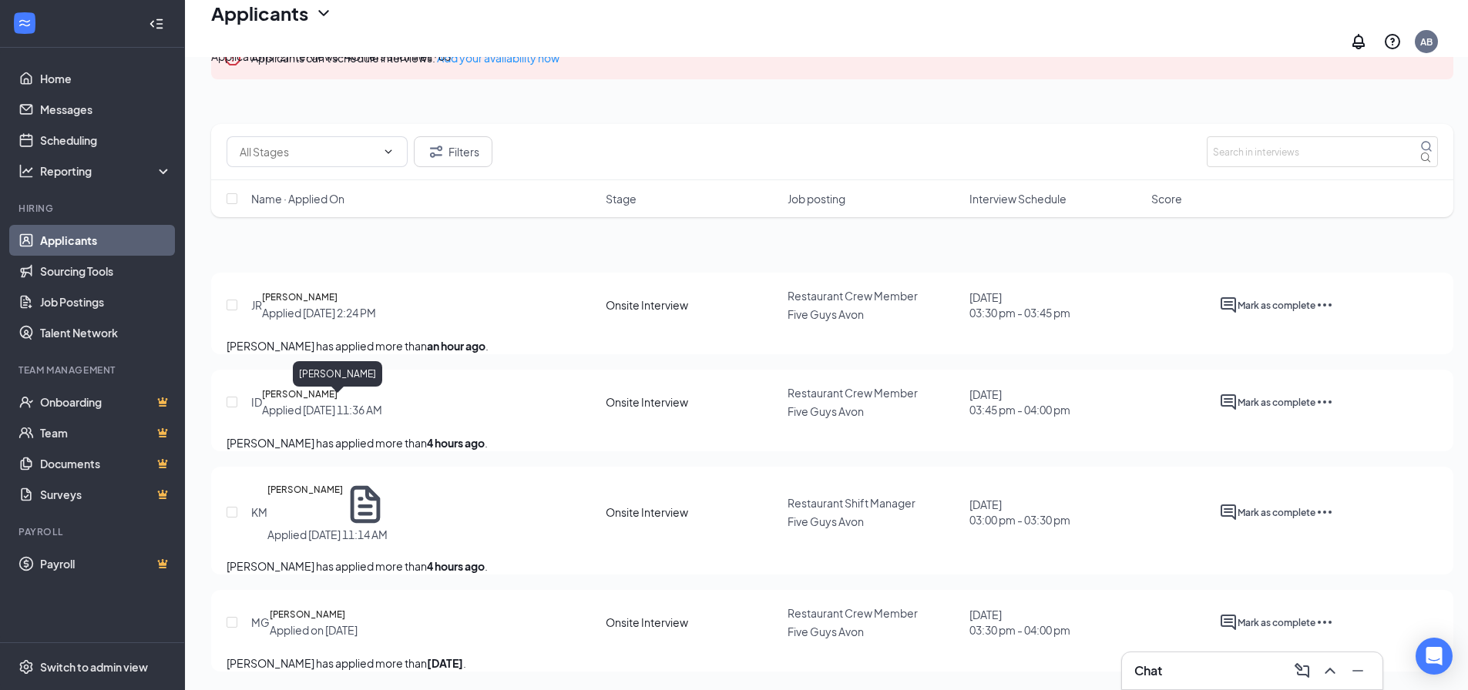
click at [324, 387] on h5 "Isabel Decost" at bounding box center [300, 394] width 76 height 15
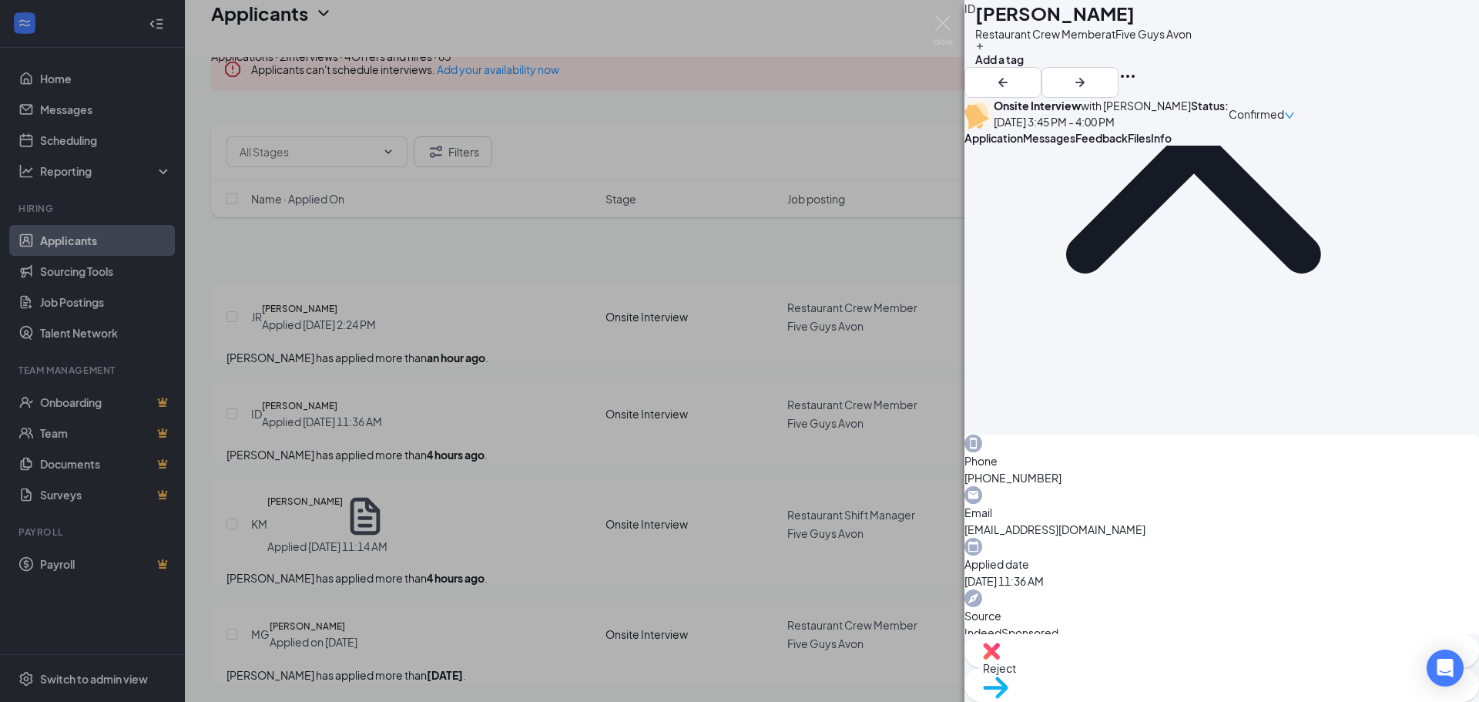
scroll to position [231, 0]
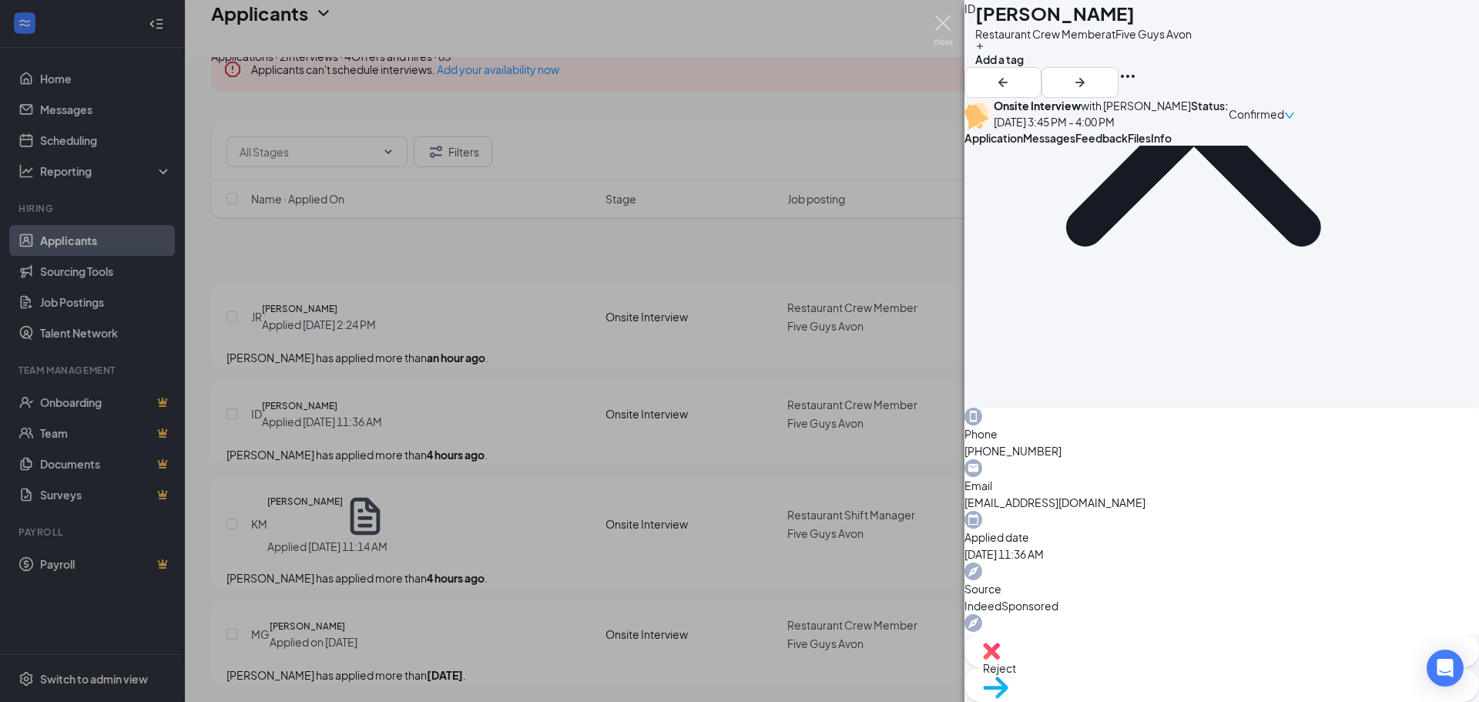
click at [949, 16] on img at bounding box center [943, 30] width 19 height 30
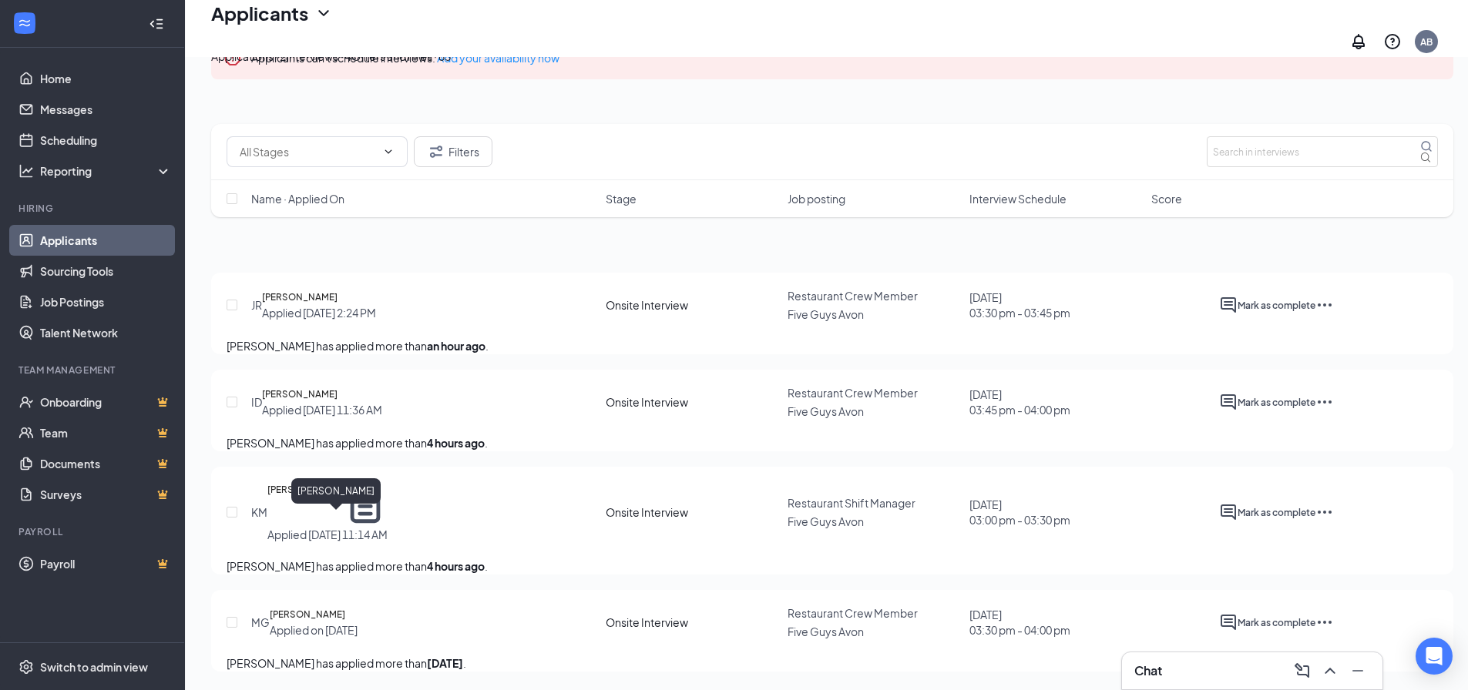
click at [303, 487] on h5 "Kassin Miah" at bounding box center [305, 504] width 76 height 45
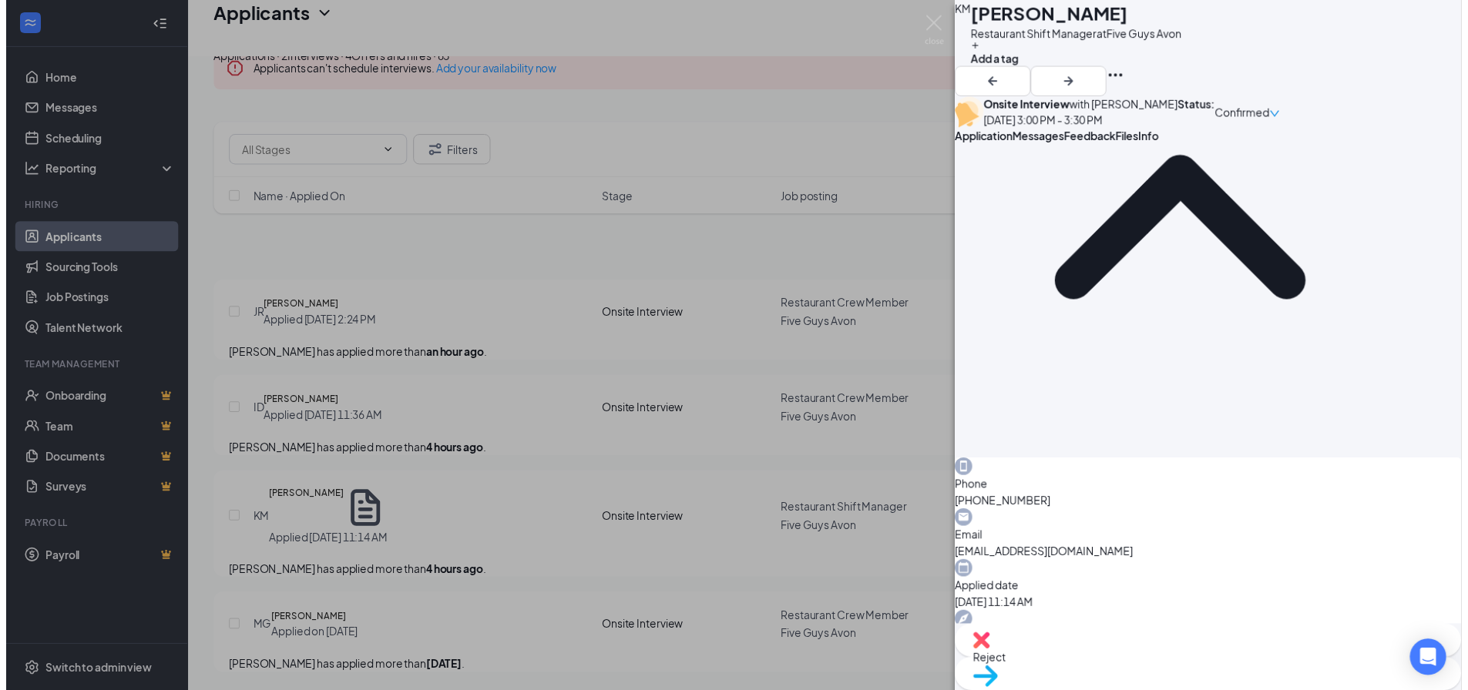
scroll to position [231, 0]
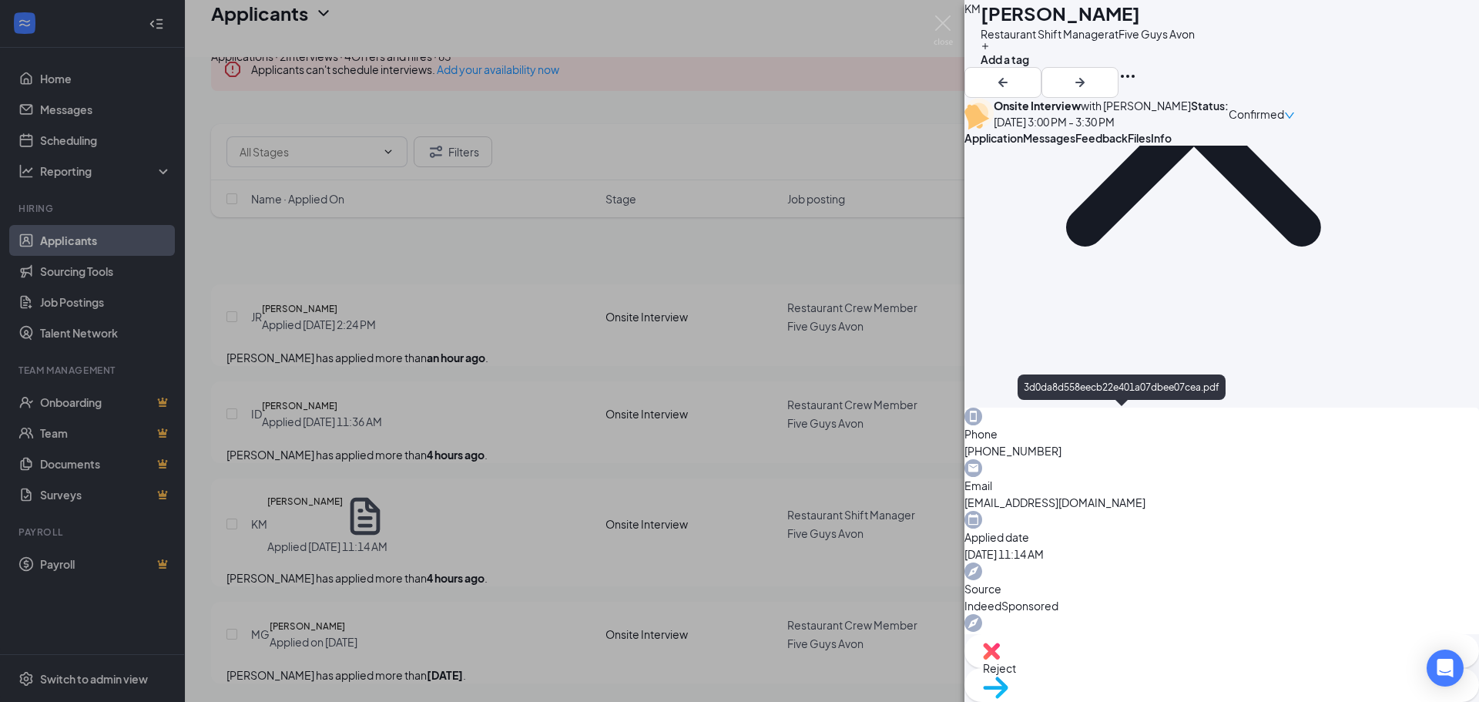
click at [895, 25] on div "KM Kassin Miah Restaurant Shift Manager at Five Guys Avon Add a tag Onsite Inte…" at bounding box center [739, 351] width 1479 height 702
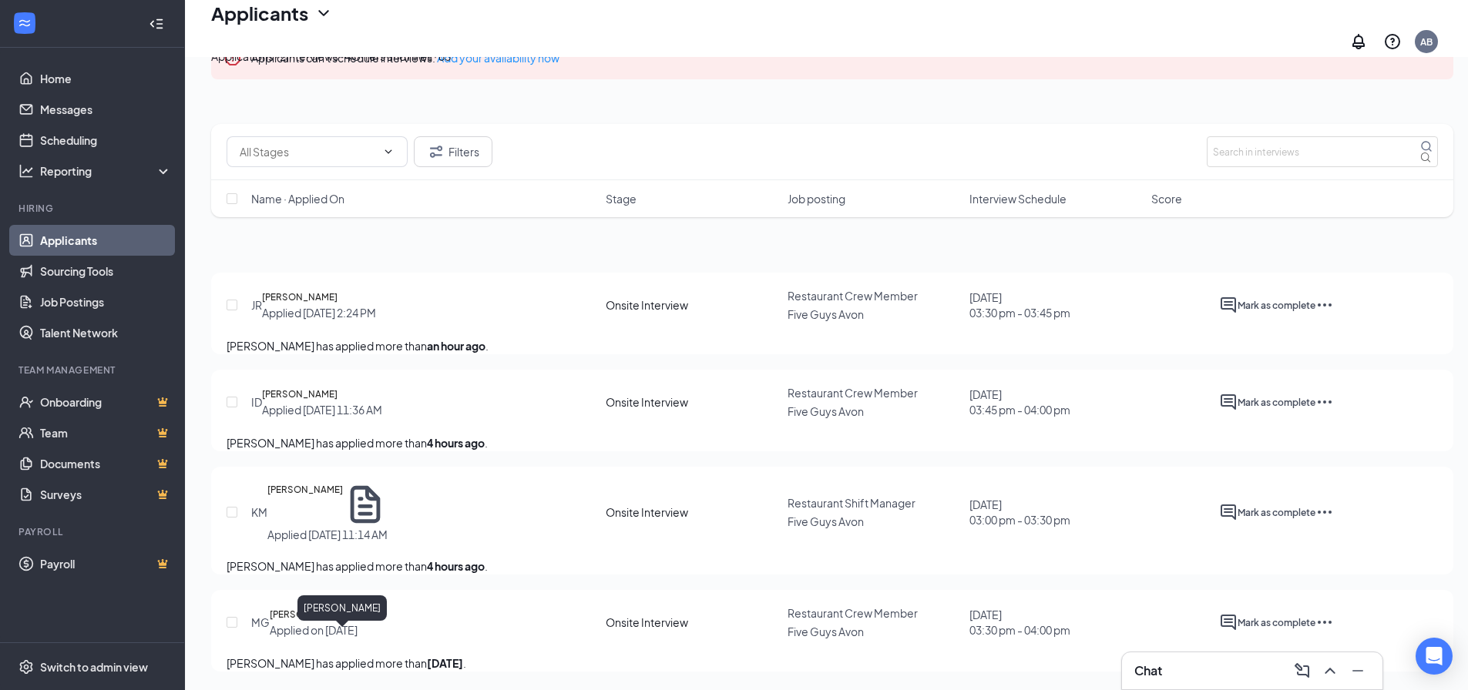
scroll to position [153, 0]
click at [345, 607] on h5 "[PERSON_NAME]" at bounding box center [308, 614] width 76 height 15
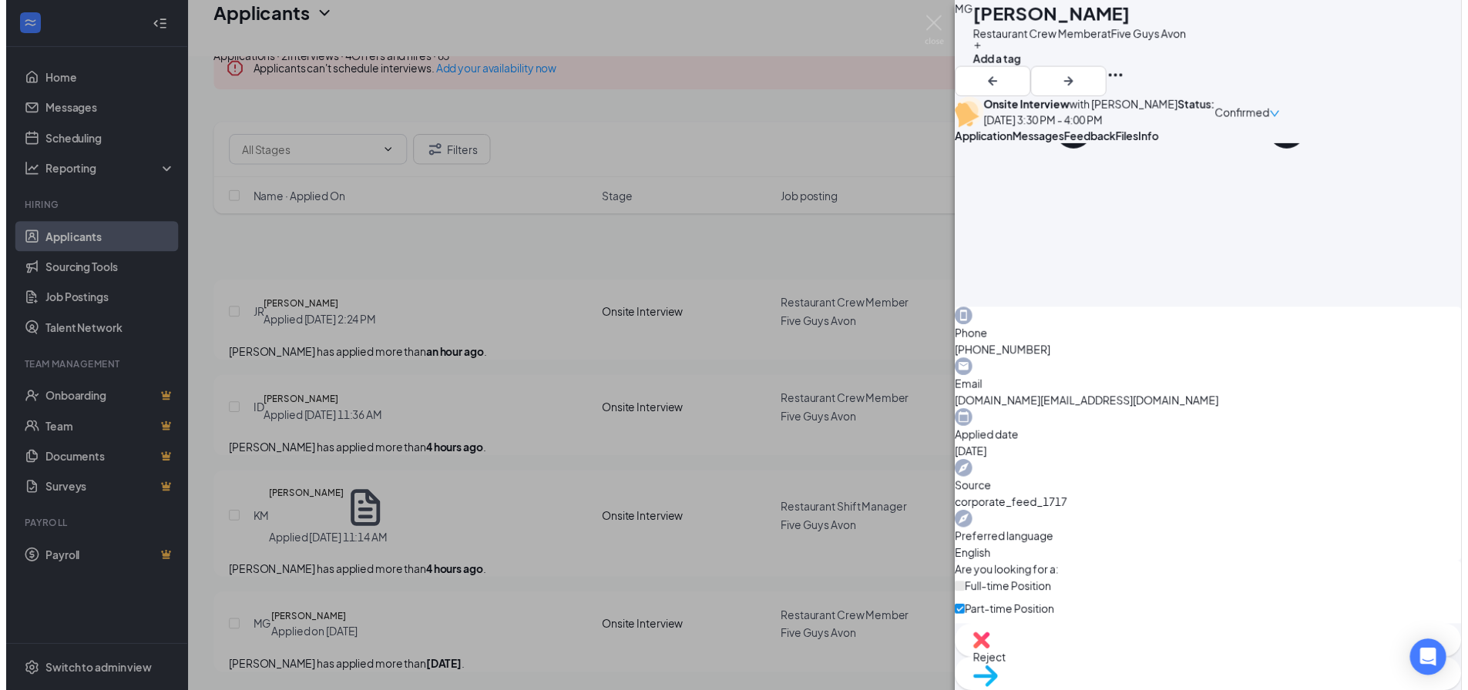
scroll to position [281, 0]
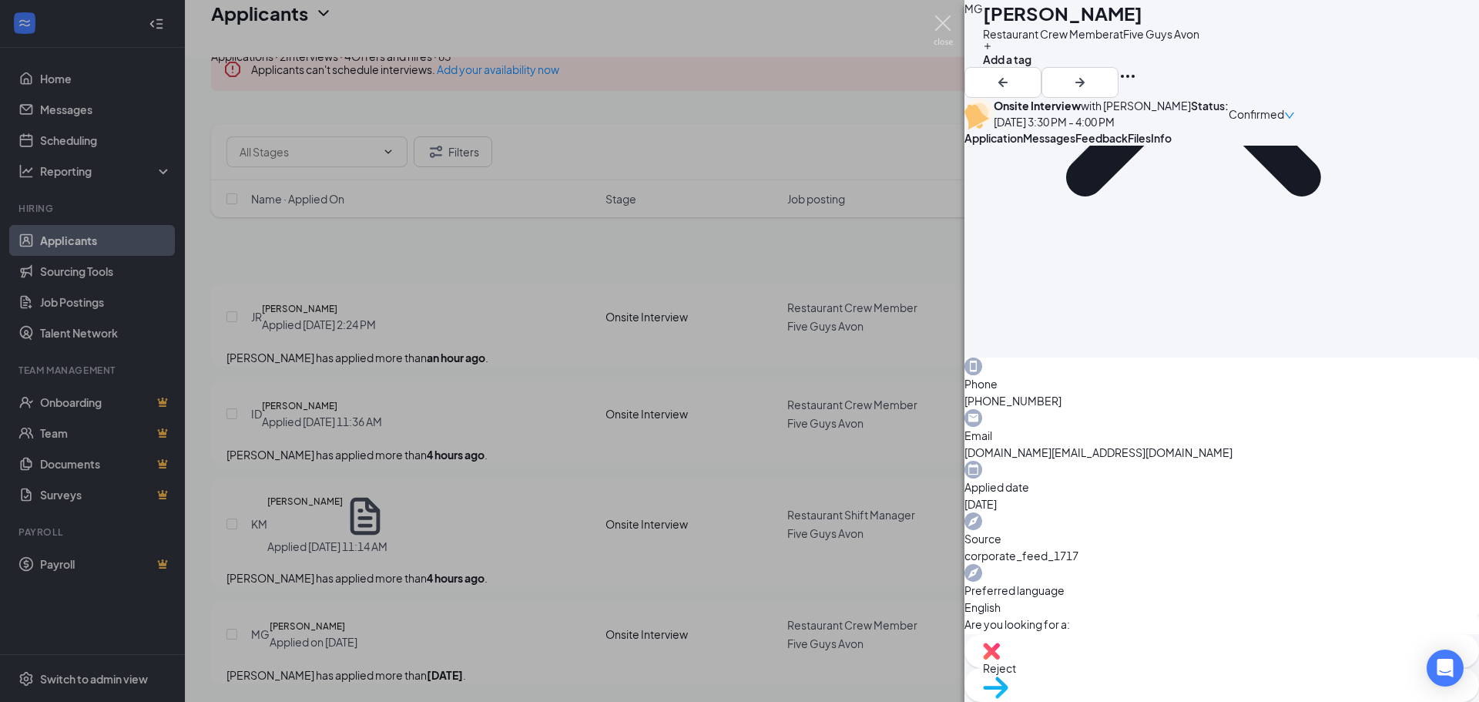
click at [945, 21] on img at bounding box center [943, 30] width 19 height 30
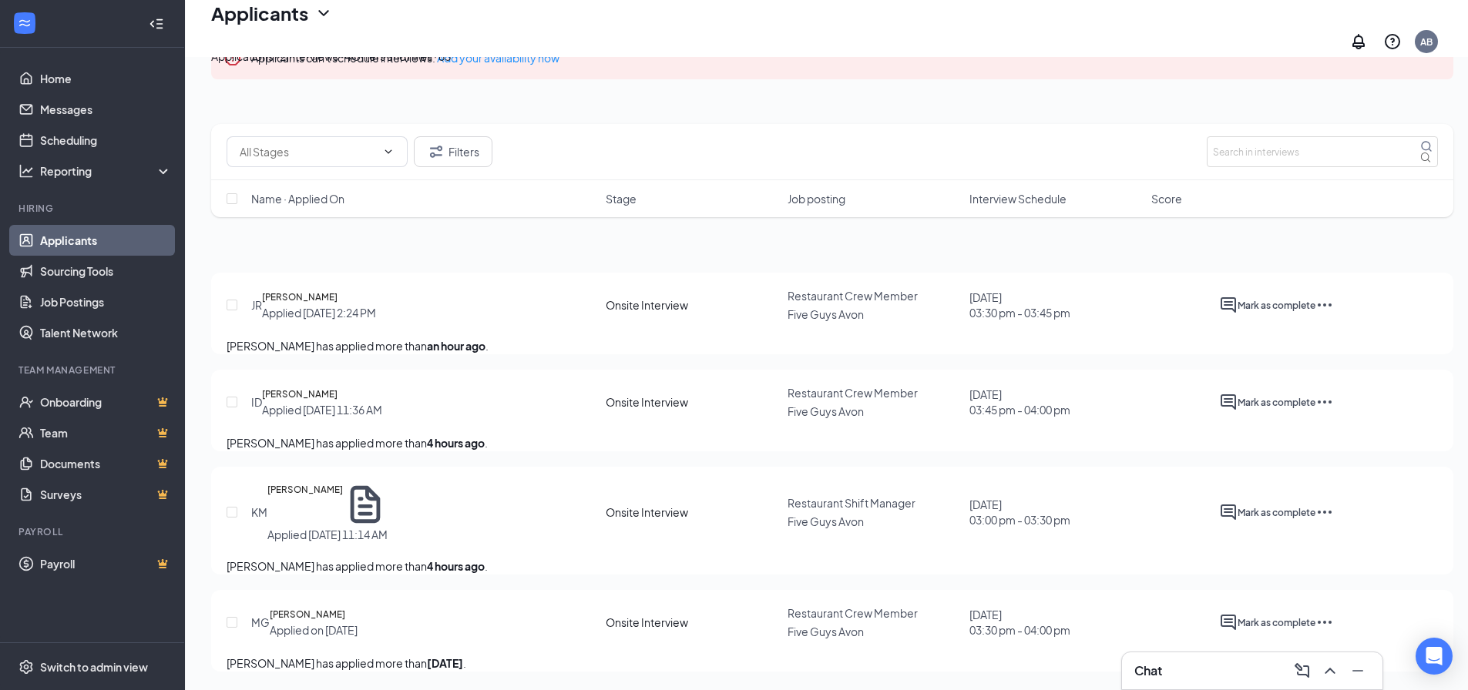
scroll to position [153, 0]
